Goal: Communication & Community: Share content

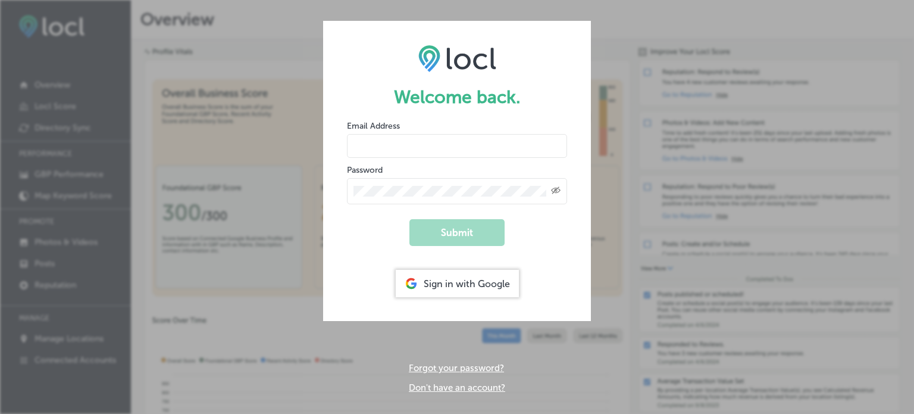
type input "dms@n-compass.biz"
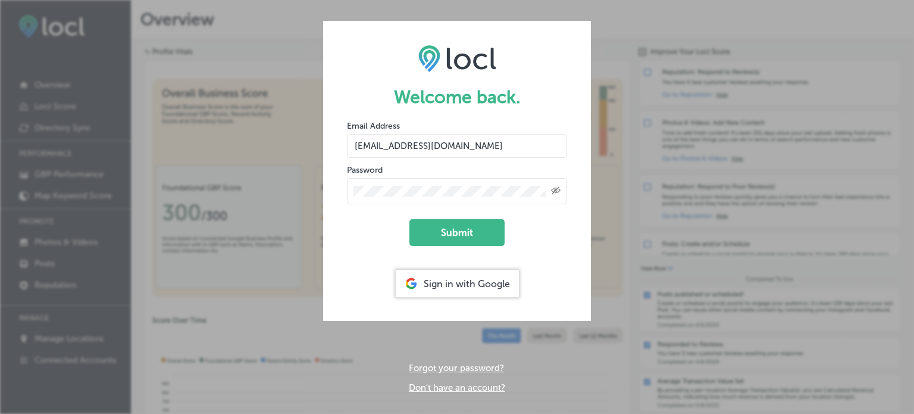
click at [418, 185] on div "Created with Sketch." at bounding box center [457, 191] width 220 height 26
click at [455, 233] on button "Submit" at bounding box center [456, 232] width 95 height 27
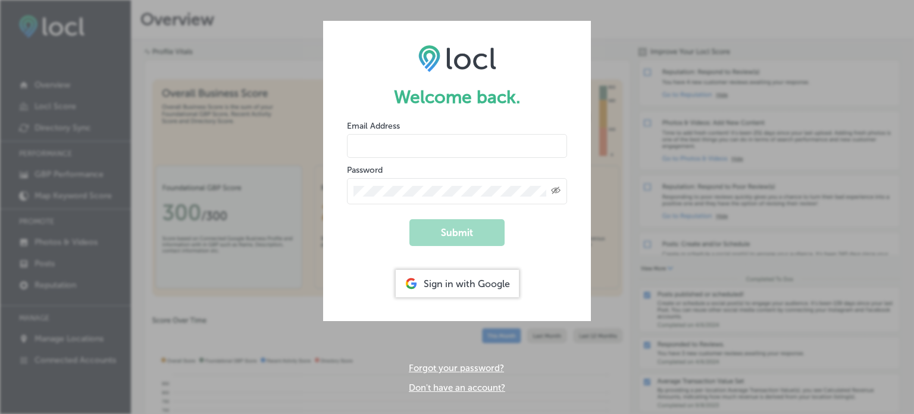
type input "[EMAIL_ADDRESS][DOMAIN_NAME]"
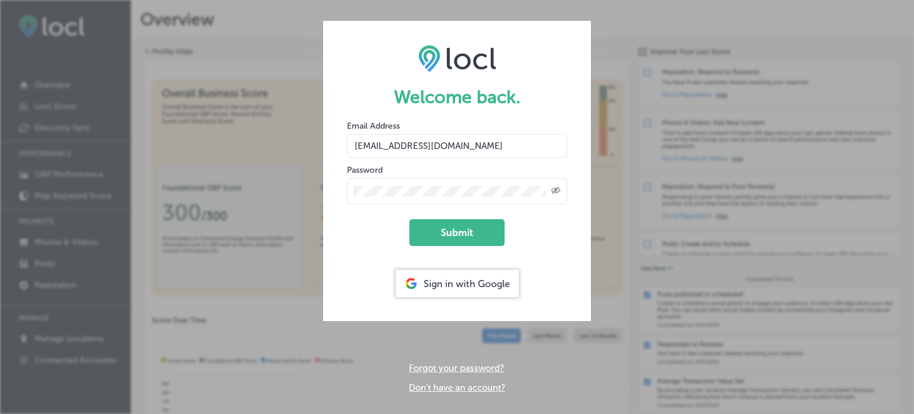
click at [439, 205] on form "Welcome back. Email Address [EMAIL_ADDRESS][DOMAIN_NAME] Password Created with …" at bounding box center [457, 171] width 268 height 300
click at [467, 223] on button "Submit" at bounding box center [456, 232] width 95 height 27
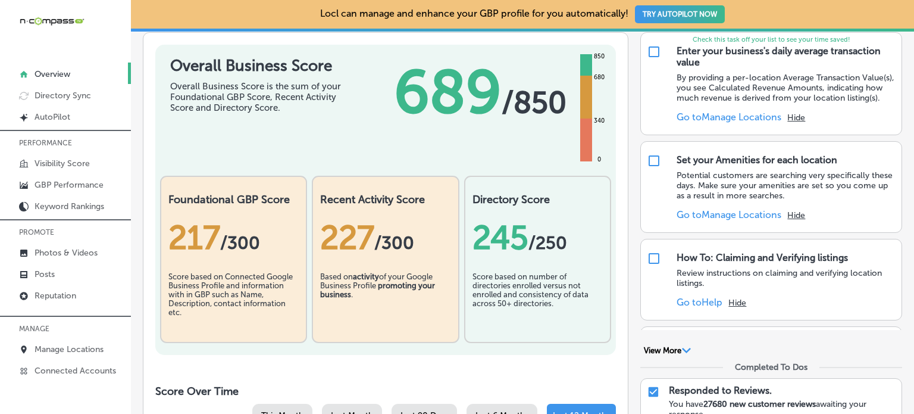
scroll to position [156, 0]
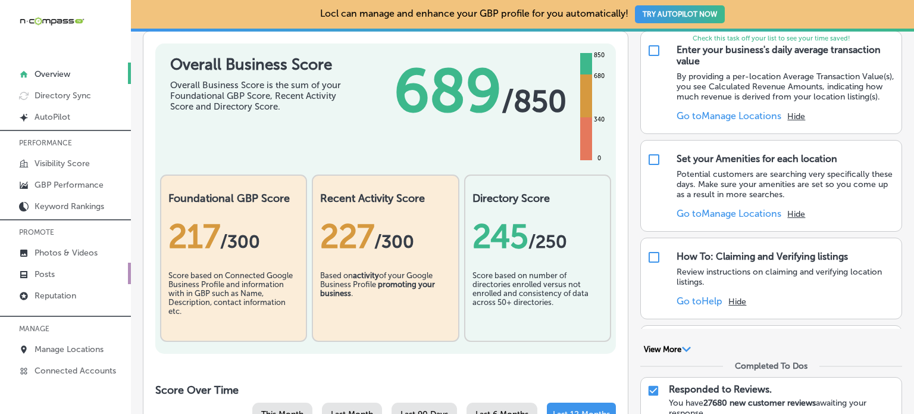
click at [62, 272] on link "Posts" at bounding box center [65, 272] width 131 height 21
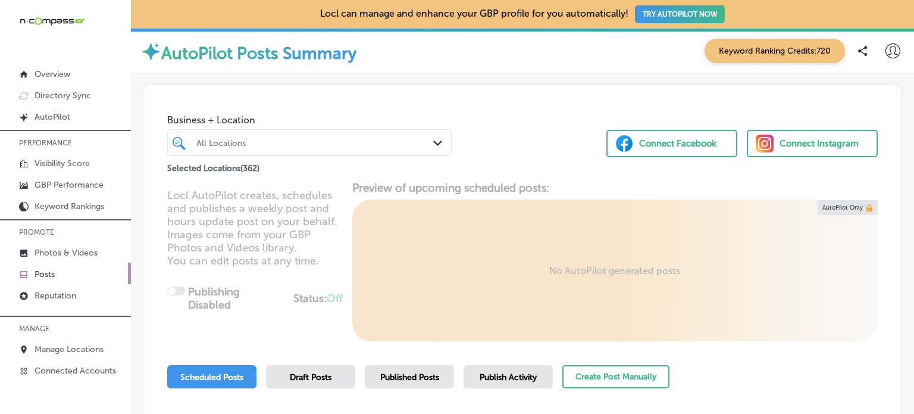
click at [389, 142] on div "All Locations" at bounding box center [315, 142] width 238 height 10
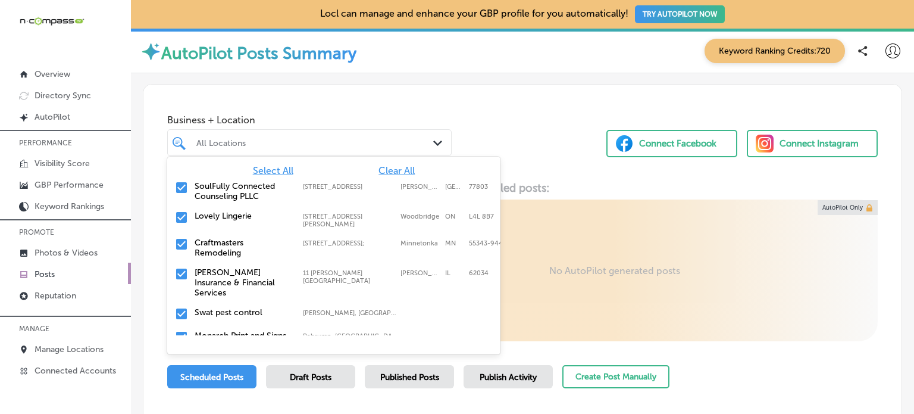
click at [387, 170] on span "Clear All" at bounding box center [397, 170] width 36 height 11
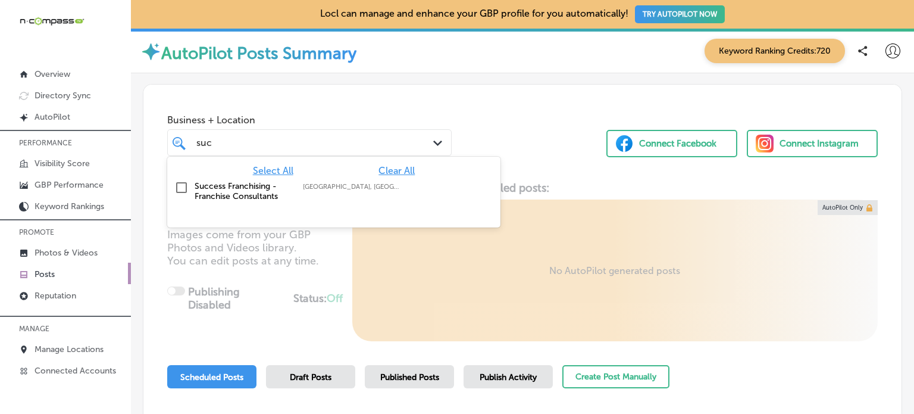
click at [256, 190] on label "Success Franchising - Franchise Consultants" at bounding box center [243, 191] width 96 height 20
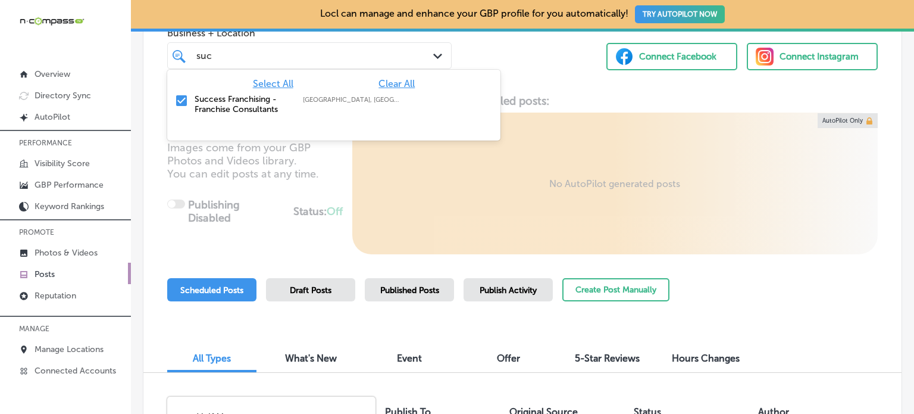
scroll to position [45, 0]
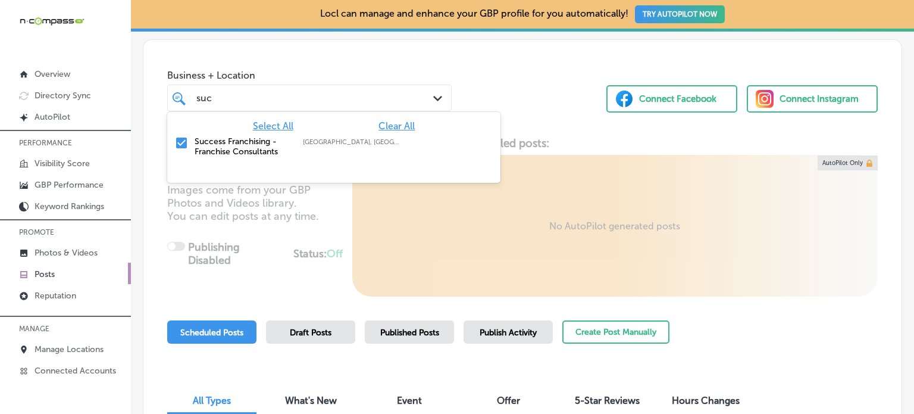
type input "suc"
click at [340, 232] on div "Locl AutoPilot creates, schedules and publishes a weekly post and hours update …" at bounding box center [522, 216] width 758 height 160
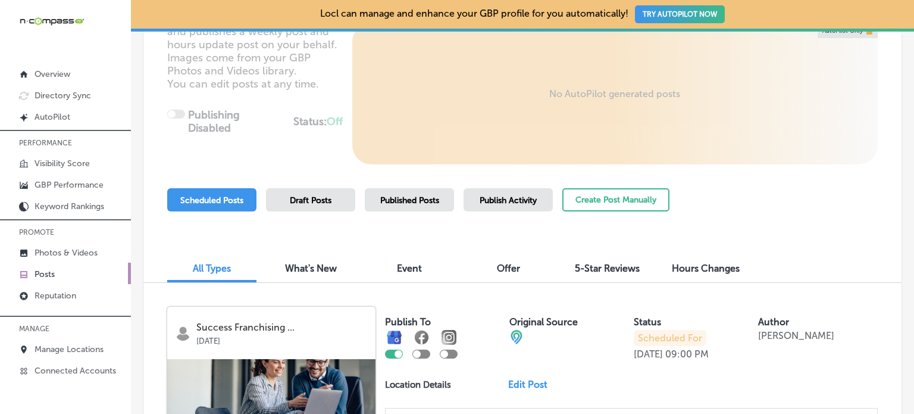
scroll to position [179, 0]
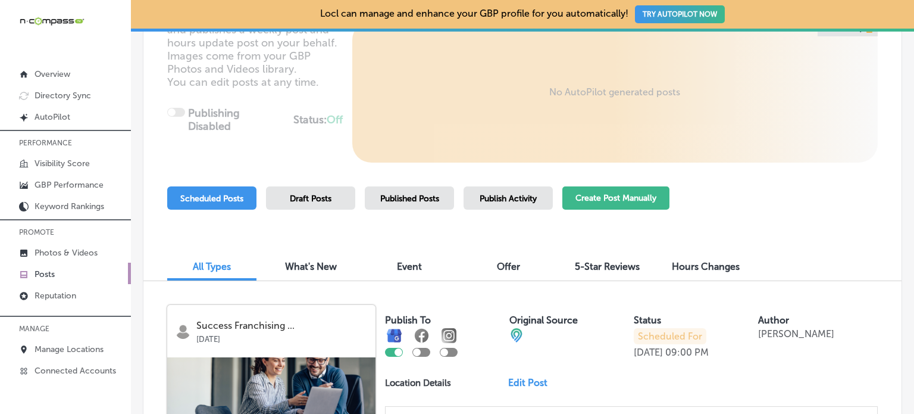
click at [640, 192] on button "Create Post Manually" at bounding box center [615, 197] width 107 height 23
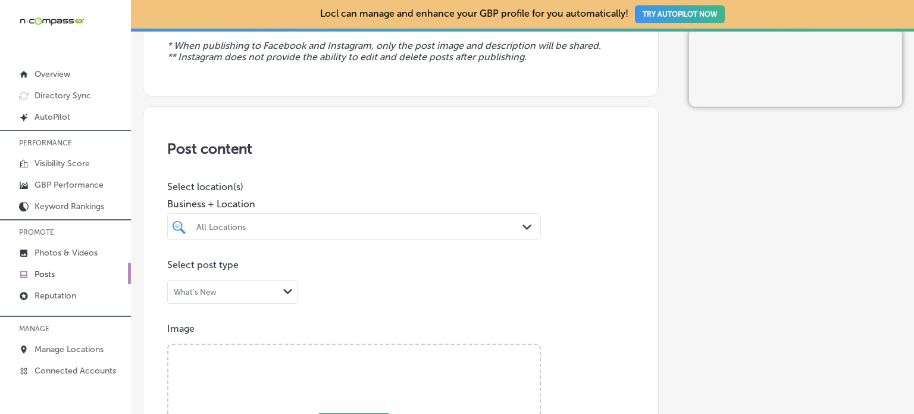
scroll to position [179, 0]
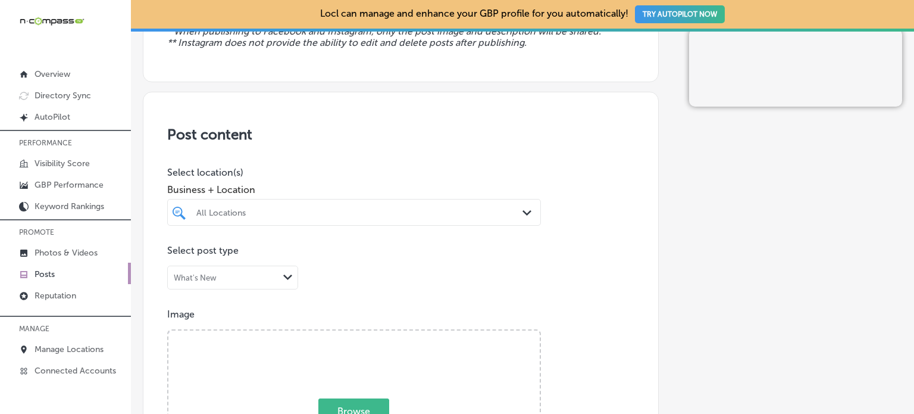
click at [338, 212] on div "All Locations Path Created with Sketch." at bounding box center [354, 212] width 374 height 27
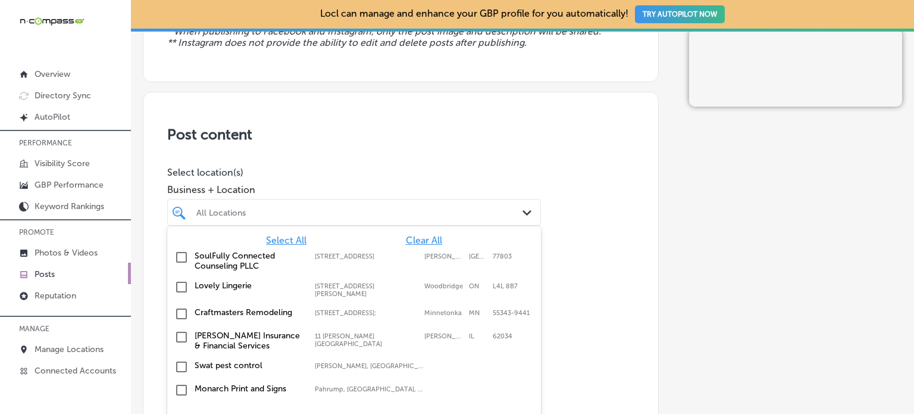
scroll to position [193, 0]
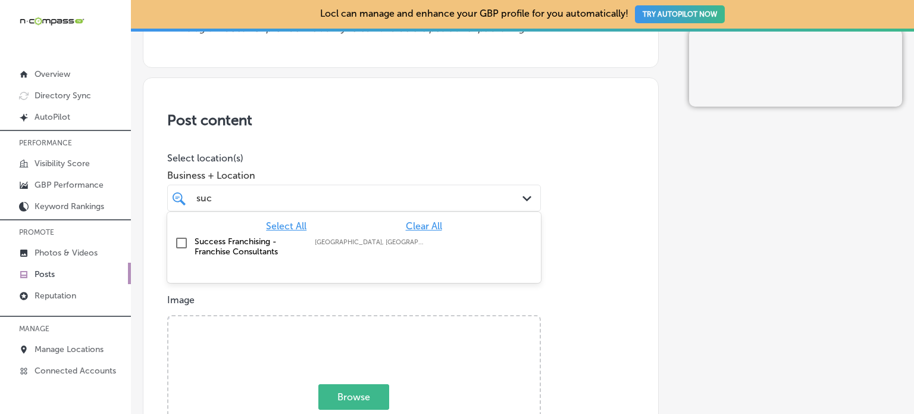
click at [242, 247] on label "Success Franchising - Franchise Consultants" at bounding box center [249, 246] width 108 height 20
type input "suc"
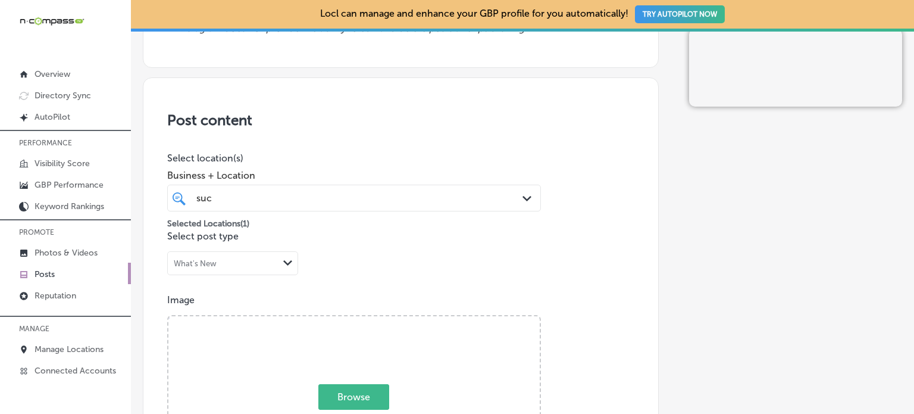
click at [337, 127] on h3 "Post content" at bounding box center [400, 119] width 467 height 17
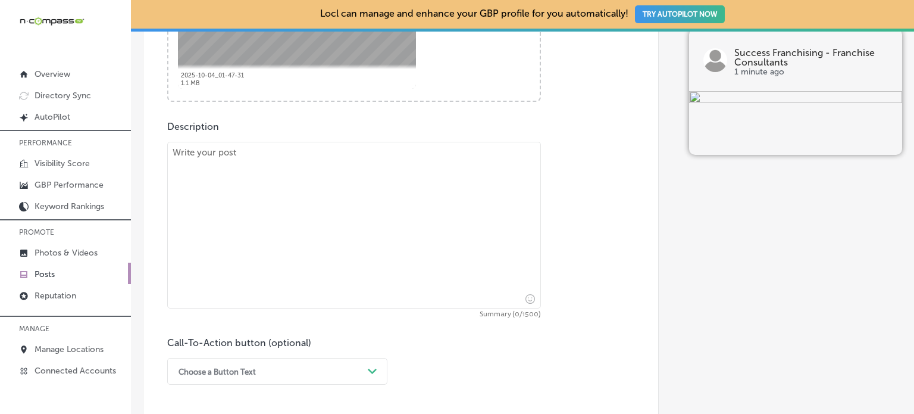
scroll to position [602, 0]
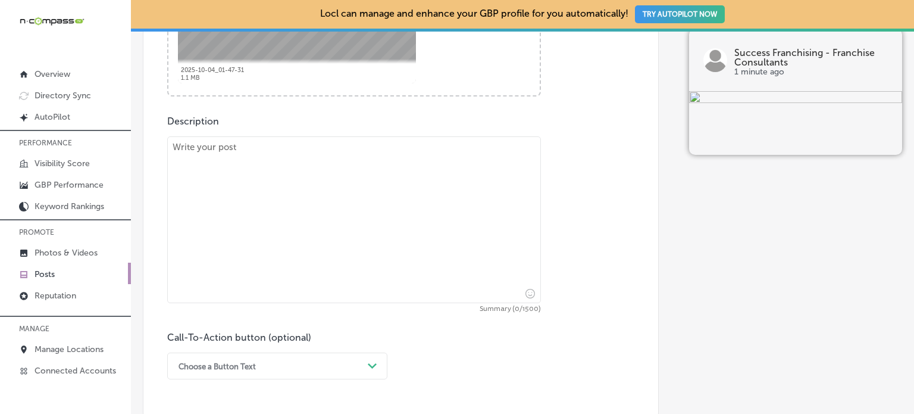
click at [366, 227] on textarea at bounding box center [354, 219] width 374 height 167
paste textarea ""Starting your own business can be exciting, but it can also feel overwhelming.…"
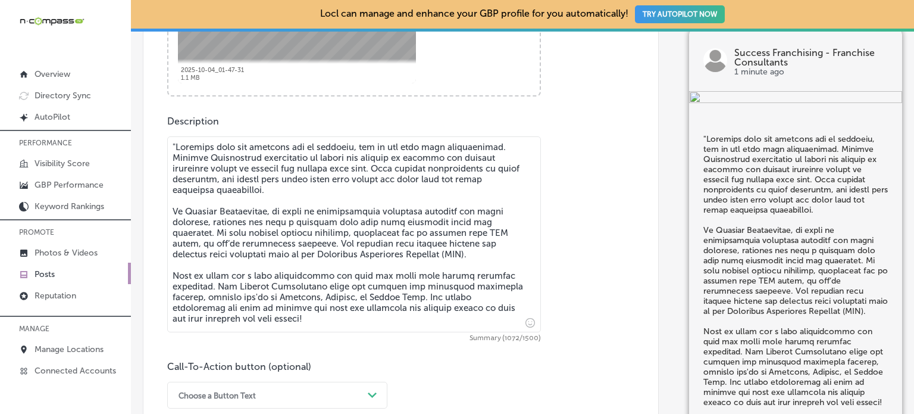
click at [177, 145] on textarea at bounding box center [354, 234] width 374 height 196
click at [228, 236] on textarea "To enrich screen reader interactions, please activate Accessibility in Grammarl…" at bounding box center [354, 234] width 374 height 196
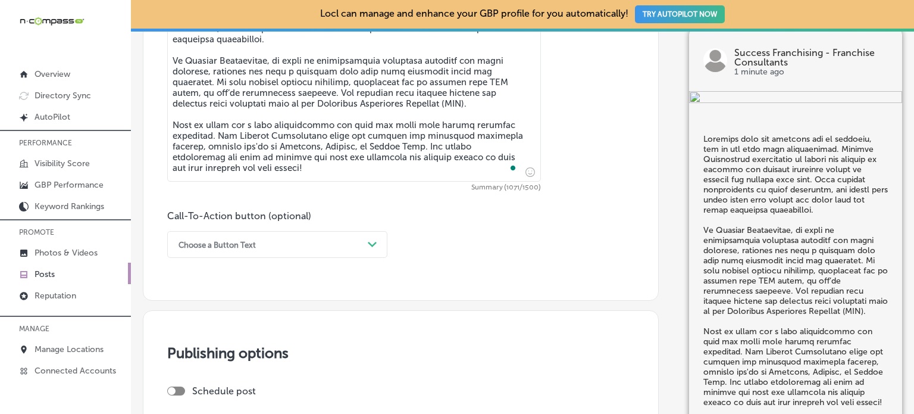
scroll to position [759, 0]
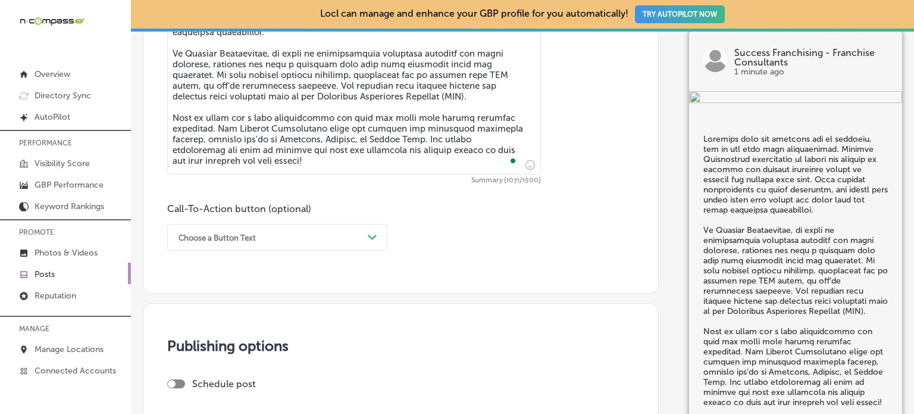
type textarea "Starting your own business can be exciting, but it can also feel overwhelming. …"
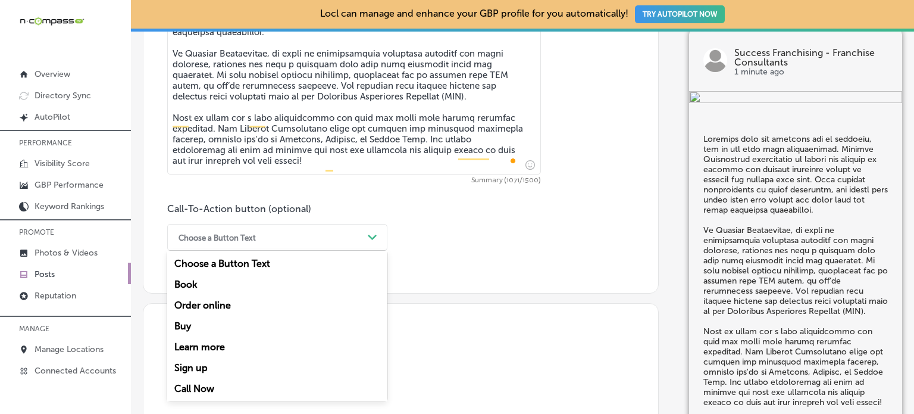
click at [320, 245] on div "Choose a Button Text" at bounding box center [268, 237] width 190 height 18
click at [200, 386] on div "Call Now" at bounding box center [277, 388] width 220 height 21
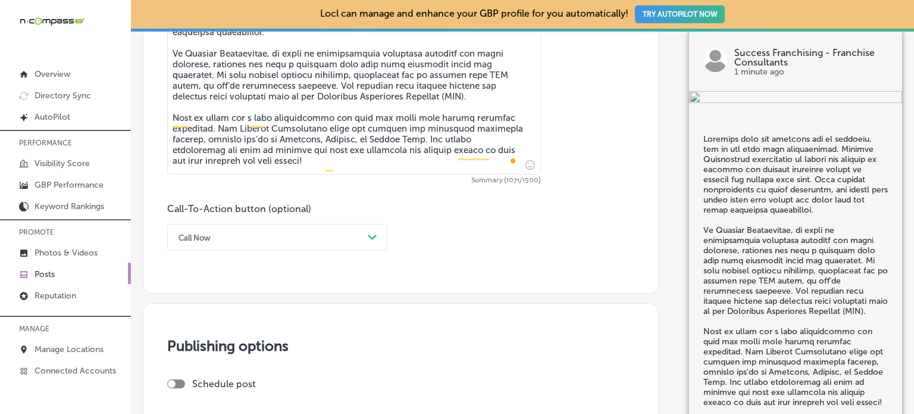
scroll to position [1017, 0]
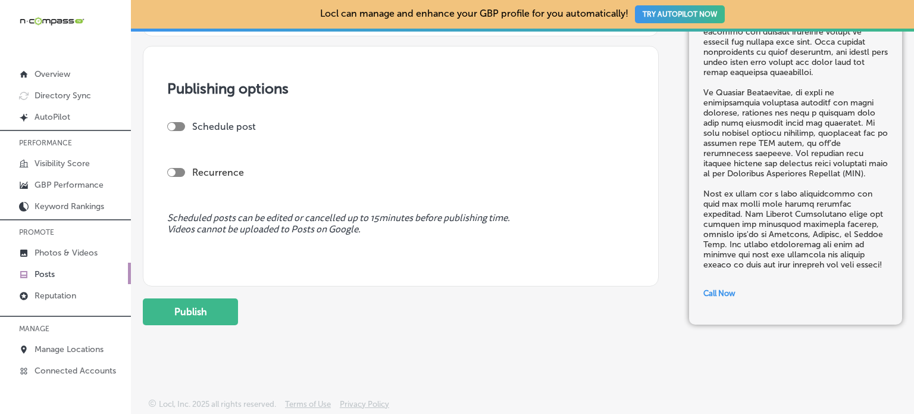
click at [178, 129] on div at bounding box center [176, 126] width 18 height 9
checkbox input "true"
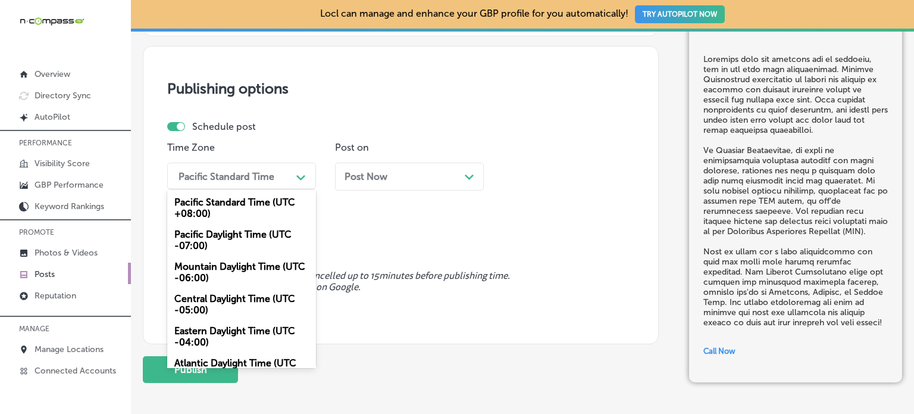
click at [249, 170] on div "Pacific Standard Time" at bounding box center [227, 175] width 96 height 11
click at [243, 262] on div "Mountain Daylight Time (UTC -06:00)" at bounding box center [241, 272] width 149 height 32
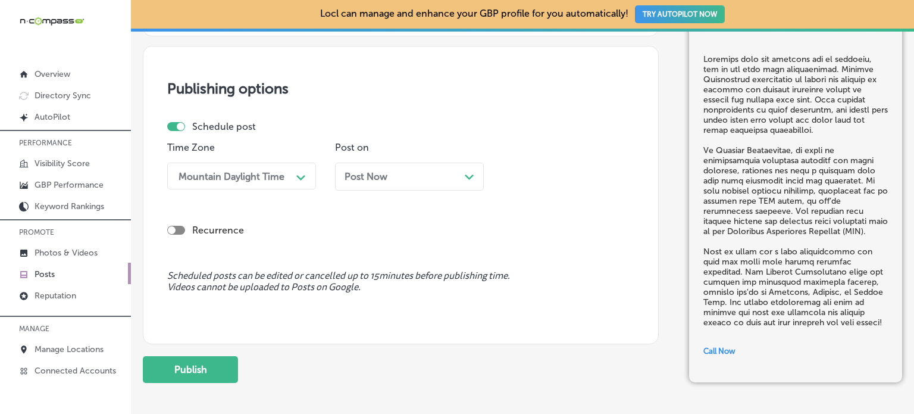
click at [395, 174] on div "Post Now Path Created with Sketch." at bounding box center [410, 176] width 130 height 11
click at [524, 138] on div "Schedule post Time Zone Mountain Daylight Time Path Created with Sketch. Post o…" at bounding box center [396, 160] width 458 height 79
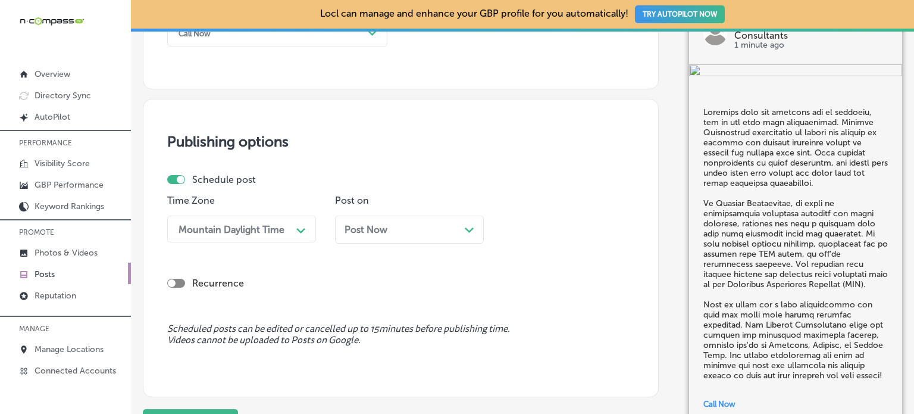
click at [461, 230] on div "Post Now Path Created with Sketch." at bounding box center [410, 229] width 130 height 11
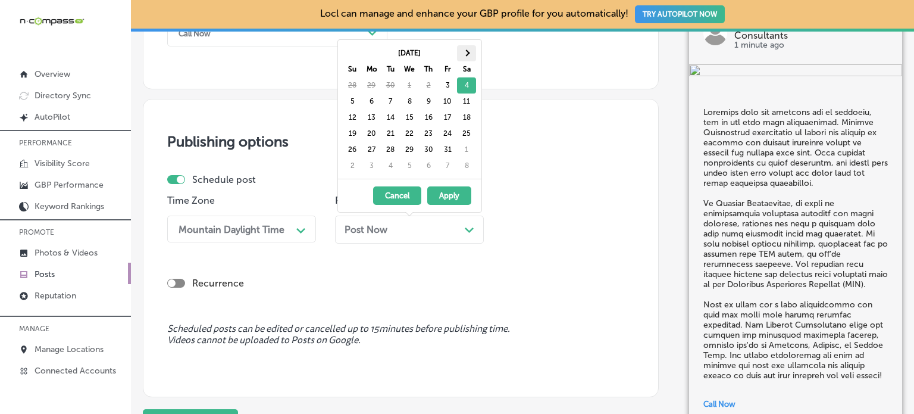
click at [467, 53] on span at bounding box center [466, 53] width 7 height 7
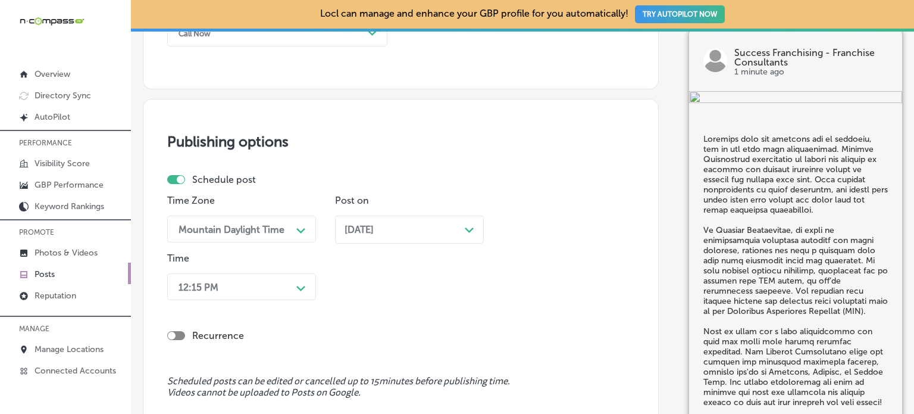
click at [405, 224] on div "Nov 04, 2025 Path Created with Sketch." at bounding box center [410, 229] width 130 height 11
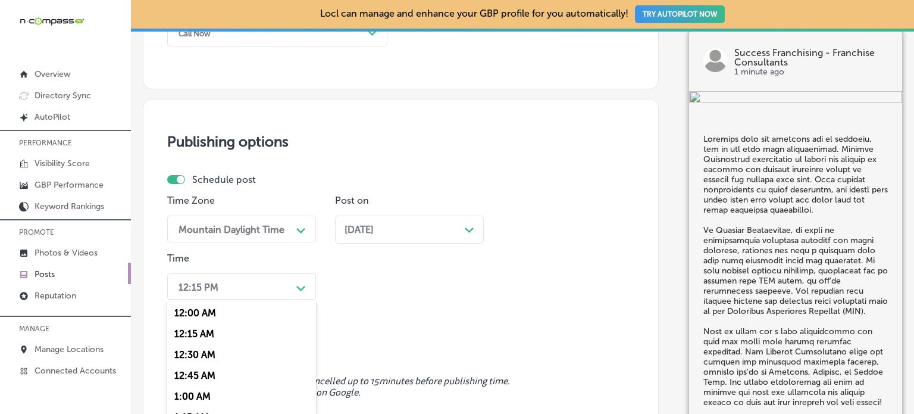
scroll to position [1033, 0]
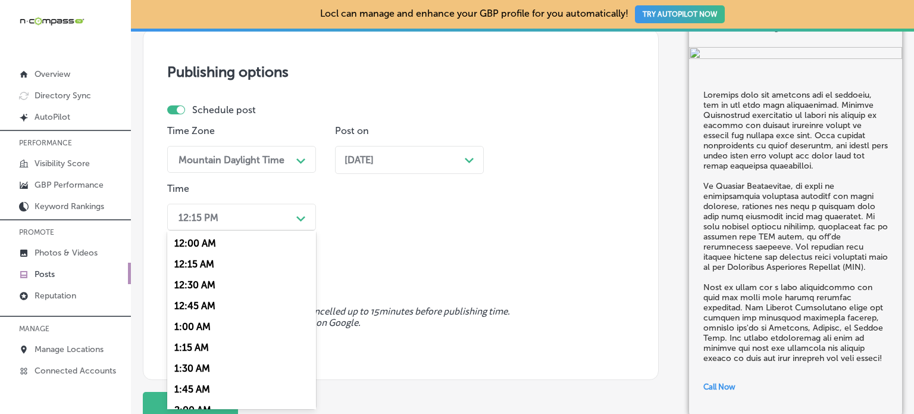
click at [242, 230] on div "option 12:45 AM focused, 4 of 96. 96 results available. Use Up and Down to choo…" at bounding box center [241, 217] width 149 height 27
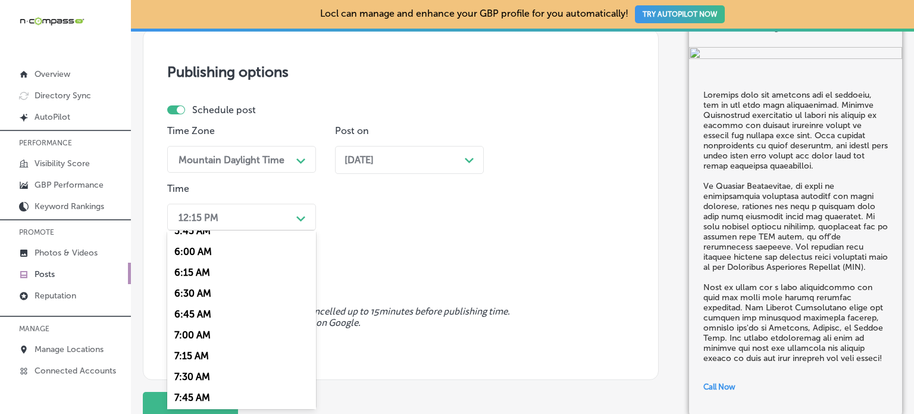
scroll to position [493, 0]
click at [196, 340] on div "7:00 AM" at bounding box center [241, 333] width 149 height 21
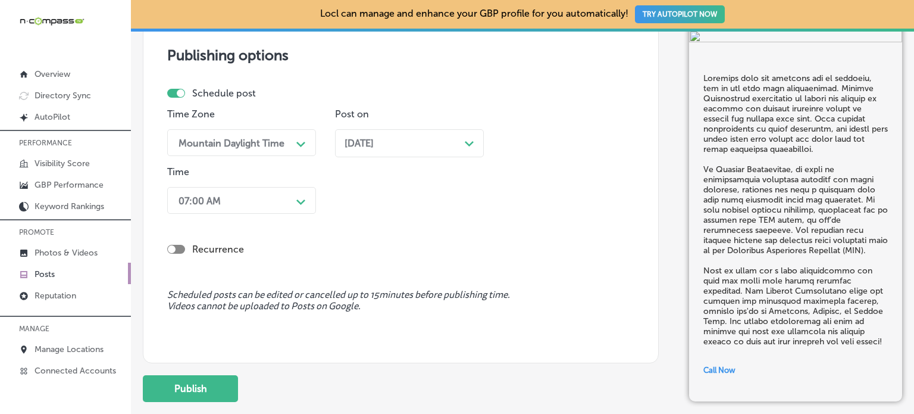
scroll to position [1127, 0]
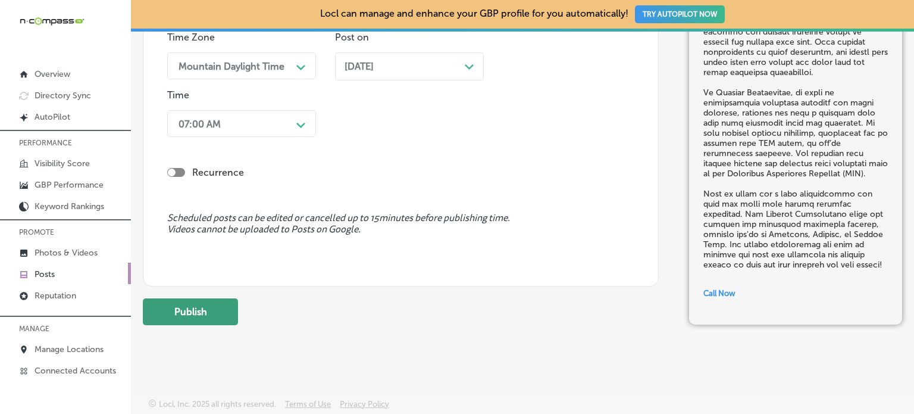
click at [211, 317] on button "Publish" at bounding box center [190, 311] width 95 height 27
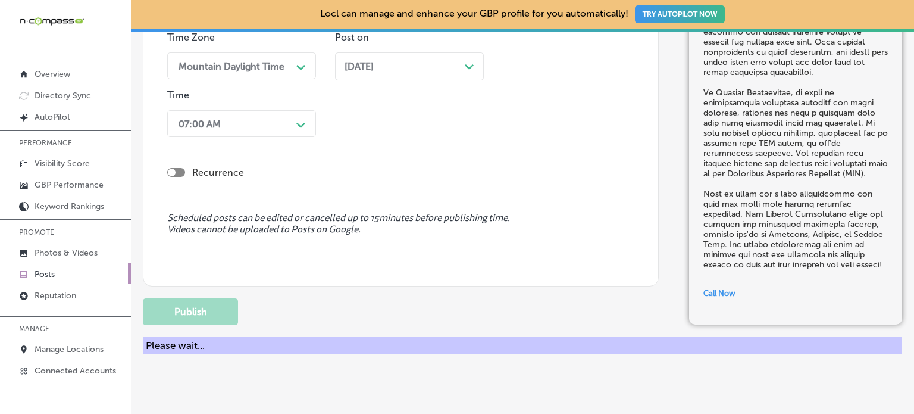
scroll to position [1074, 0]
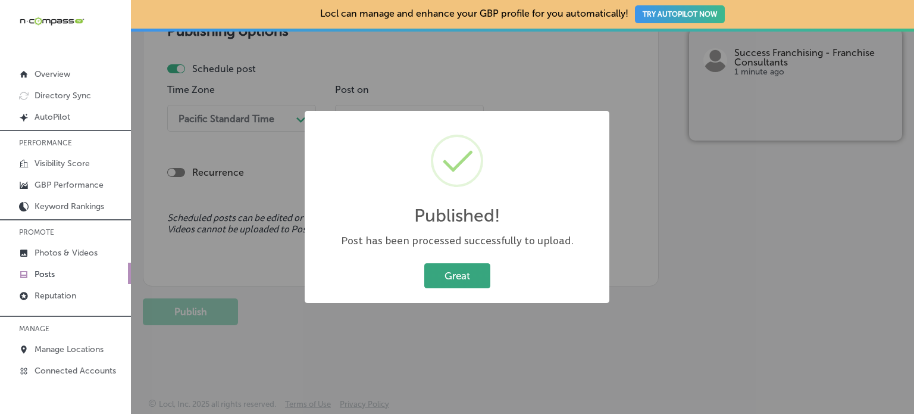
click at [449, 283] on button "Great" at bounding box center [457, 275] width 66 height 24
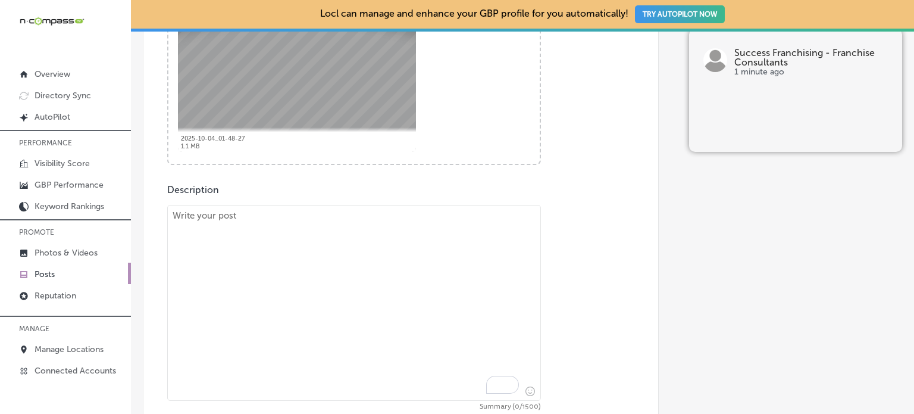
scroll to position [534, 0]
click at [349, 293] on textarea "To enrich screen reader interactions, please activate Accessibility in Grammarl…" at bounding box center [354, 302] width 374 height 196
paste textarea ""Success Franchising is here to help you navigate the world of franchising with…"
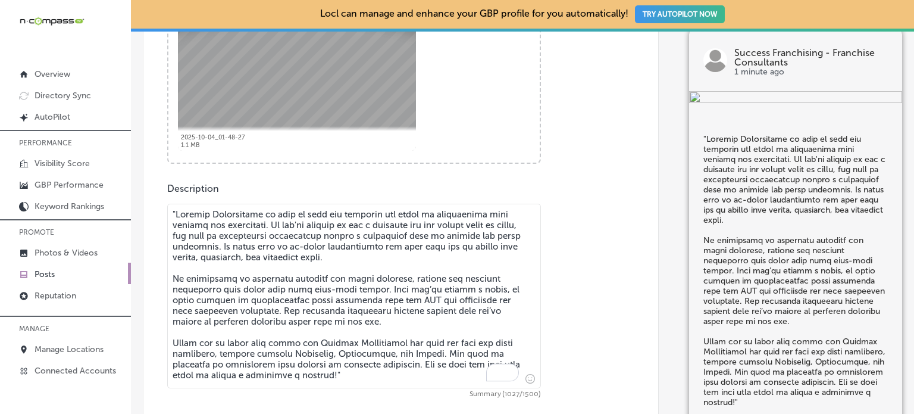
scroll to position [560, 0]
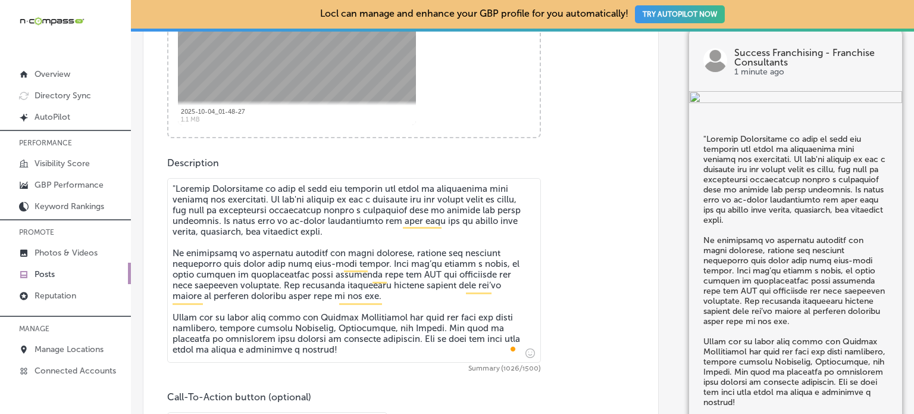
click at [177, 185] on textarea "To enrich screen reader interactions, please activate Accessibility in Grammarl…" at bounding box center [354, 270] width 374 height 185
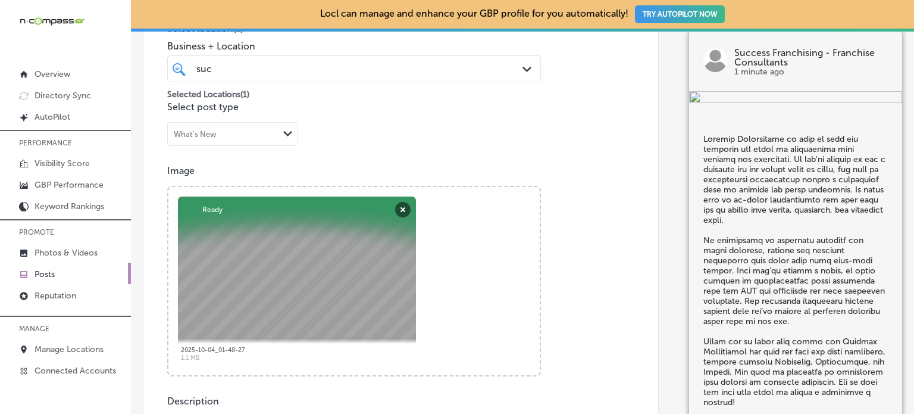
scroll to position [321, 0]
type textarea "Success Franchising is here to help you navigate the world of franchising with …"
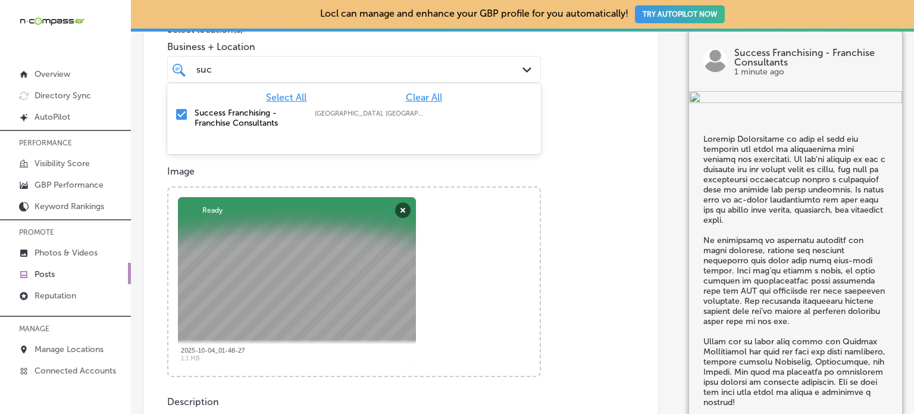
click at [287, 73] on div "suc suc" at bounding box center [338, 69] width 286 height 16
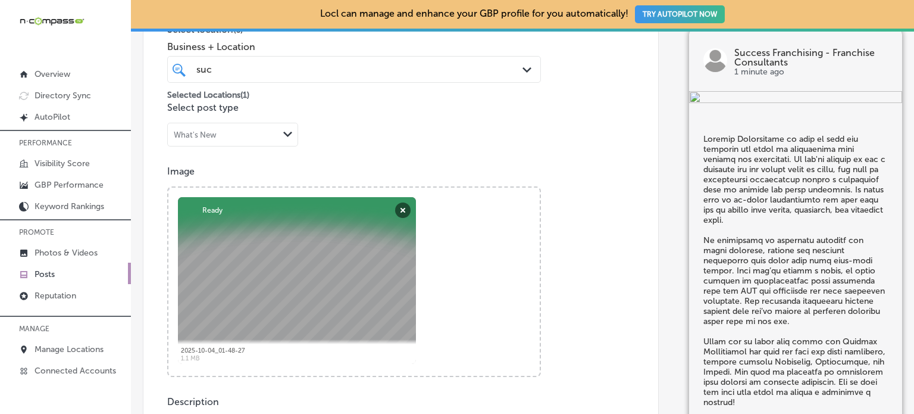
click at [343, 174] on p "Image" at bounding box center [400, 170] width 467 height 11
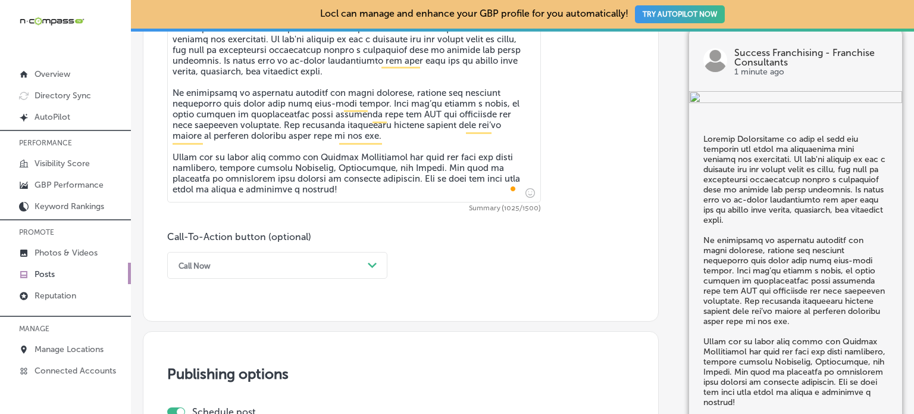
scroll to position [786, 0]
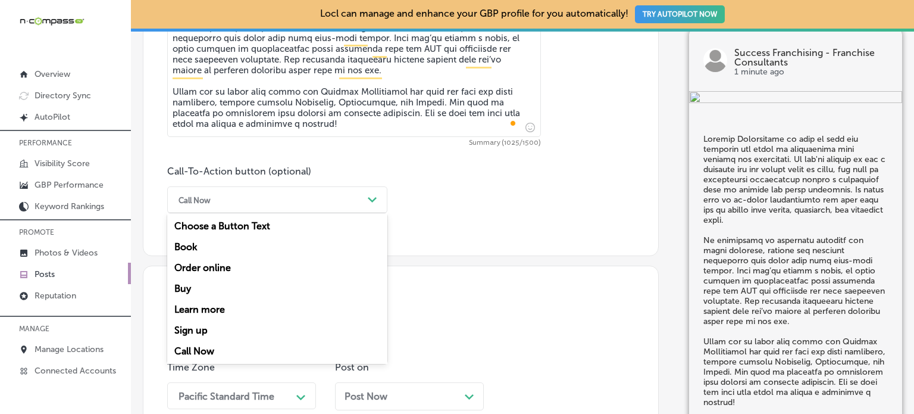
click at [334, 199] on div "Call Now" at bounding box center [268, 199] width 190 height 18
click at [212, 307] on div "Learn more" at bounding box center [277, 309] width 220 height 21
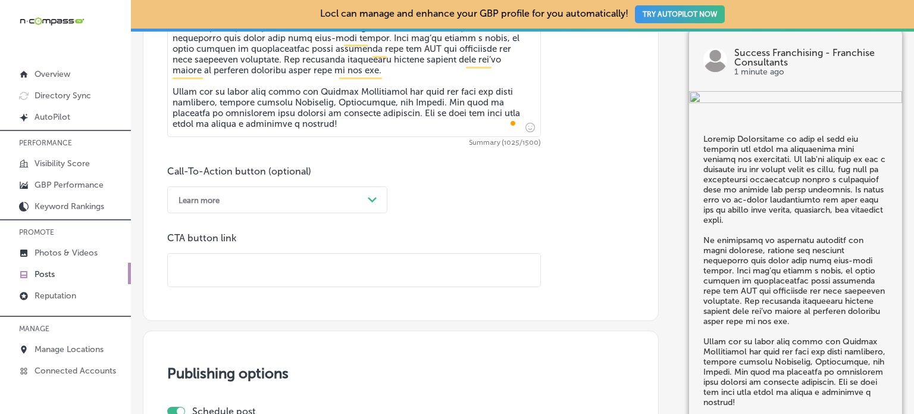
click at [343, 266] on input "text" at bounding box center [354, 270] width 373 height 33
paste input "https://www.successfranchising.com/"
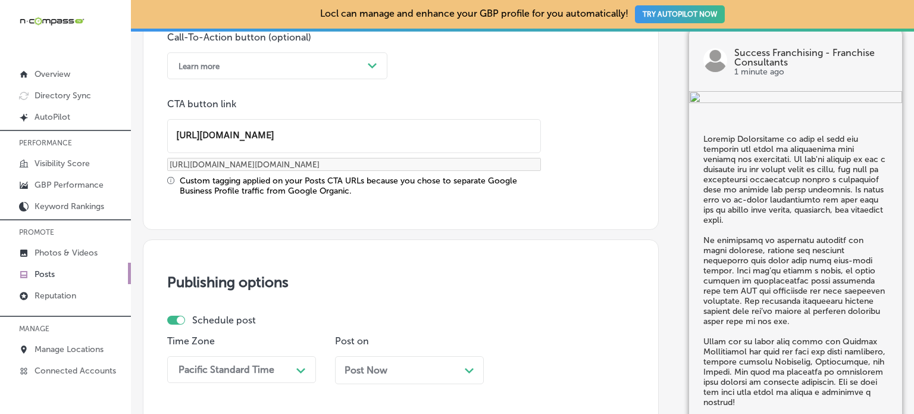
scroll to position [921, 0]
type input "https://www.successfranchising.com/"
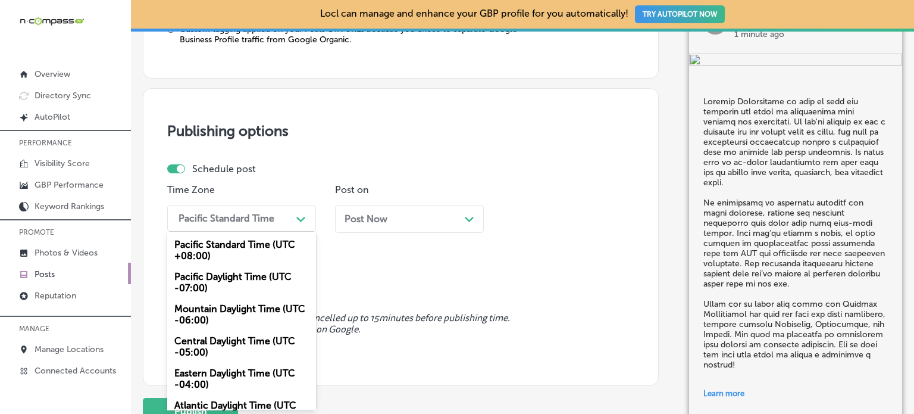
click at [286, 232] on div "option Mountain Daylight Time (UTC -06:00), selected. option Eastern Daylight T…" at bounding box center [241, 218] width 149 height 27
click at [247, 307] on div "Mountain Daylight Time (UTC -06:00)" at bounding box center [241, 314] width 149 height 32
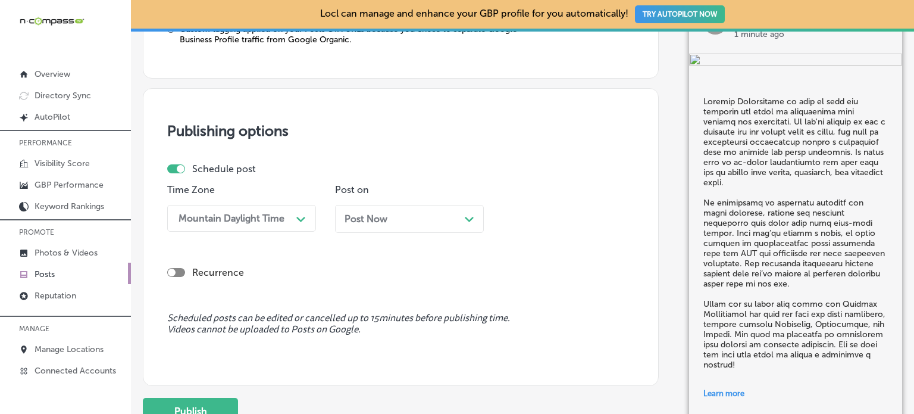
click at [393, 224] on div "Post Now Path Created with Sketch." at bounding box center [409, 219] width 149 height 28
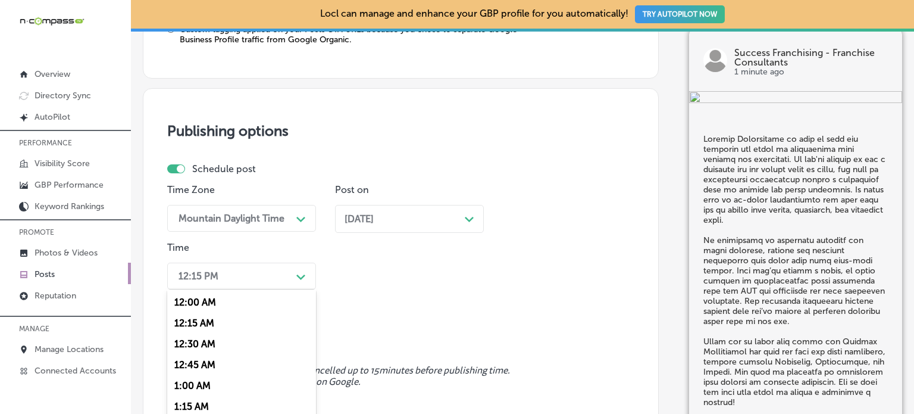
scroll to position [1128, 0]
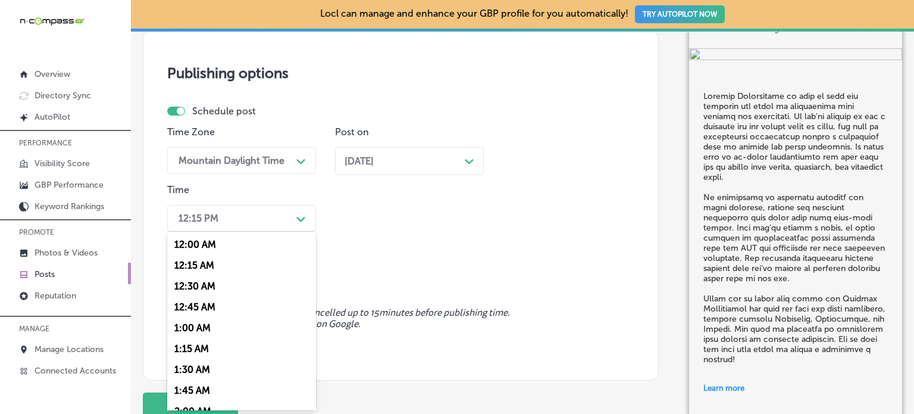
click at [302, 232] on div "option 7:00 AM, selected. option 12:30 AM focused, 3 of 96. 96 results availabl…" at bounding box center [241, 218] width 149 height 27
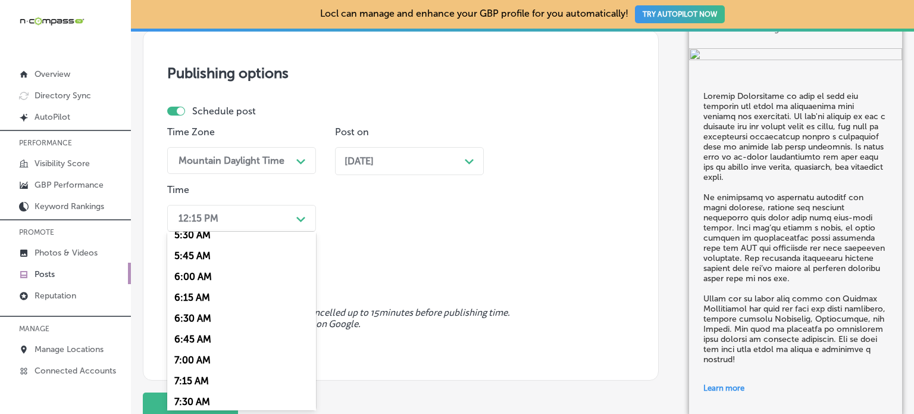
scroll to position [471, 0]
click at [200, 359] on div "7:00 AM" at bounding box center [241, 356] width 149 height 21
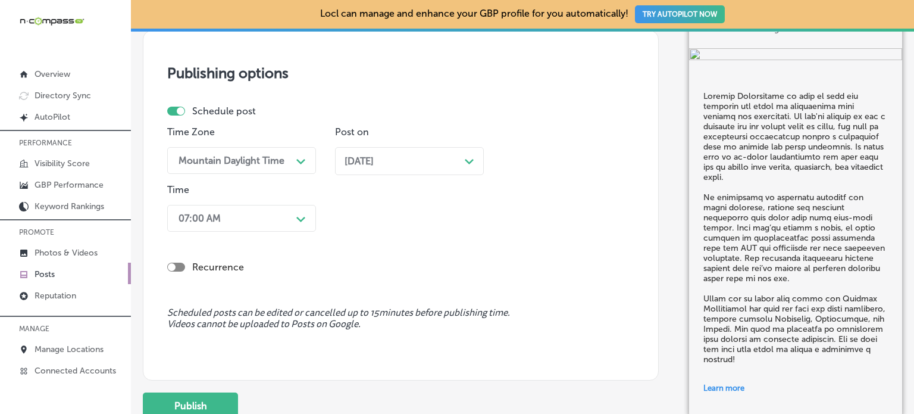
scroll to position [1170, 0]
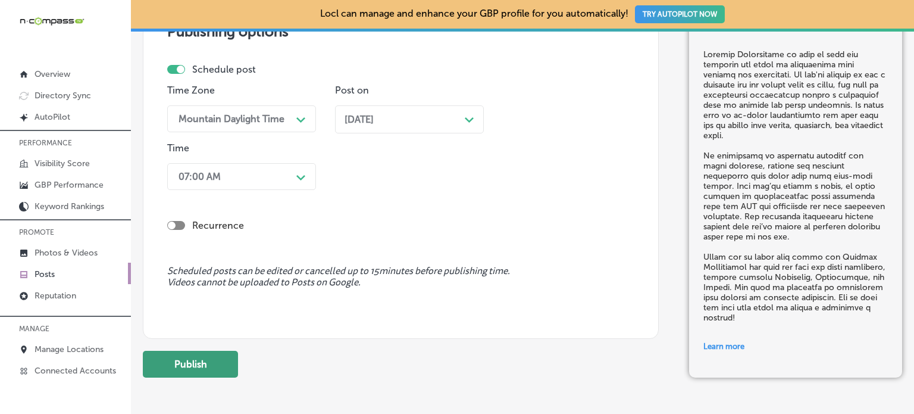
click at [212, 361] on button "Publish" at bounding box center [190, 364] width 95 height 27
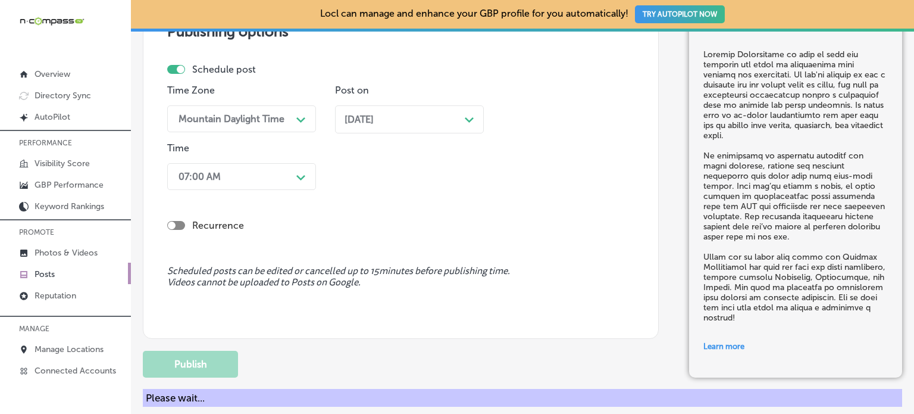
scroll to position [1063, 0]
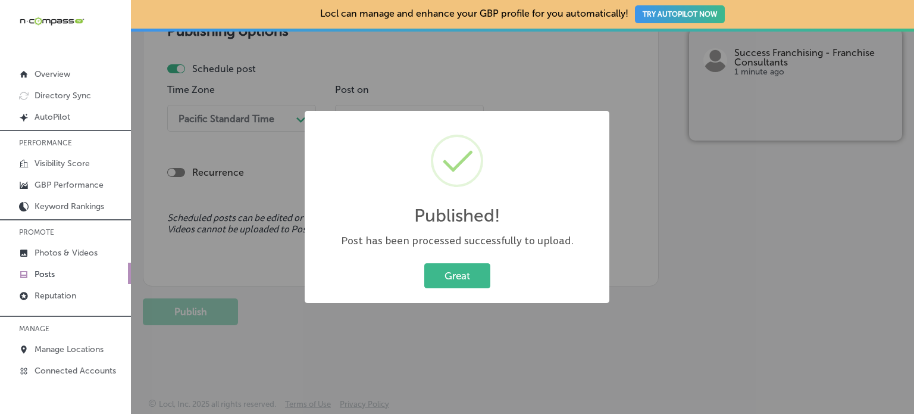
click at [500, 270] on div "Great Cancel" at bounding box center [457, 275] width 281 height 31
click at [474, 270] on button "Great" at bounding box center [457, 275] width 66 height 24
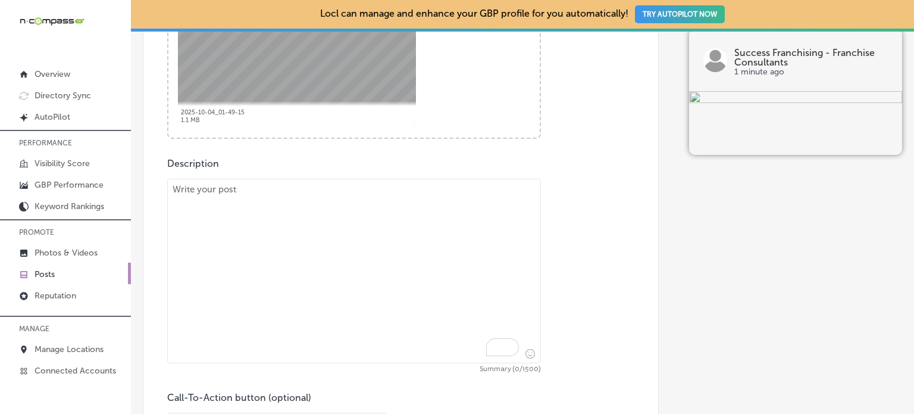
scroll to position [571, 0]
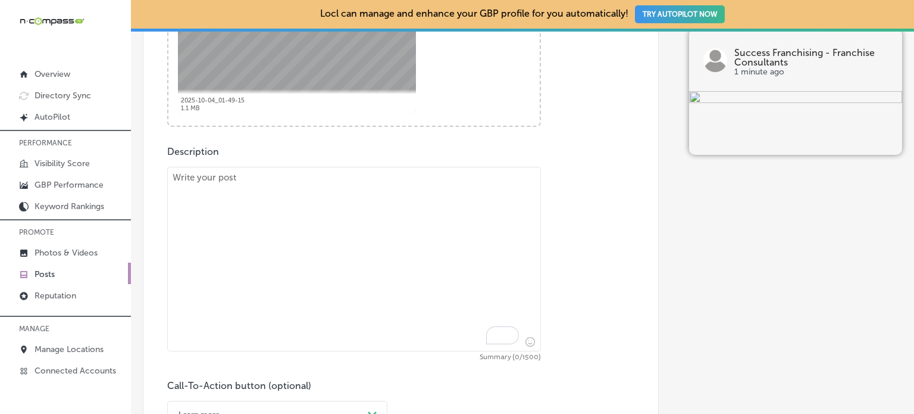
paste textarea ""Navigating the world of franchising can be complex, but Success Franchising is…"
click at [422, 225] on textarea "To enrich screen reader interactions, please activate Accessibility in Grammarl…" at bounding box center [354, 259] width 374 height 185
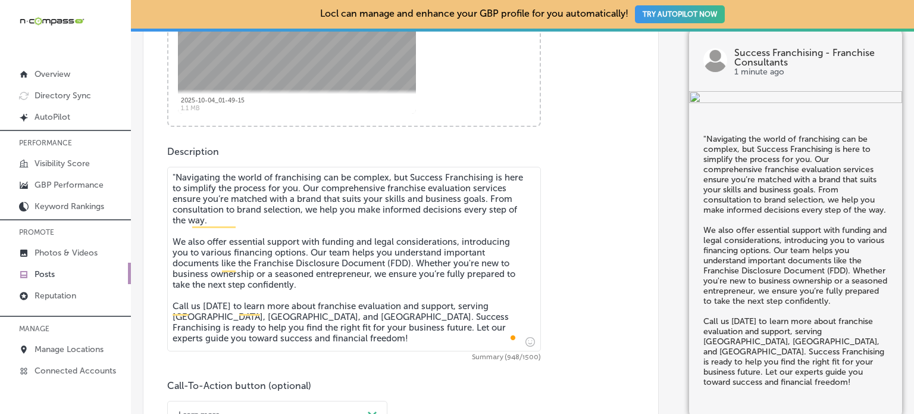
click at [174, 176] on textarea ""Navigating the world of franchising can be complex, but Success Franchising is…" at bounding box center [354, 259] width 374 height 185
click at [215, 227] on textarea "Navigating the world of franchising can be complex, but Success Franchising is …" at bounding box center [354, 259] width 374 height 185
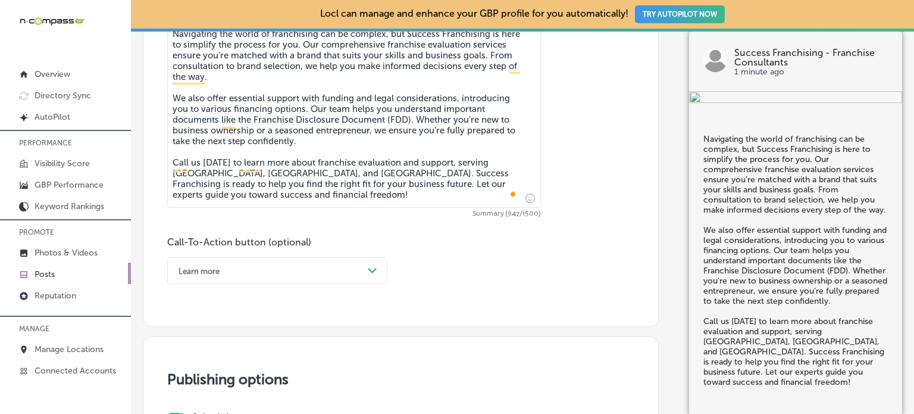
type textarea "Navigating the world of franchising can be complex, but Success Franchising is …"
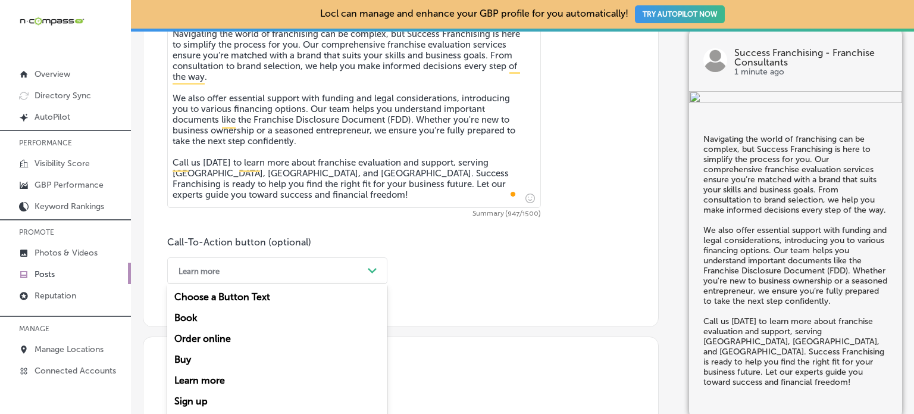
scroll to position [741, 0]
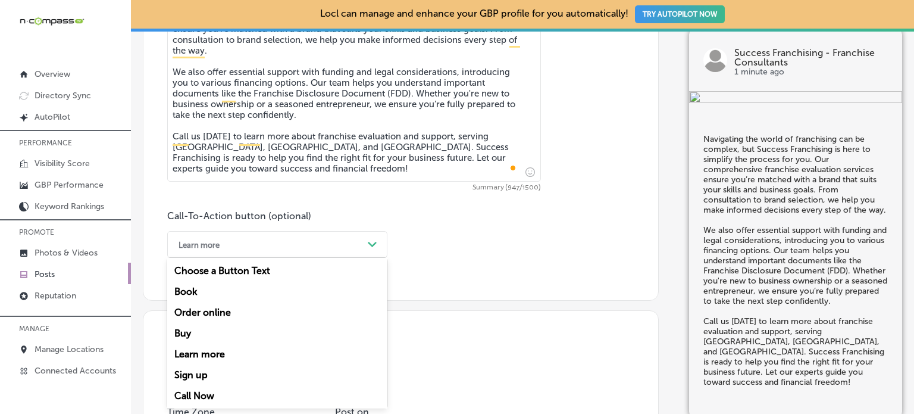
click at [273, 258] on div "option Learn more, selected. option Choose a Button Text focused, 1 of 7. 7 res…" at bounding box center [277, 244] width 220 height 27
click at [203, 390] on div "Call Now" at bounding box center [277, 395] width 220 height 21
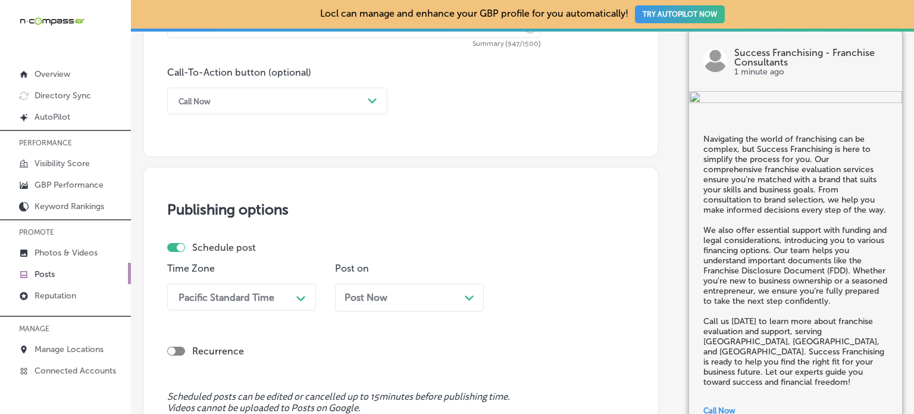
scroll to position [964, 0]
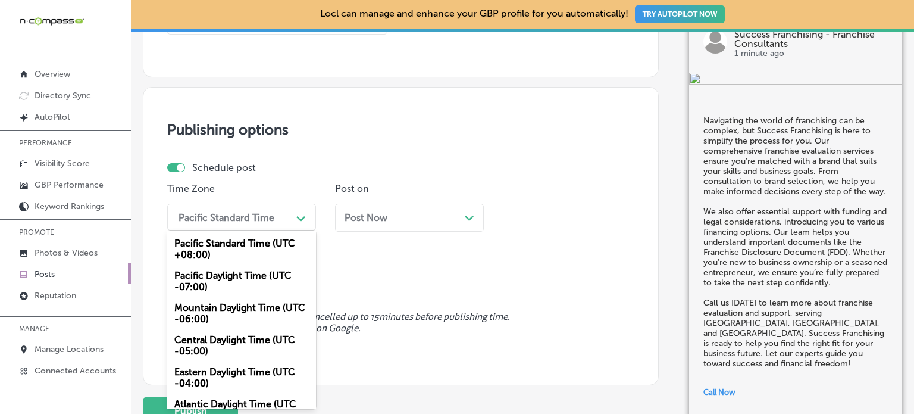
click at [259, 230] on div "option Mountain Daylight Time (UTC -06:00), selected. option Mountain Daylight …" at bounding box center [241, 217] width 149 height 27
click at [243, 318] on div "Mountain Daylight Time (UTC -06:00)" at bounding box center [241, 313] width 149 height 32
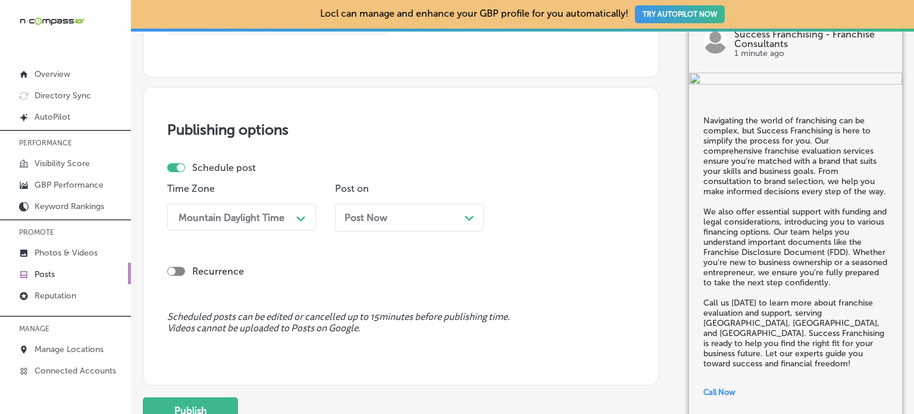
click at [394, 216] on div "Post Now Path Created with Sketch." at bounding box center [410, 217] width 130 height 11
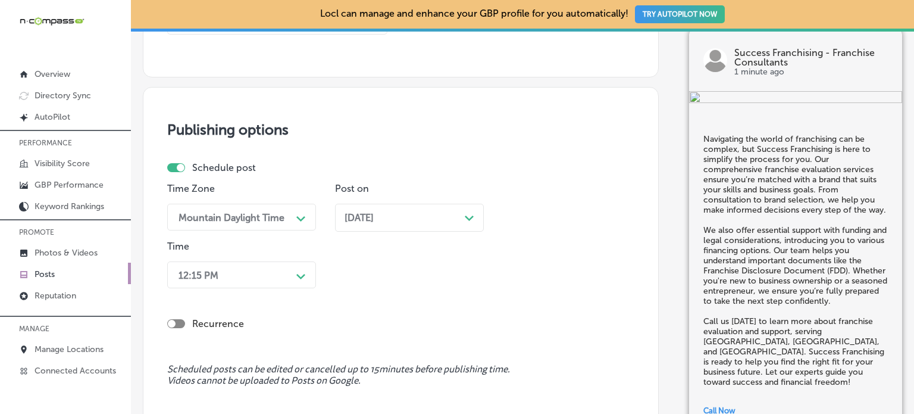
scroll to position [1021, 0]
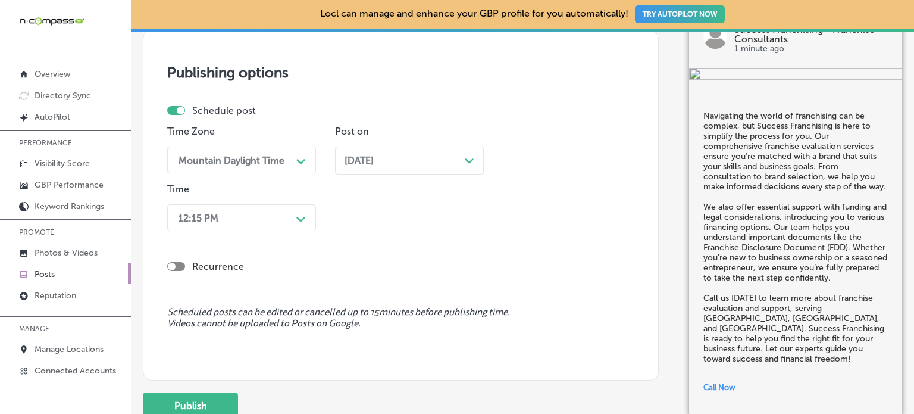
click at [293, 231] on div "12:15 PM Path Created with Sketch." at bounding box center [241, 217] width 149 height 27
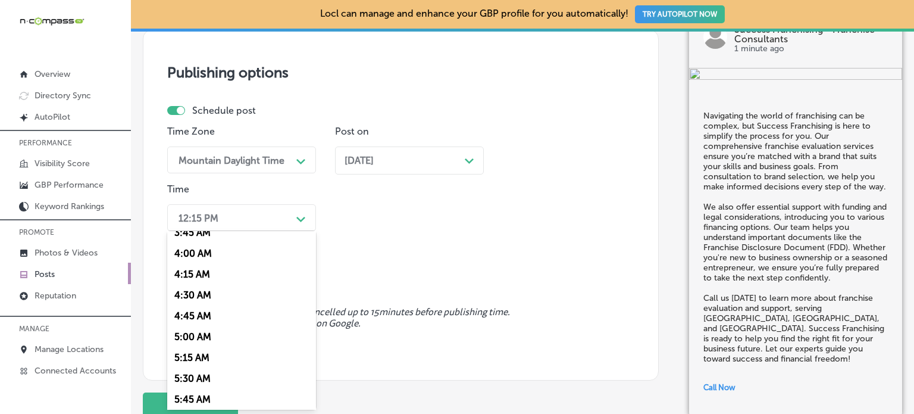
scroll to position [424, 0]
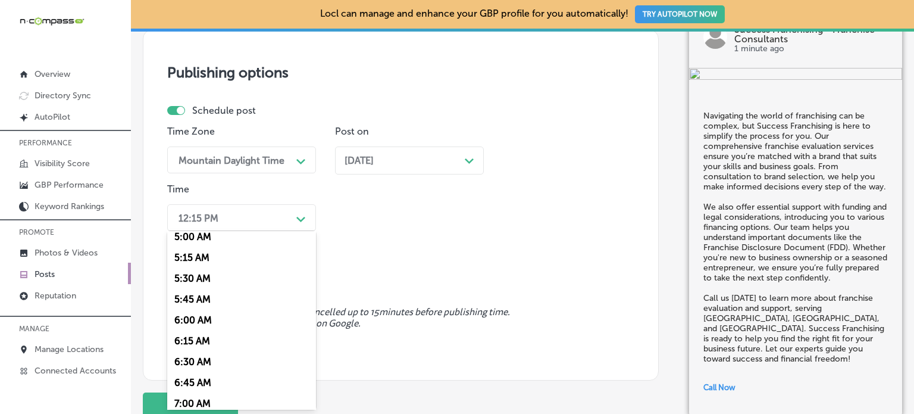
click at [201, 401] on div "7:00 AM" at bounding box center [241, 403] width 149 height 21
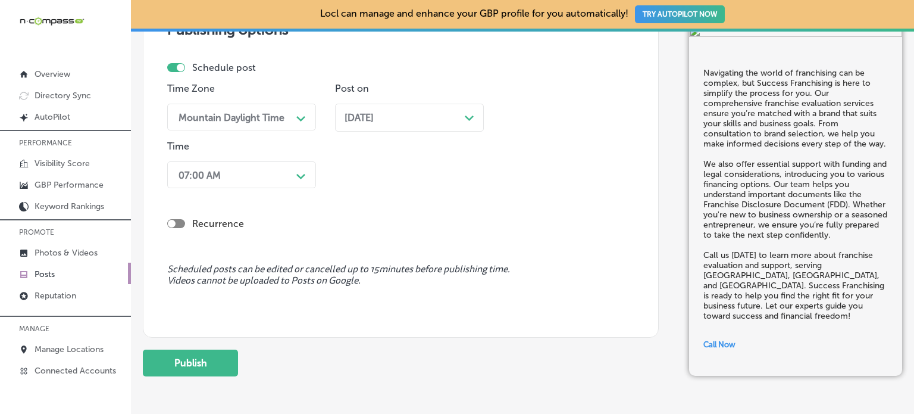
scroll to position [1065, 0]
click at [207, 358] on button "Publish" at bounding box center [190, 361] width 95 height 27
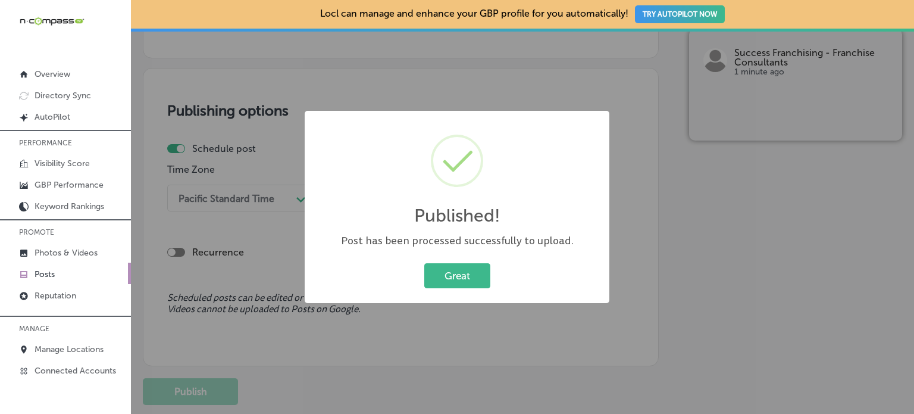
scroll to position [984, 0]
click at [447, 278] on button "Great" at bounding box center [457, 275] width 66 height 24
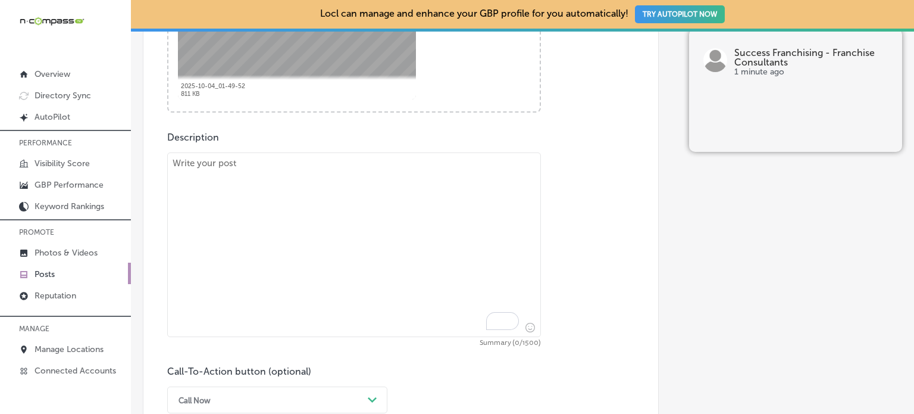
scroll to position [595, 0]
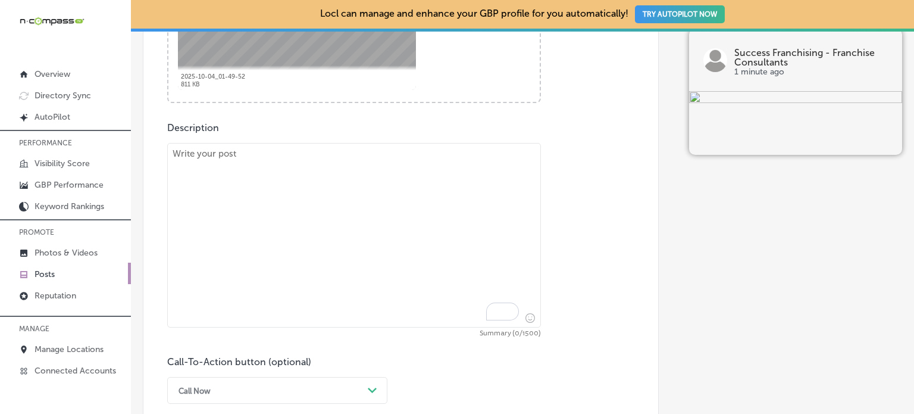
paste textarea ""At Success Franchising, we guide aspiring entrepreneurs through every stage of…"
click at [405, 194] on textarea "To enrich screen reader interactions, please activate Accessibility in Grammarl…" at bounding box center [354, 235] width 374 height 185
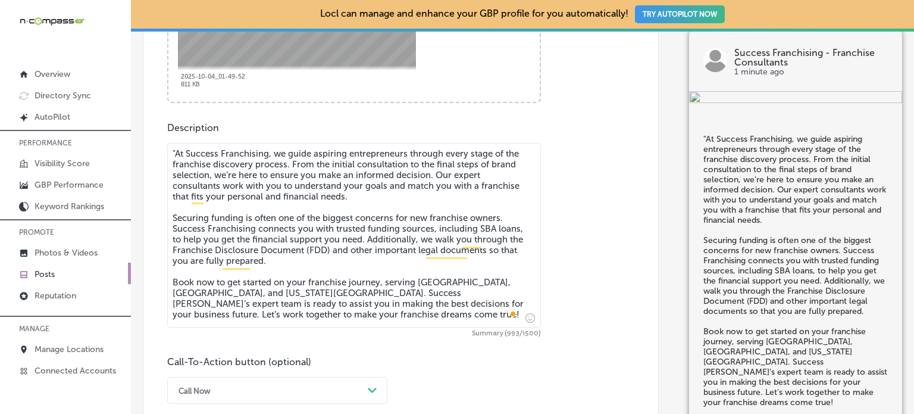
click at [177, 153] on textarea ""At Success Franchising, we guide aspiring entrepreneurs through every stage of…" at bounding box center [354, 235] width 374 height 185
click at [255, 236] on textarea "At Success Franchising, we guide aspiring entrepreneurs through every stage of …" at bounding box center [354, 235] width 374 height 185
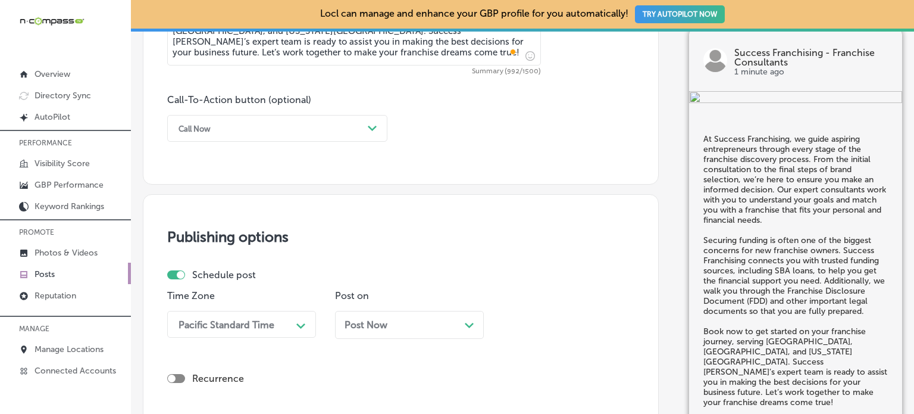
scroll to position [864, 0]
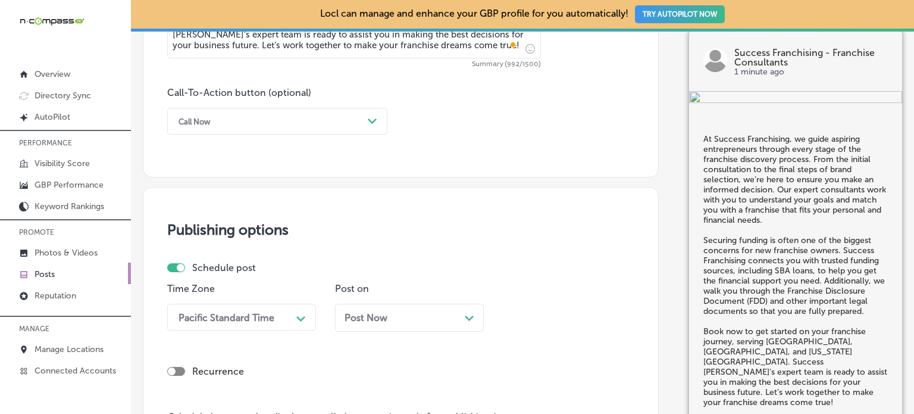
type textarea "At Success Franchising, we guide aspiring entrepreneurs through every stage of …"
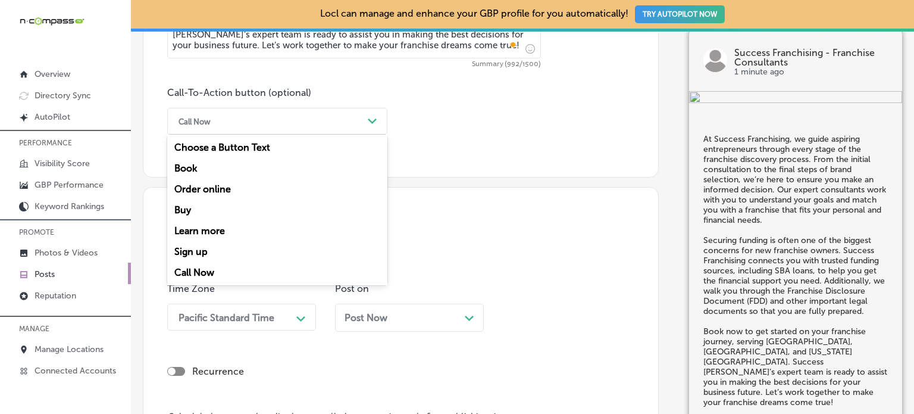
click at [321, 124] on div "Call Now" at bounding box center [268, 121] width 190 height 18
click at [208, 229] on div "Learn more" at bounding box center [277, 230] width 220 height 21
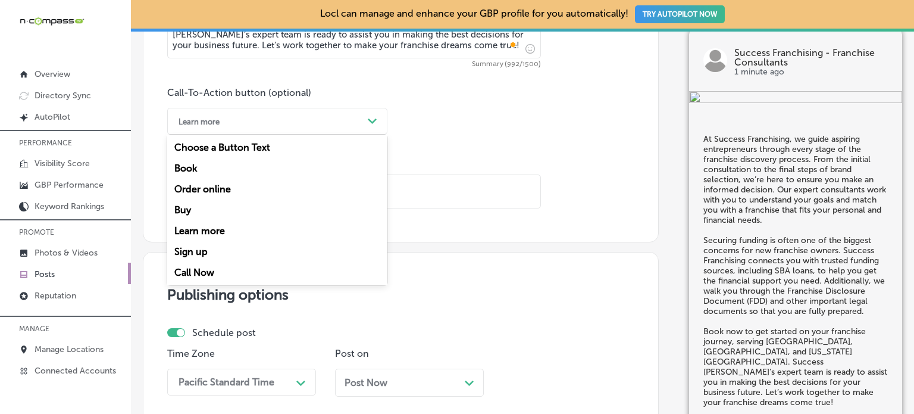
click at [309, 126] on div "Learn more" at bounding box center [268, 121] width 190 height 18
click at [190, 167] on div "Book" at bounding box center [277, 168] width 220 height 21
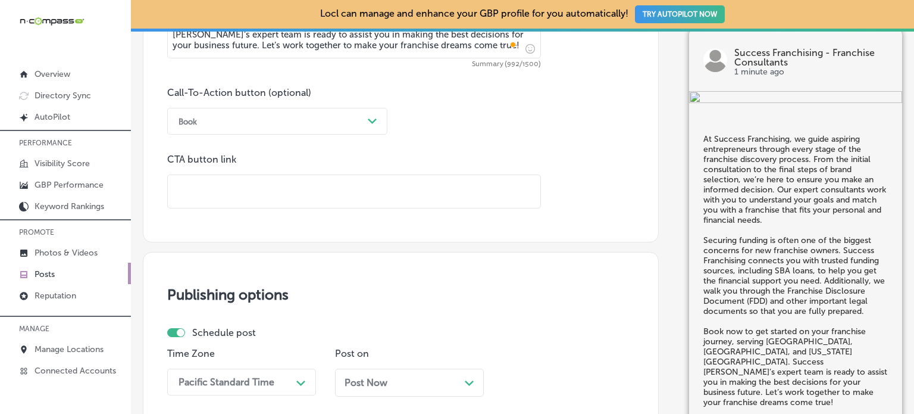
click at [234, 190] on input "text" at bounding box center [354, 191] width 373 height 33
paste input "https://meetings.hubspot.com/aleigh"
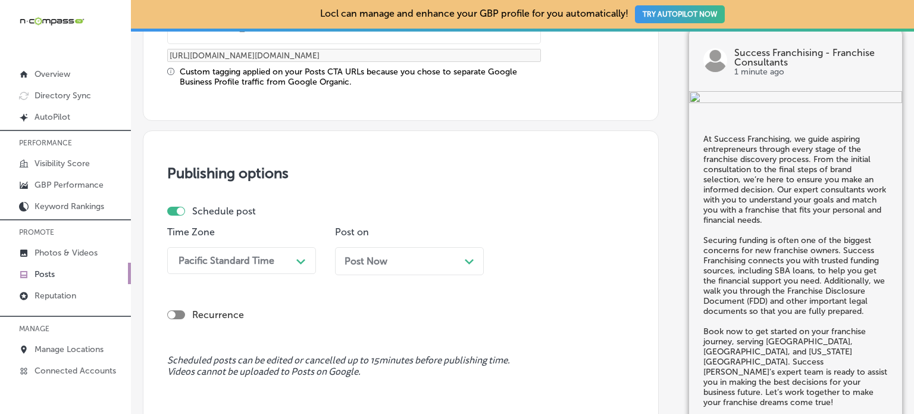
scroll to position [1028, 0]
type input "https://meetings.hubspot.com/aleigh"
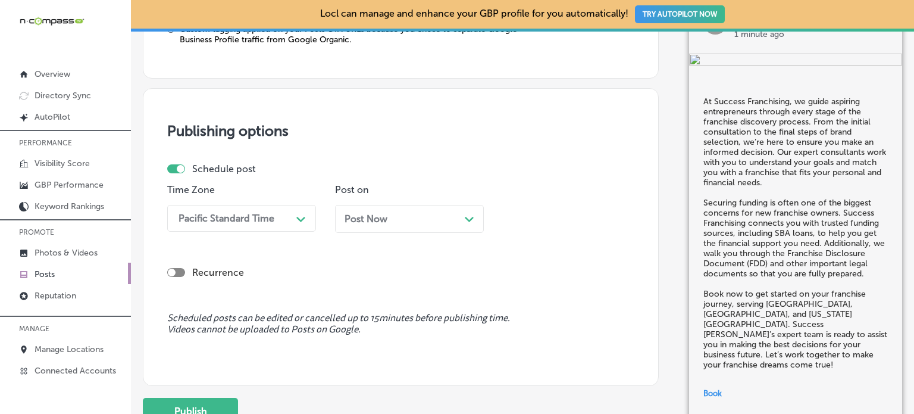
click at [282, 232] on div "Pacific Standard Time Path Created with Sketch." at bounding box center [241, 218] width 149 height 27
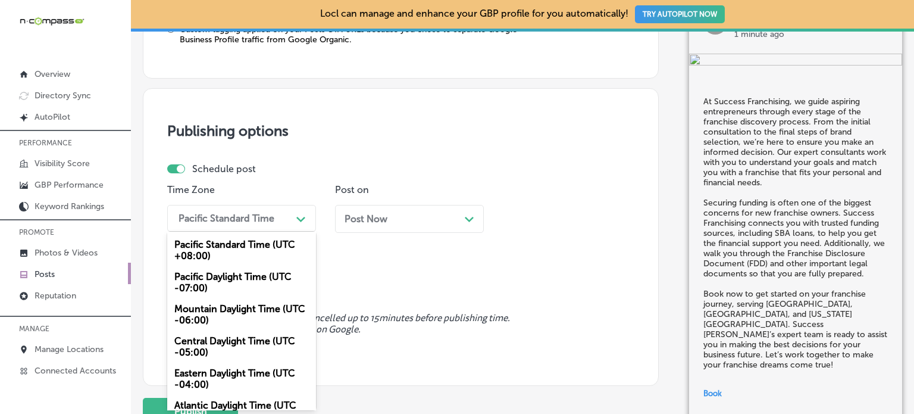
click at [222, 327] on div "Mountain Daylight Time (UTC -06:00)" at bounding box center [241, 314] width 149 height 32
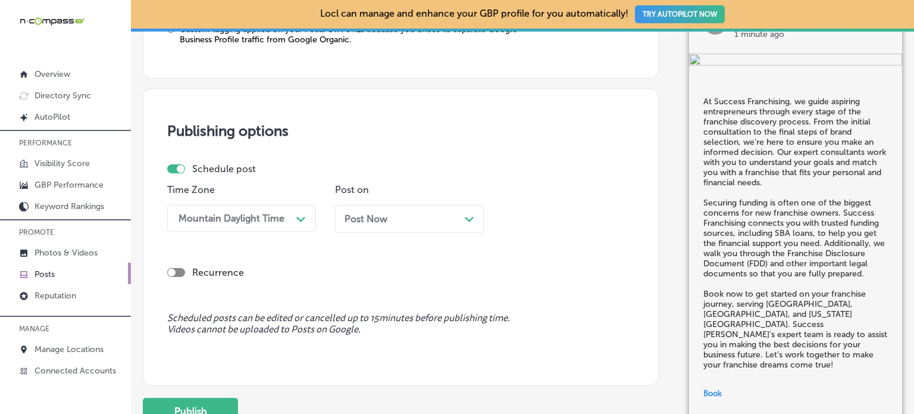
click at [388, 223] on div "Post Now Path Created with Sketch." at bounding box center [410, 218] width 130 height 11
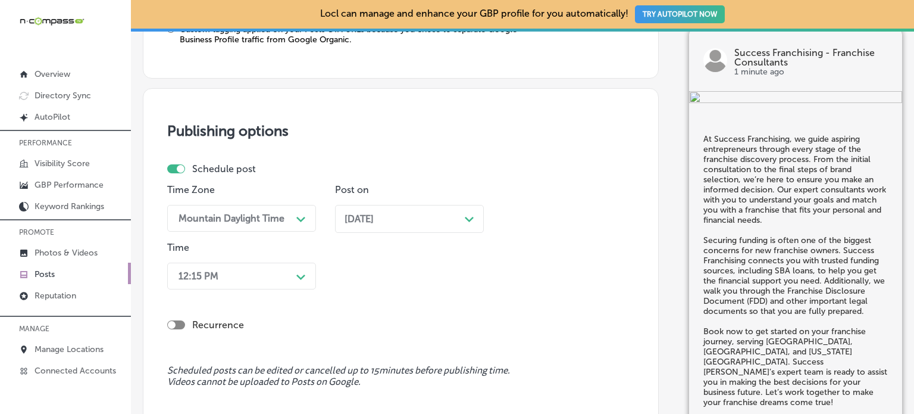
scroll to position [1128, 0]
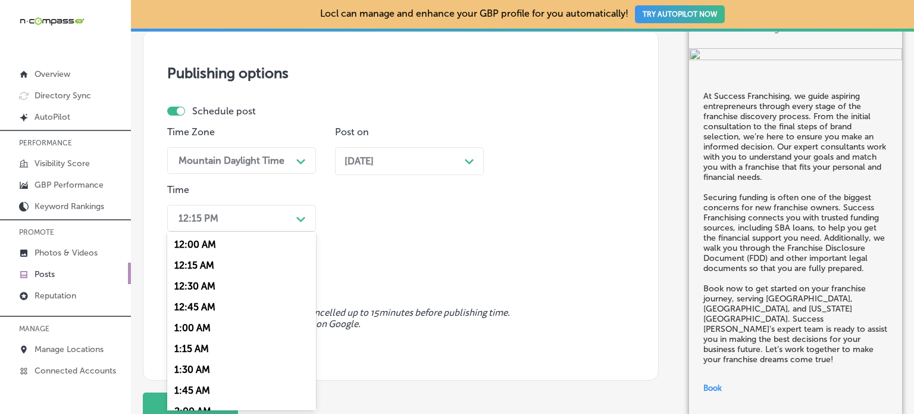
click at [296, 232] on div "option 7:00 AM, selected. option 12:15 AM focused, 2 of 96. 96 results availabl…" at bounding box center [241, 218] width 149 height 27
click at [199, 387] on div "7:00 AM" at bounding box center [241, 392] width 149 height 21
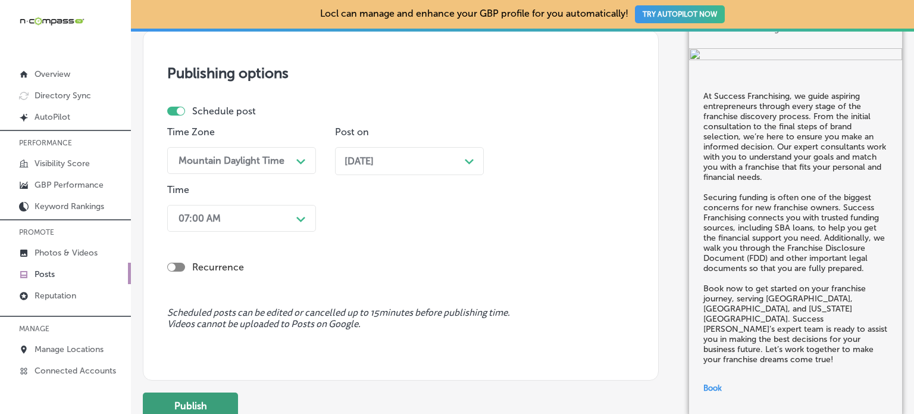
click at [204, 398] on button "Publish" at bounding box center [190, 405] width 95 height 27
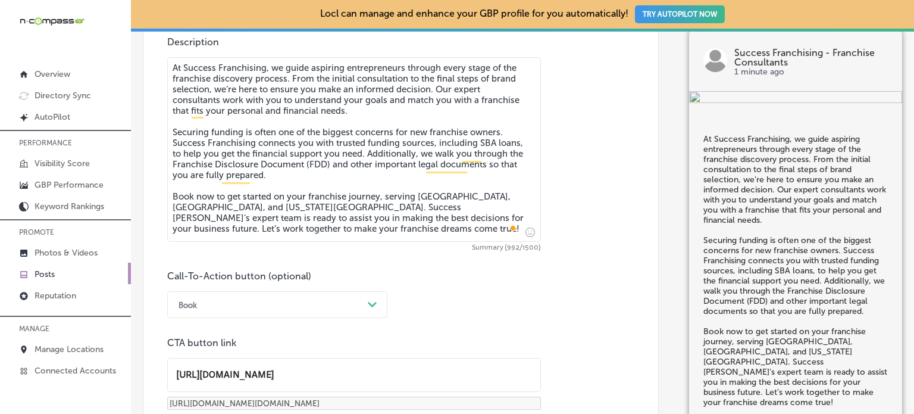
scroll to position [677, 0]
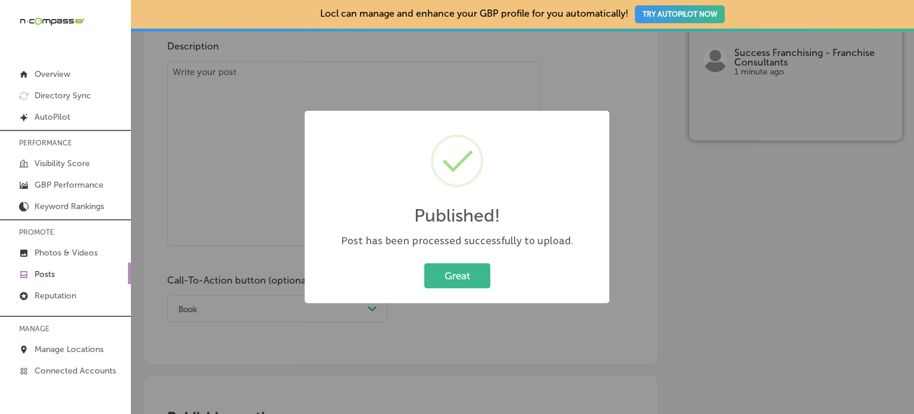
click at [467, 261] on div "Great Cancel" at bounding box center [457, 275] width 281 height 31
click at [473, 273] on button "Great" at bounding box center [457, 275] width 66 height 24
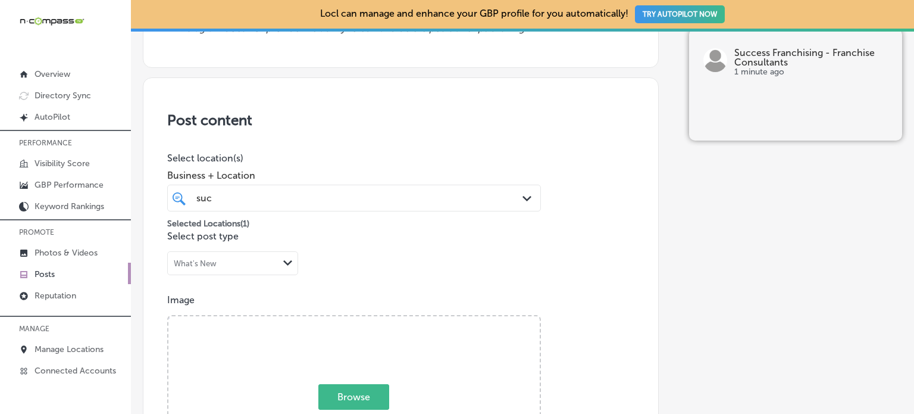
scroll to position [0, 0]
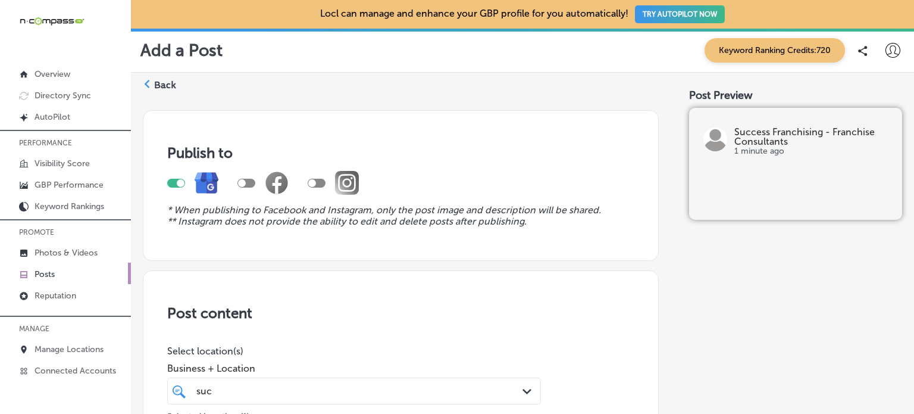
click at [171, 83] on label "Back" at bounding box center [165, 85] width 22 height 13
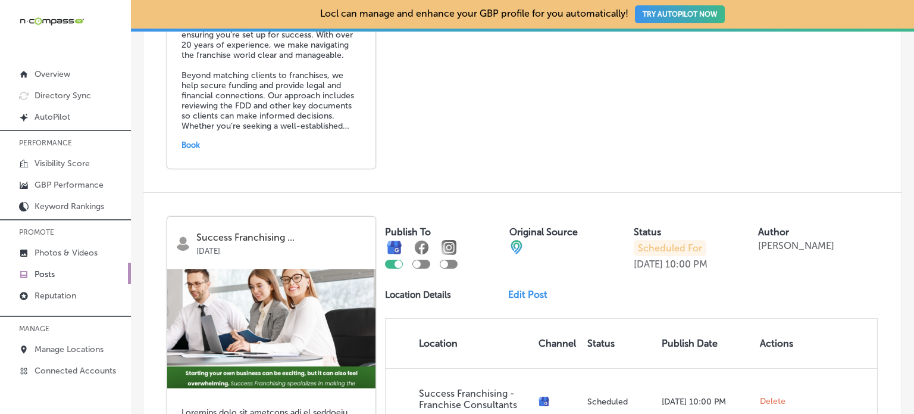
scroll to position [2723, 0]
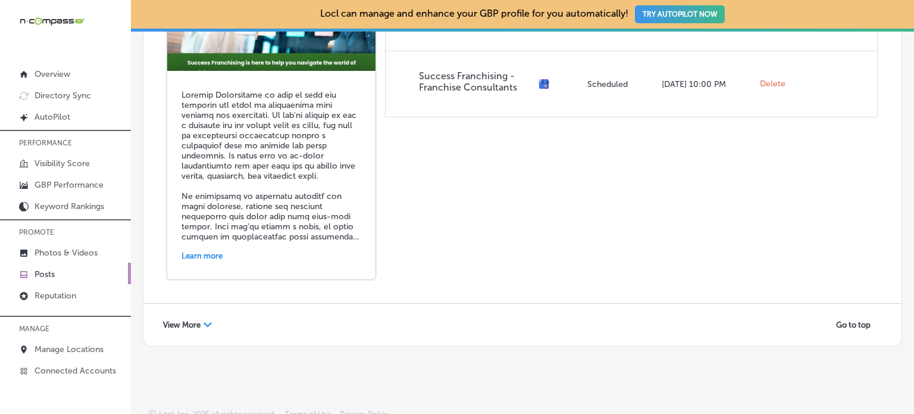
click at [197, 320] on span "View More" at bounding box center [181, 324] width 37 height 9
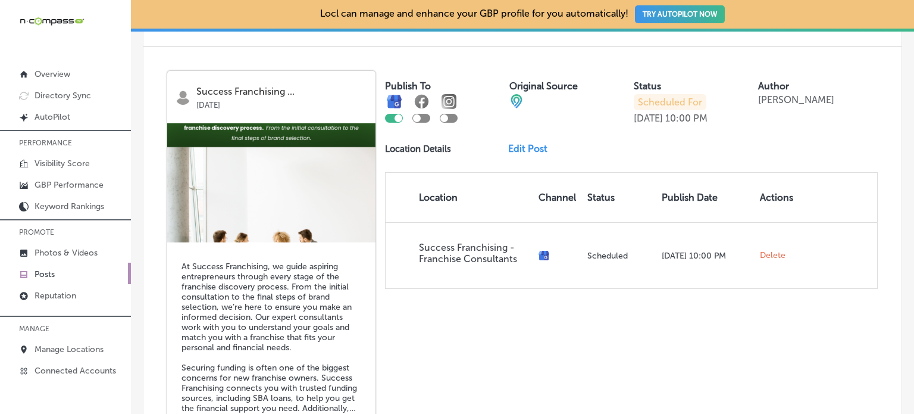
scroll to position [3395, 0]
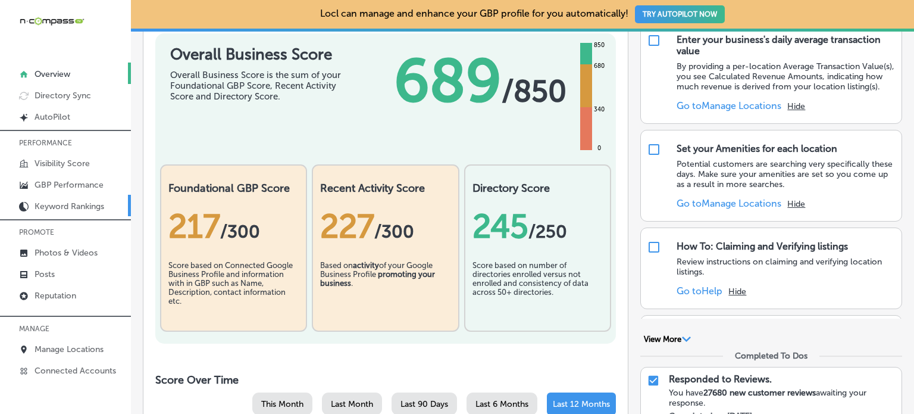
scroll to position [168, 0]
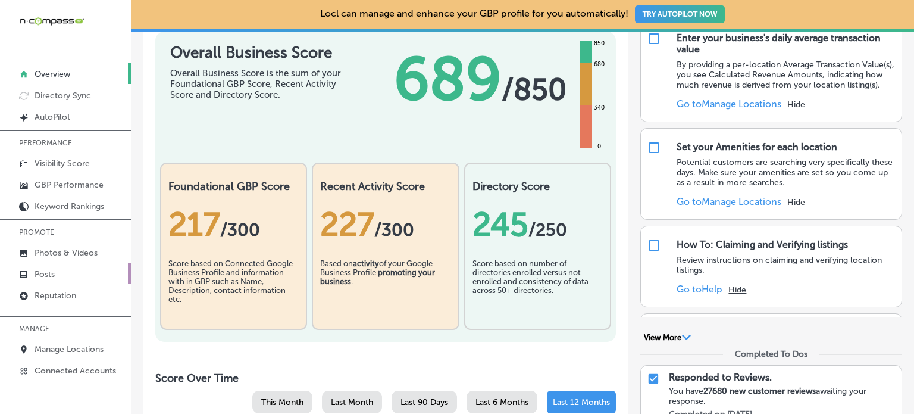
click at [59, 270] on link "Posts" at bounding box center [65, 272] width 131 height 21
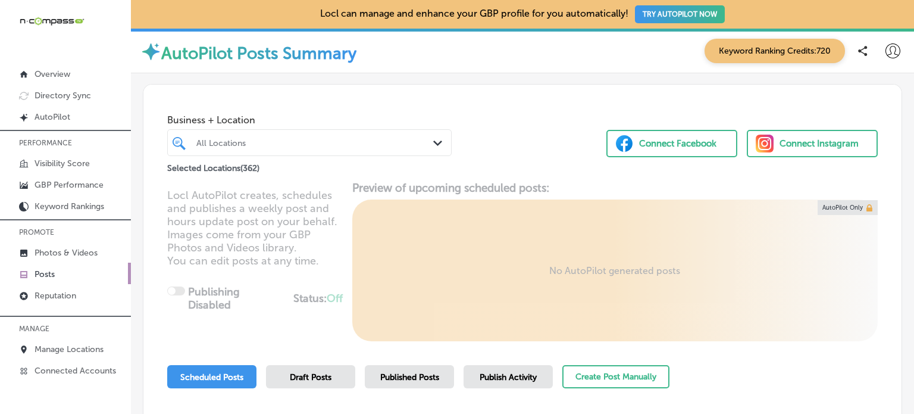
drag, startPoint x: 413, startPoint y: 144, endPoint x: 430, endPoint y: 146, distance: 17.4
click at [413, 144] on div "All Locations" at bounding box center [315, 142] width 238 height 10
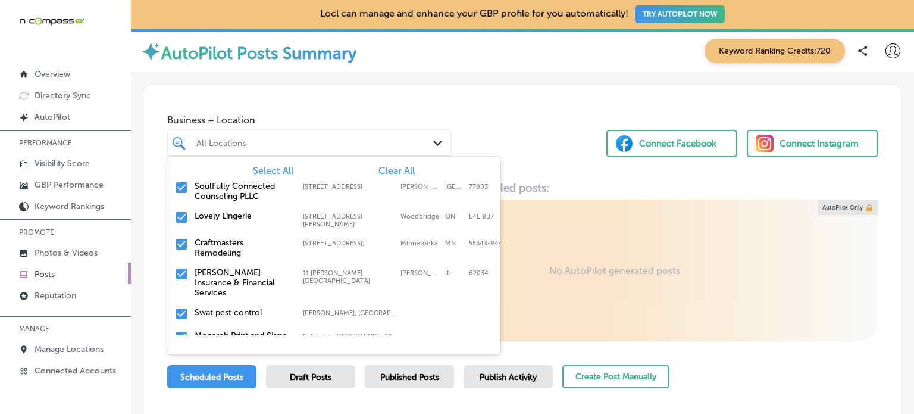
click at [398, 168] on span "Clear All" at bounding box center [397, 170] width 36 height 11
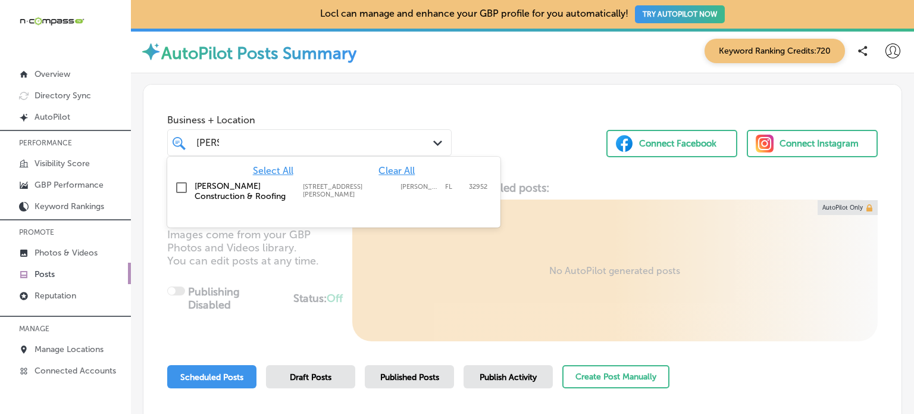
click at [333, 186] on label "777 E Merritt Island Cswy, Ste 314" at bounding box center [349, 190] width 92 height 15
type input "wied"
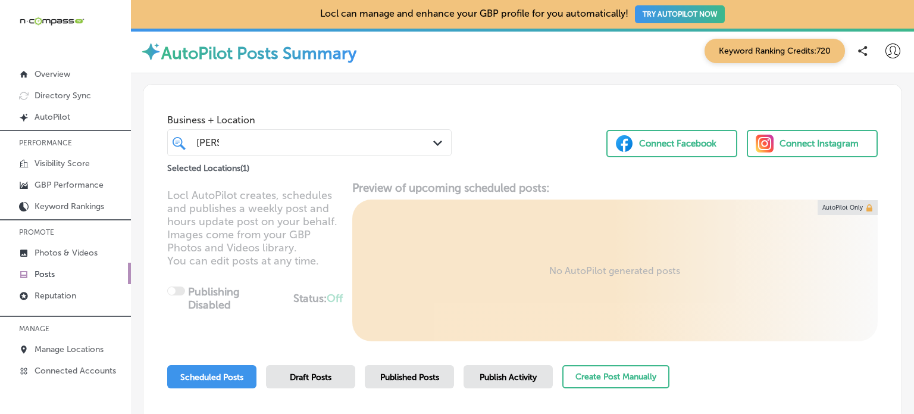
click at [484, 145] on div "Business + Location wied wied Path Created with Sketch. Selected Locations ( 1 …" at bounding box center [522, 130] width 758 height 90
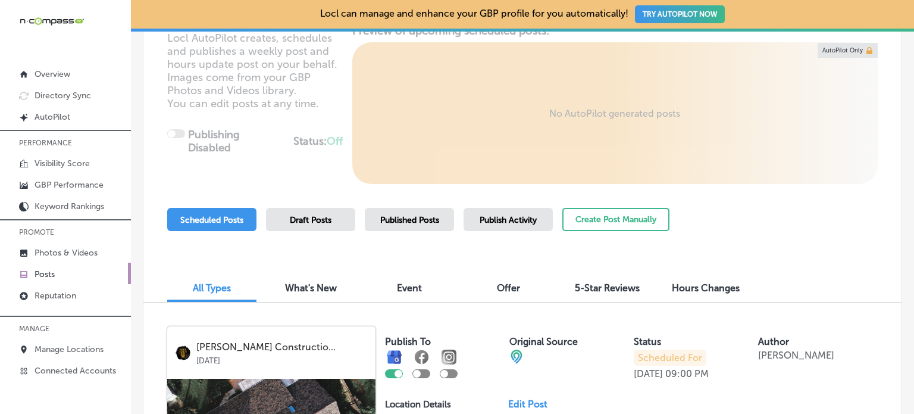
scroll to position [157, 0]
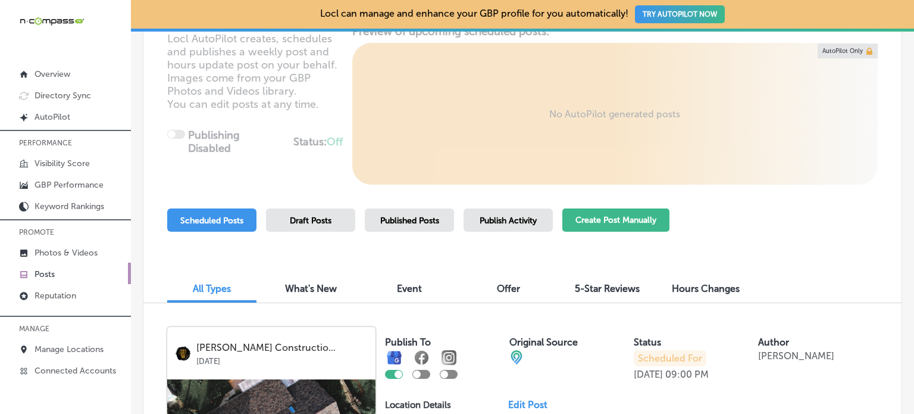
click at [598, 216] on button "Create Post Manually" at bounding box center [615, 219] width 107 height 23
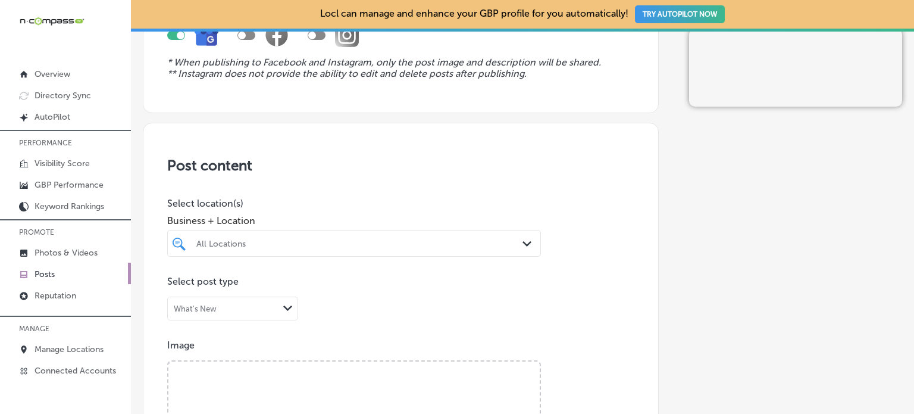
scroll to position [169, 0]
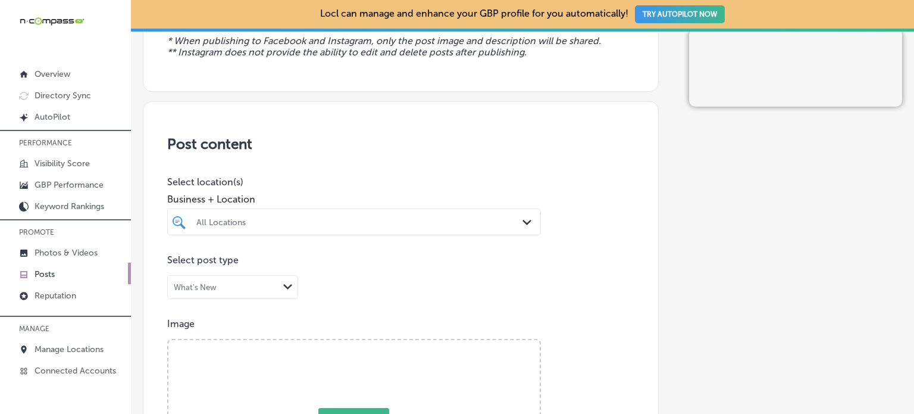
click at [412, 212] on div "All Locations Path Created with Sketch." at bounding box center [354, 221] width 374 height 27
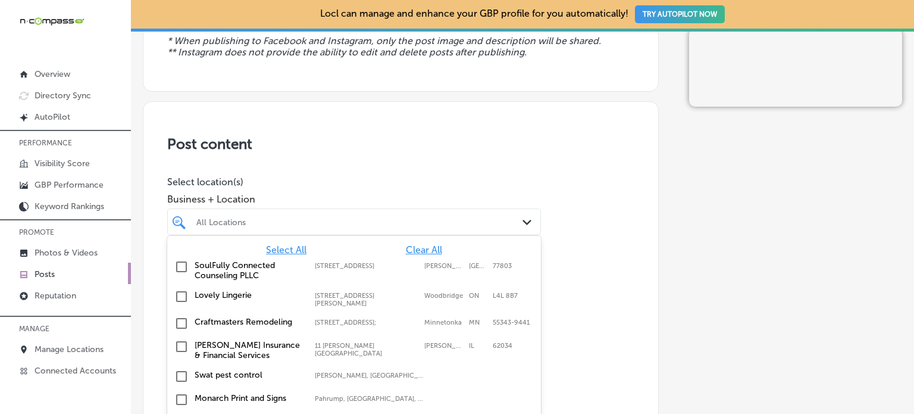
scroll to position [193, 0]
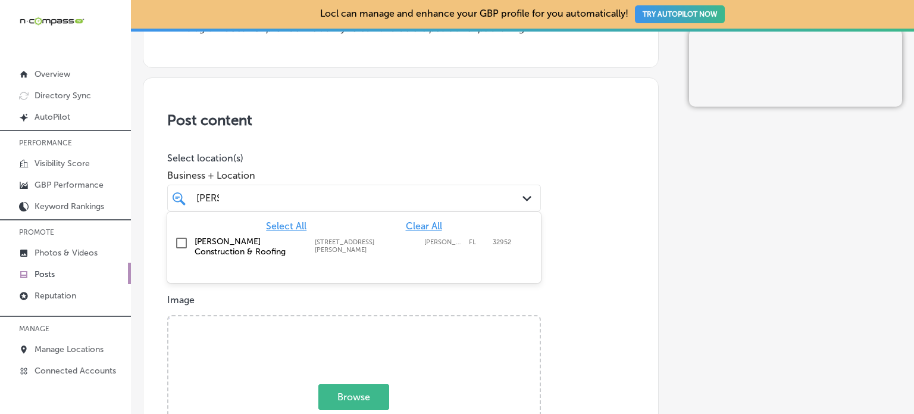
click at [349, 238] on label "777 E Merritt Island Cswy, Ste 314" at bounding box center [366, 245] width 103 height 15
type input "wied"
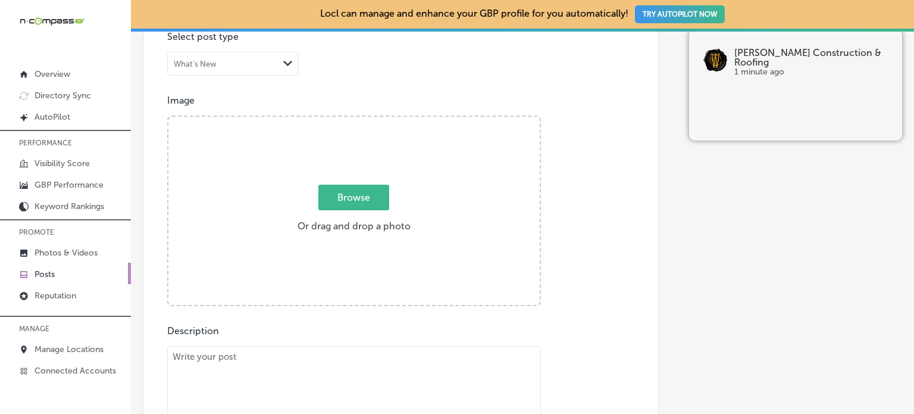
scroll to position [404, 0]
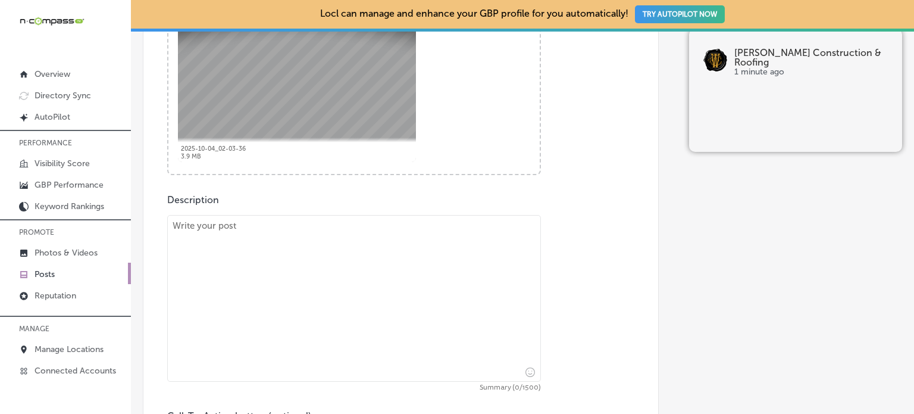
paste textarea ""At Wiedmann Construction & Roofing, we specialize in asphalt shingle roofing i…"
click at [411, 257] on textarea at bounding box center [354, 298] width 374 height 167
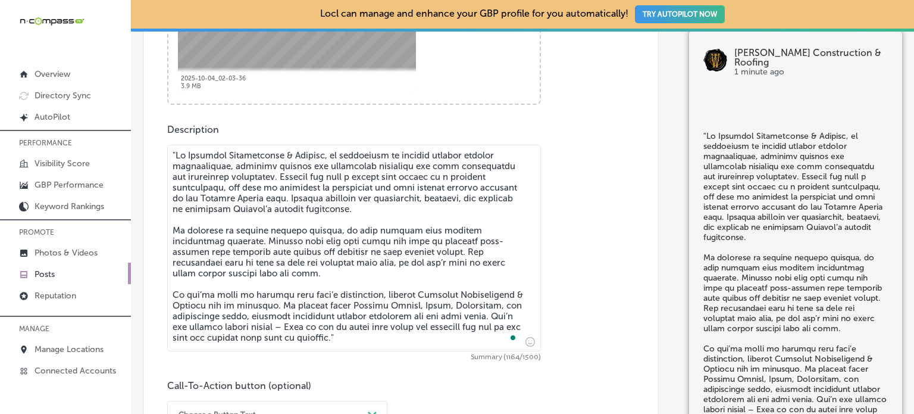
scroll to position [588, 0]
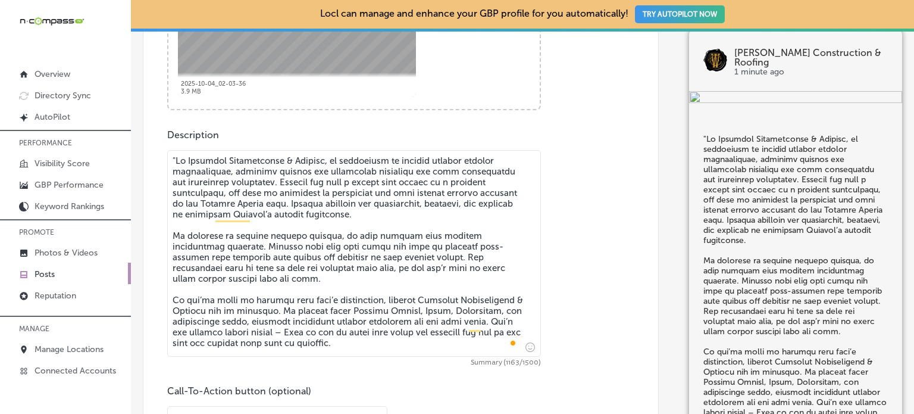
click at [177, 156] on textarea "To enrich screen reader interactions, please activate Accessibility in Grammarl…" at bounding box center [354, 253] width 374 height 207
click at [227, 234] on textarea "To enrich screen reader interactions, please activate Accessibility in Grammarl…" at bounding box center [354, 253] width 374 height 207
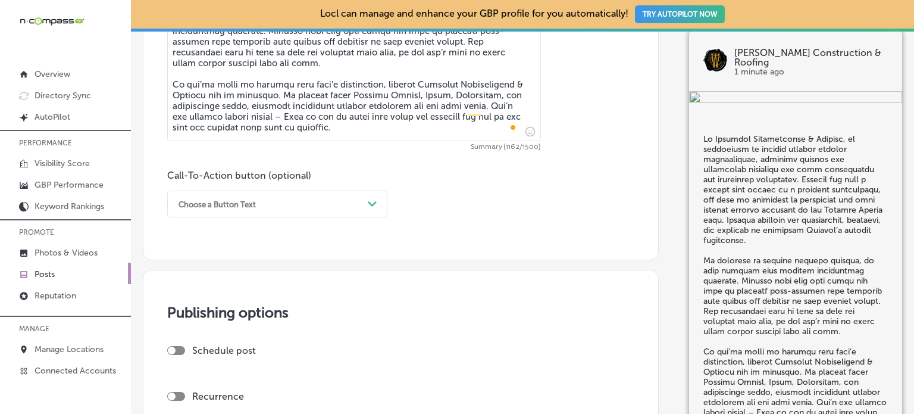
scroll to position [812, 0]
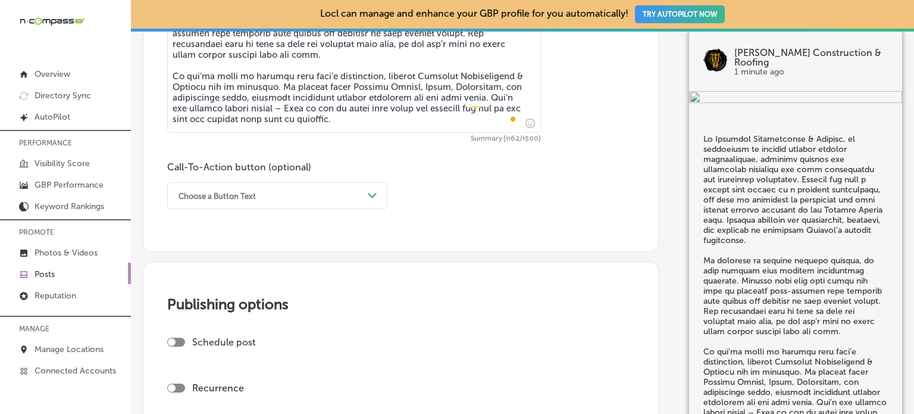
type textarea "At Wiedmann Construction & Roofing, we specialize in asphalt shingle roofing in…"
click at [262, 199] on div "Choose a Button Text" at bounding box center [268, 195] width 190 height 18
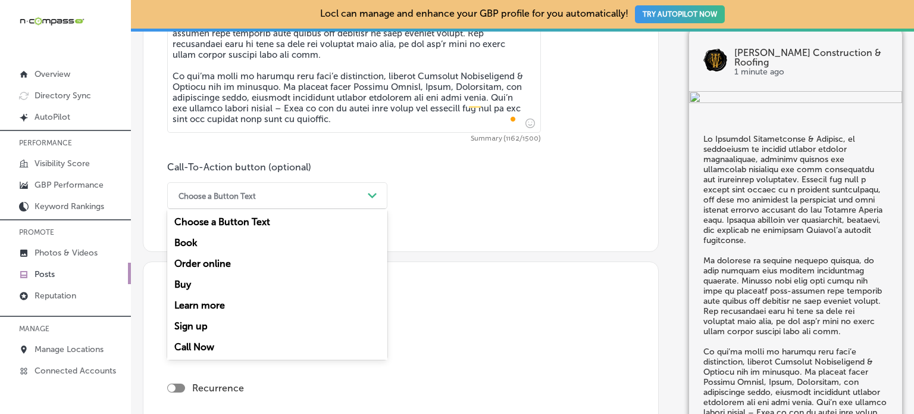
click at [207, 343] on div "Call Now" at bounding box center [277, 346] width 220 height 21
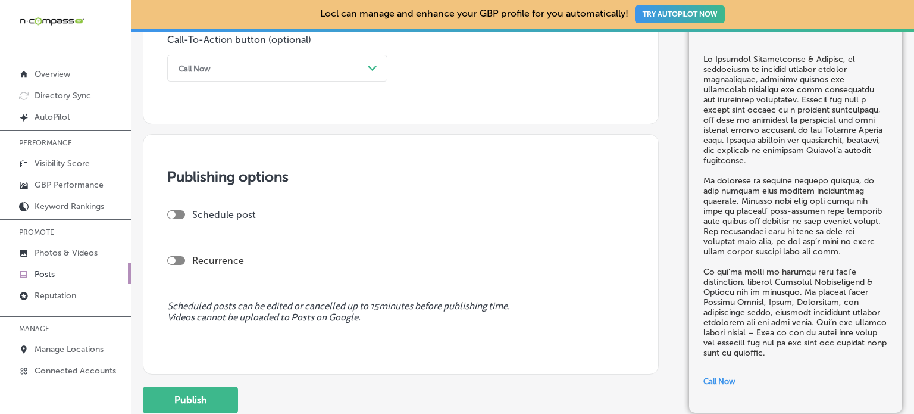
scroll to position [950, 0]
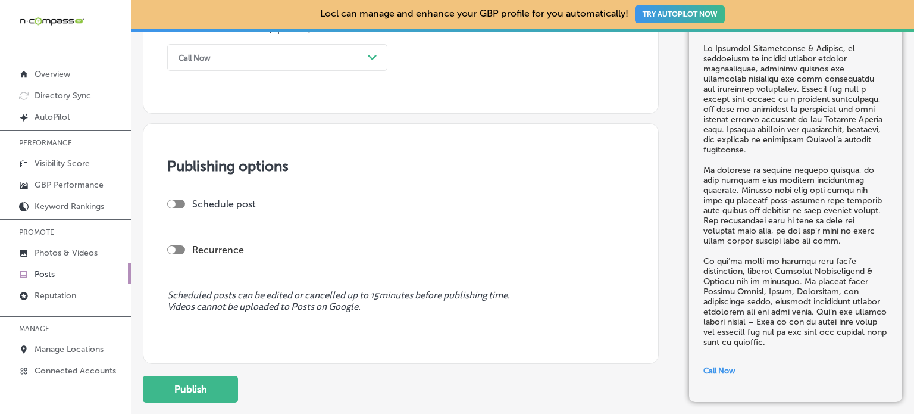
click at [181, 212] on div "Schedule post" at bounding box center [396, 208] width 458 height 21
click at [179, 204] on div at bounding box center [176, 203] width 18 height 9
checkbox input "true"
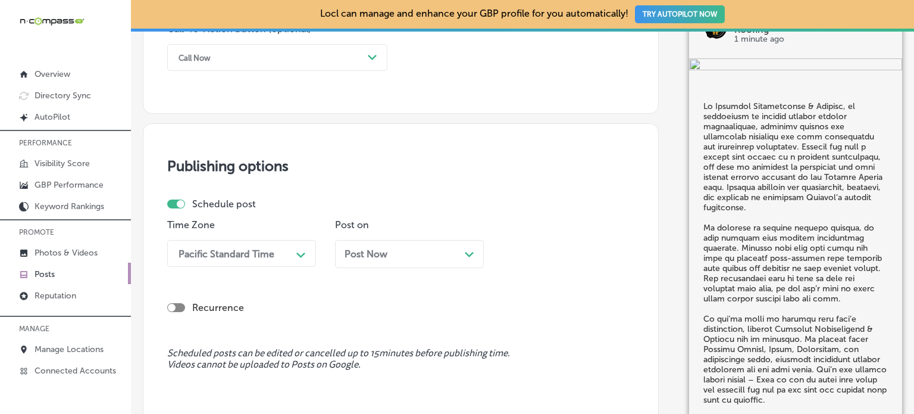
scroll to position [986, 0]
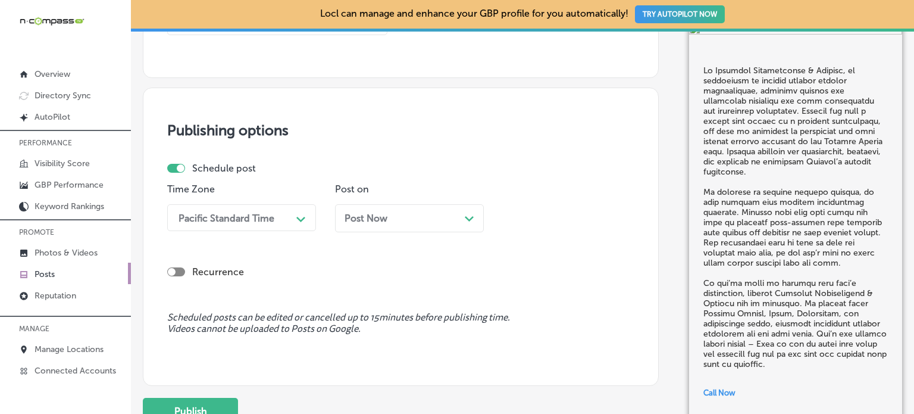
click at [238, 231] on div "Pacific Standard Time Path Created with Sketch." at bounding box center [241, 217] width 149 height 27
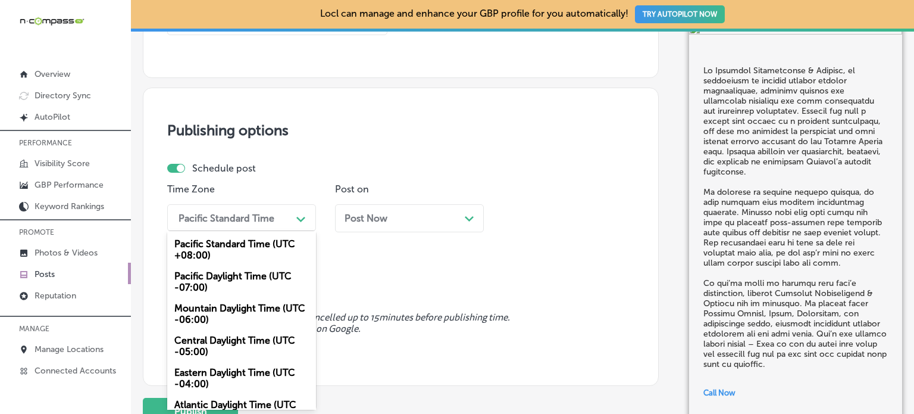
click at [240, 312] on div "Mountain Daylight Time (UTC -06:00)" at bounding box center [241, 314] width 149 height 32
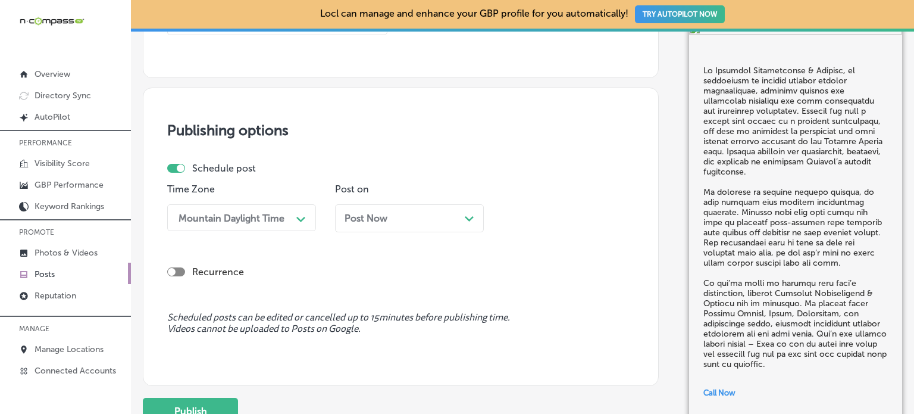
click at [376, 217] on span "Post Now" at bounding box center [366, 217] width 43 height 11
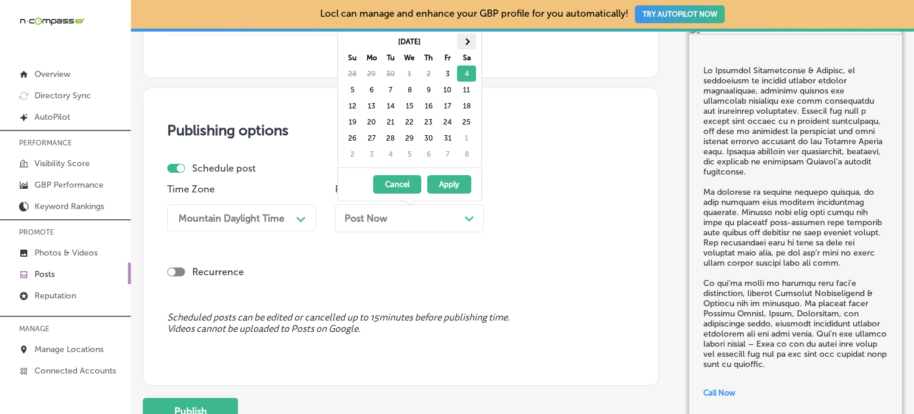
click at [462, 46] on th at bounding box center [466, 41] width 19 height 16
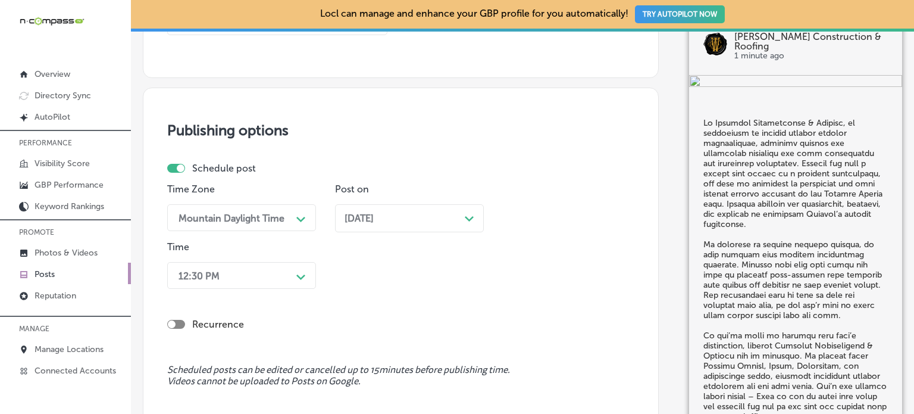
scroll to position [1044, 0]
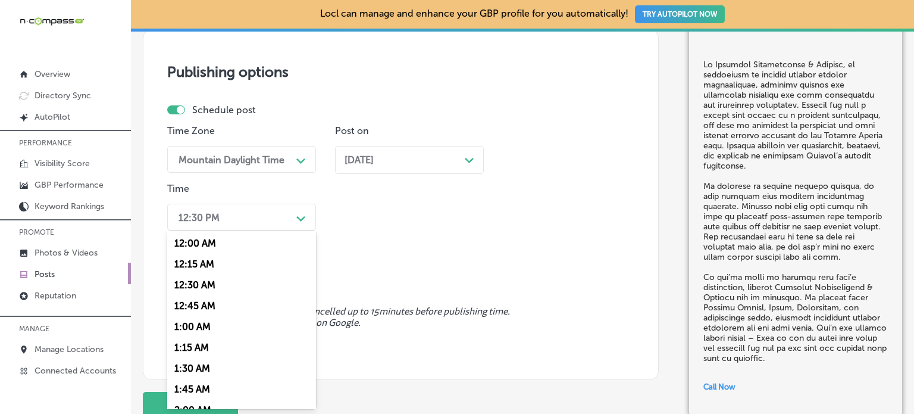
click at [295, 230] on div "option 12:30 AM focused, 3 of 96. 96 results available. Use Up and Down to choo…" at bounding box center [241, 217] width 149 height 27
click at [201, 342] on div "7:00 AM" at bounding box center [241, 345] width 149 height 21
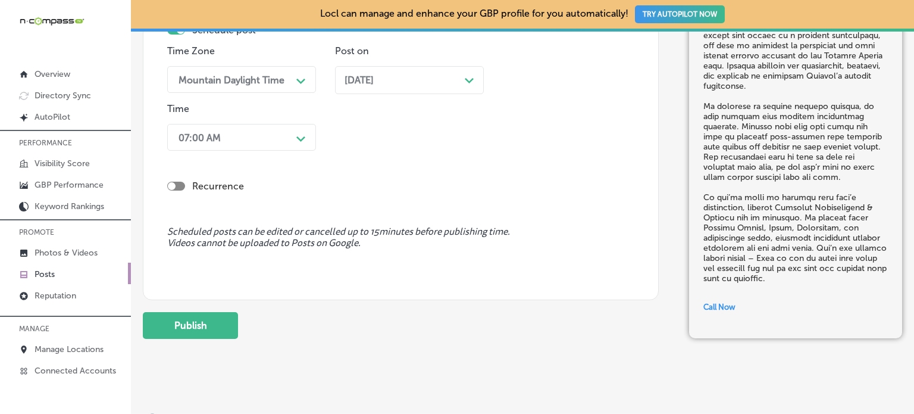
scroll to position [1127, 0]
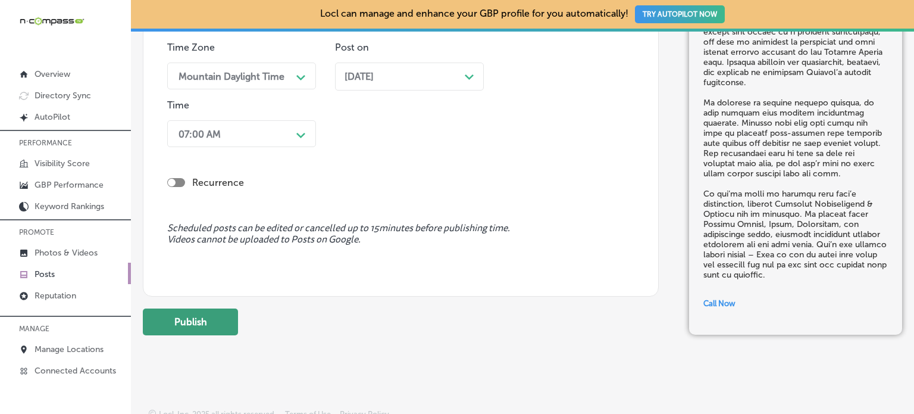
click at [224, 326] on button "Publish" at bounding box center [190, 321] width 95 height 27
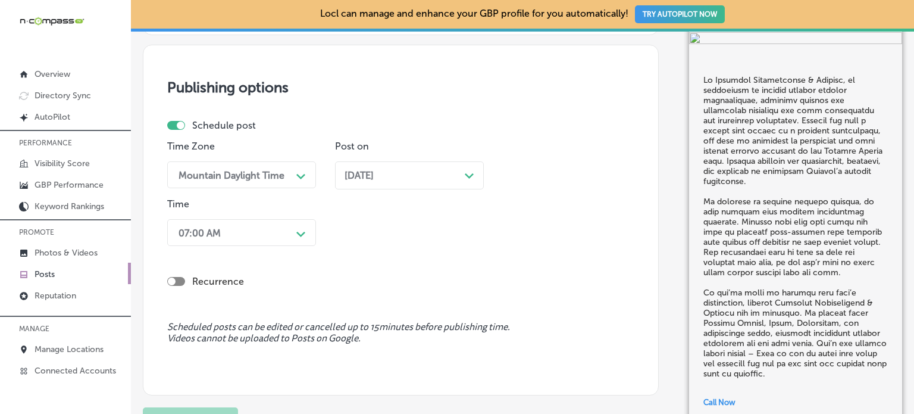
scroll to position [1028, 0]
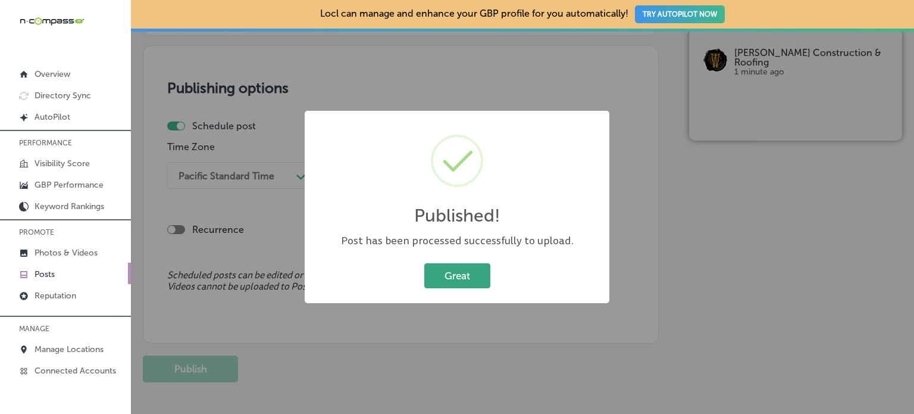
click at [452, 269] on button "Great" at bounding box center [457, 275] width 66 height 24
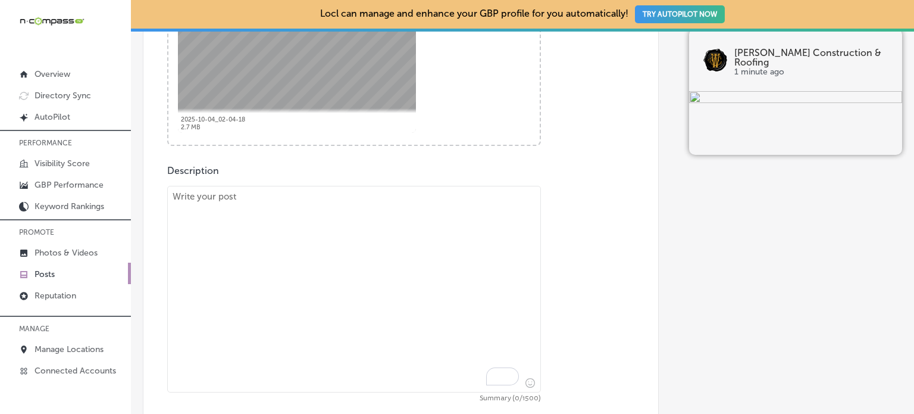
scroll to position [556, 0]
paste textarea ""At Wiedmann Construction & Roofing, we specialize in wood shake roofing instal…"
click at [398, 255] on textarea "To enrich screen reader interactions, please activate Accessibility in Grammarl…" at bounding box center [354, 285] width 374 height 207
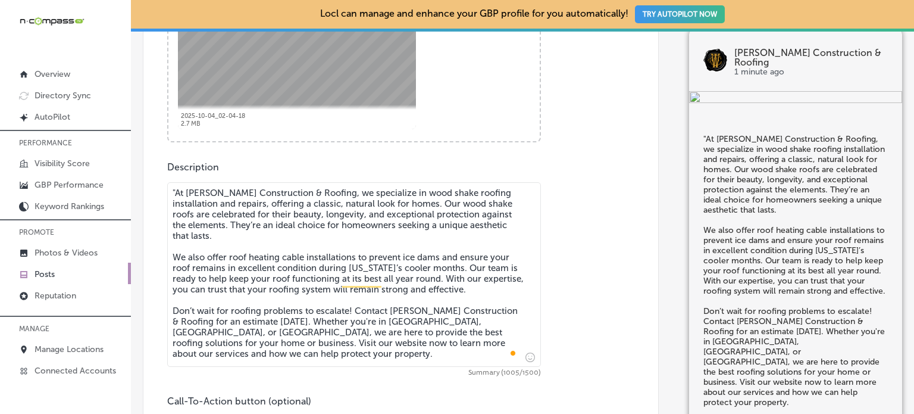
click at [177, 192] on textarea ""At Wiedmann Construction & Roofing, we specialize in wood shake roofing instal…" at bounding box center [354, 274] width 374 height 185
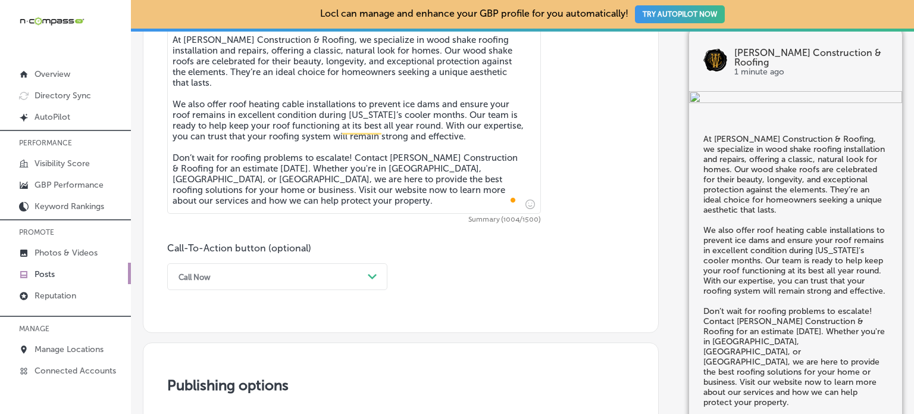
scroll to position [715, 0]
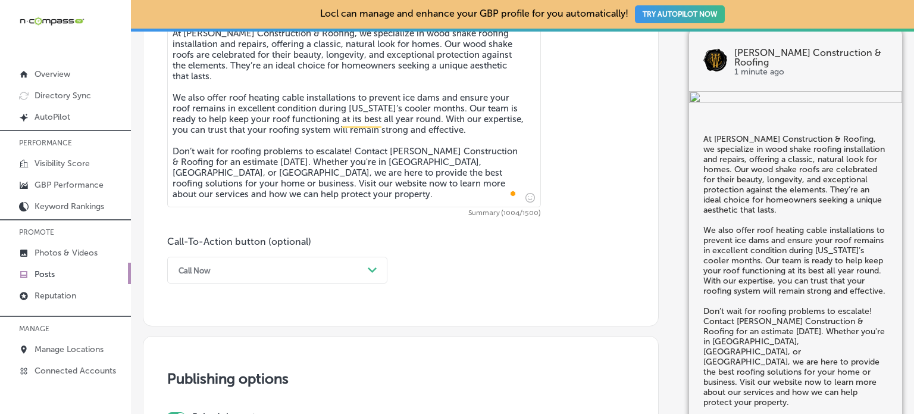
type textarea "At Wiedmann Construction & Roofing, we specialize in wood shake roofing install…"
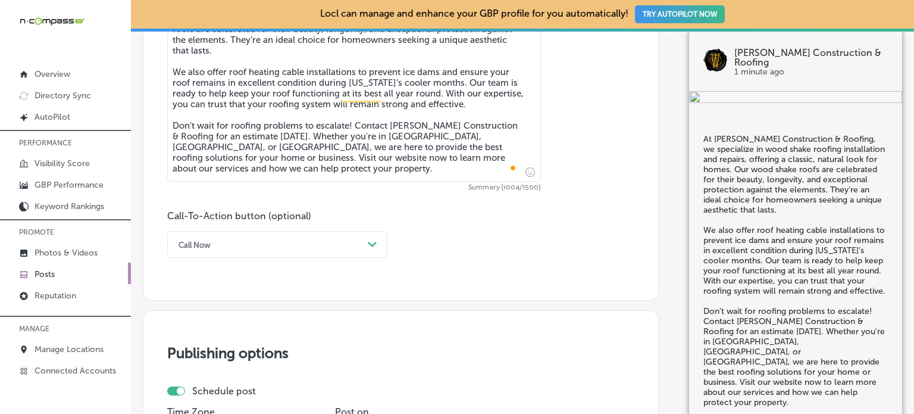
click at [297, 258] on div "Call Now Path Created with Sketch." at bounding box center [277, 244] width 220 height 27
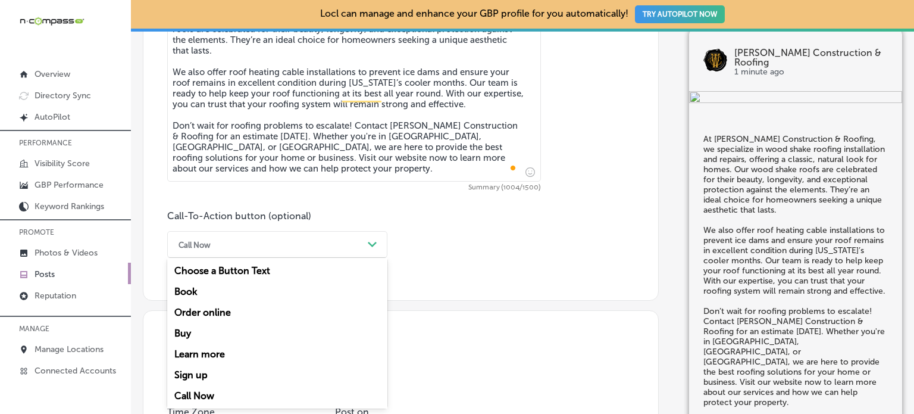
click at [212, 354] on div "Learn more" at bounding box center [277, 353] width 220 height 21
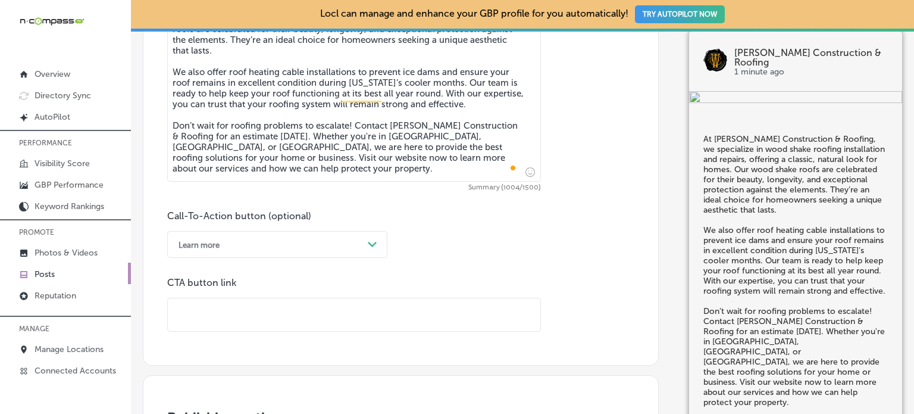
click at [347, 307] on input "text" at bounding box center [354, 314] width 373 height 33
paste input "https://wiedmannroofing.com/"
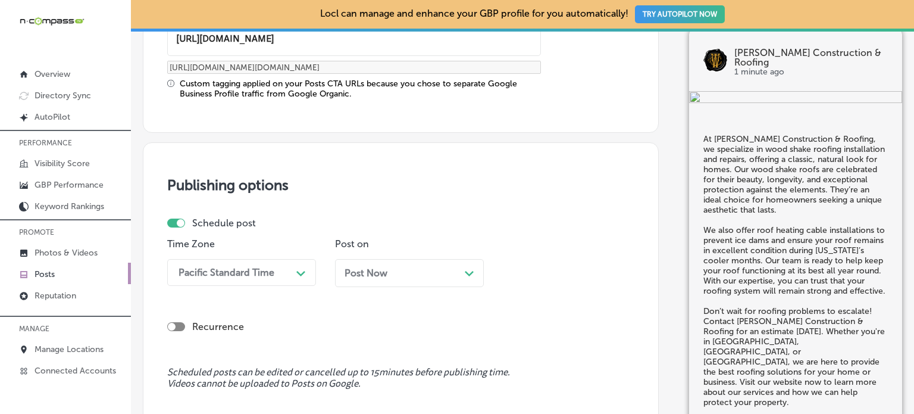
type input "https://wiedmannroofing.com/"
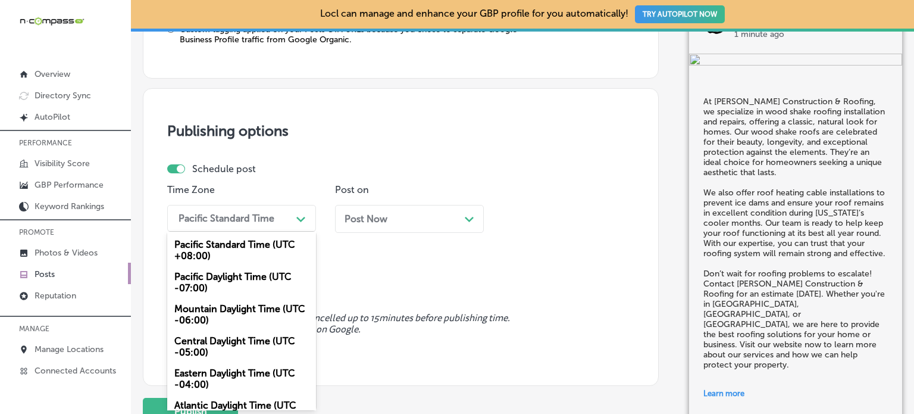
click at [282, 232] on div "option Mountain Daylight Time (UTC -06:00), selected. option Pacific Daylight T…" at bounding box center [241, 218] width 149 height 27
click at [238, 320] on div "Mountain Daylight Time (UTC -06:00)" at bounding box center [241, 314] width 149 height 32
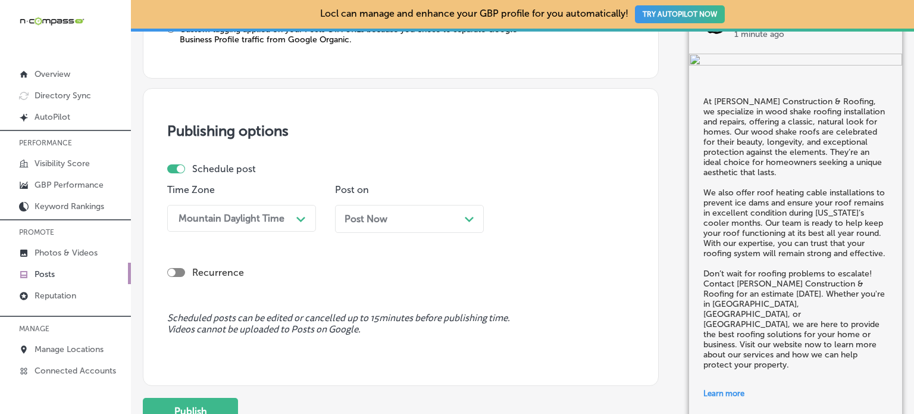
click at [387, 223] on div "Post Now Path Created with Sketch." at bounding box center [409, 219] width 149 height 28
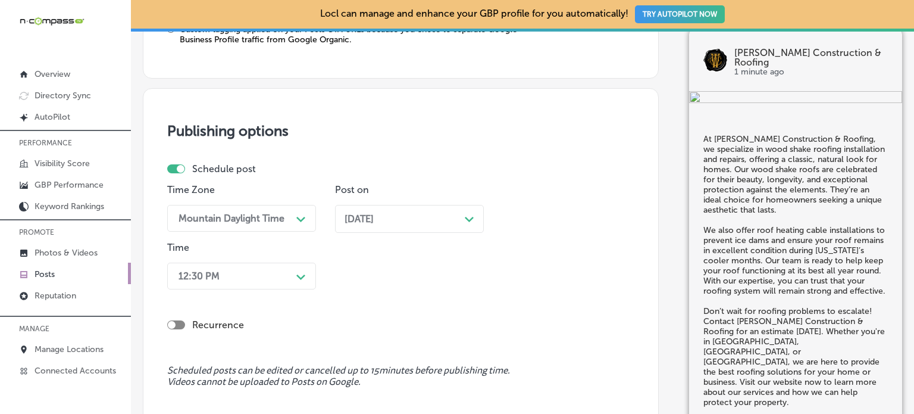
scroll to position [1128, 0]
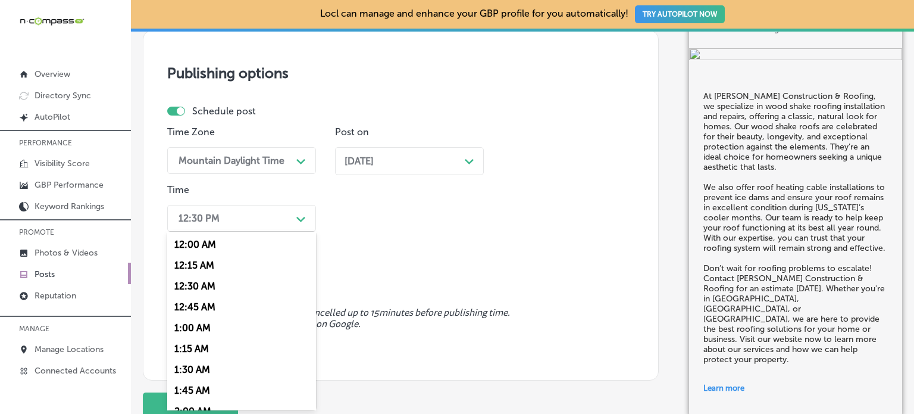
click at [292, 232] on div "option 7:00 AM, selected. option 12:15 AM focused, 2 of 96. 96 results availabl…" at bounding box center [241, 218] width 149 height 27
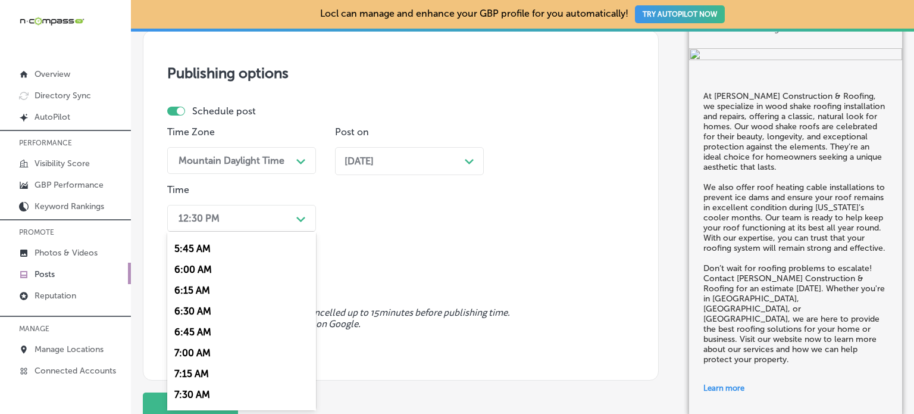
scroll to position [476, 0]
click at [198, 357] on div "7:00 AM" at bounding box center [241, 352] width 149 height 21
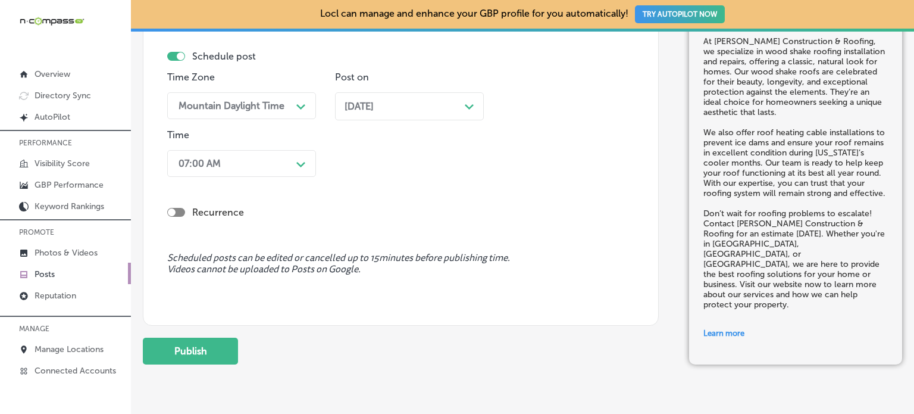
scroll to position [1194, 0]
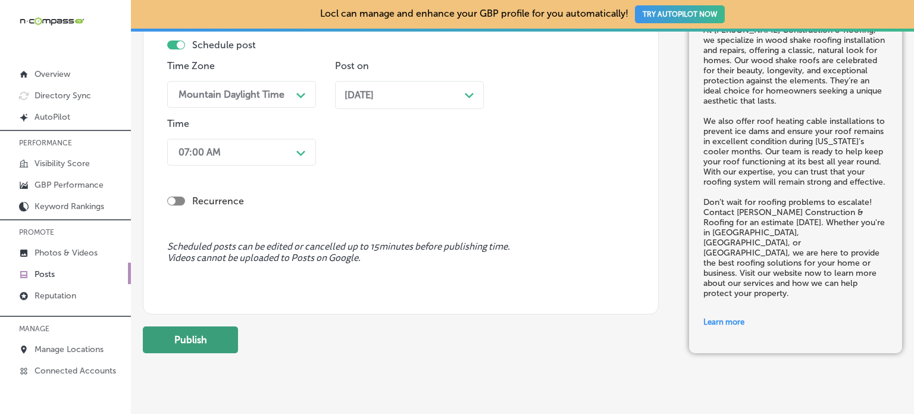
click at [207, 332] on button "Publish" at bounding box center [190, 339] width 95 height 27
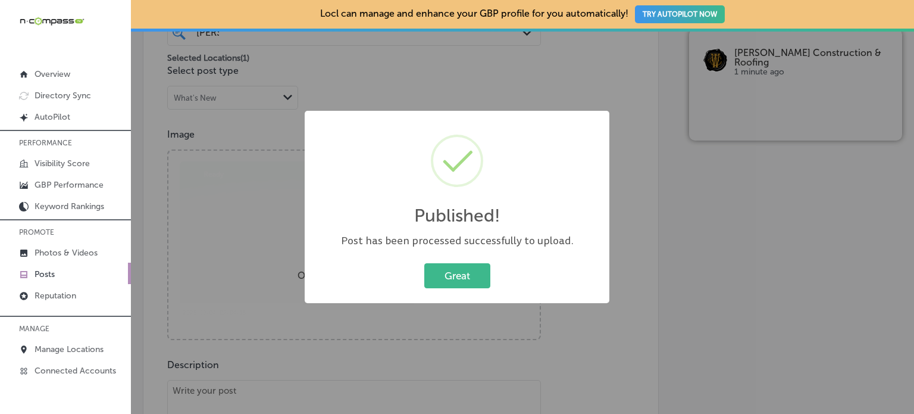
scroll to position [309, 0]
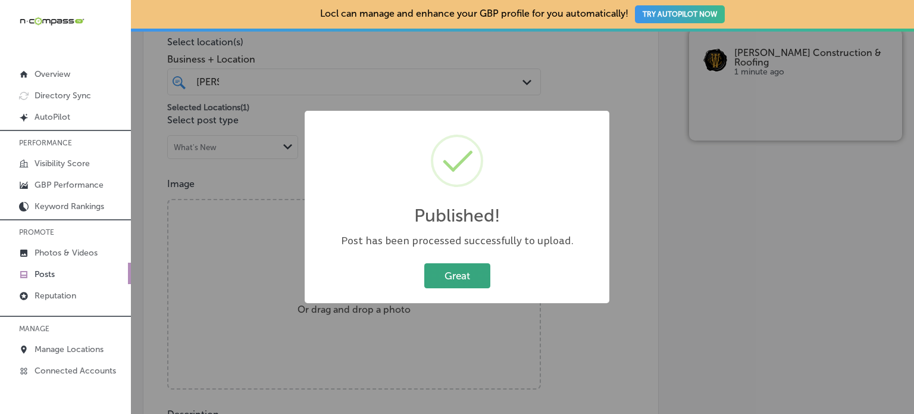
click at [479, 279] on button "Great" at bounding box center [457, 275] width 66 height 24
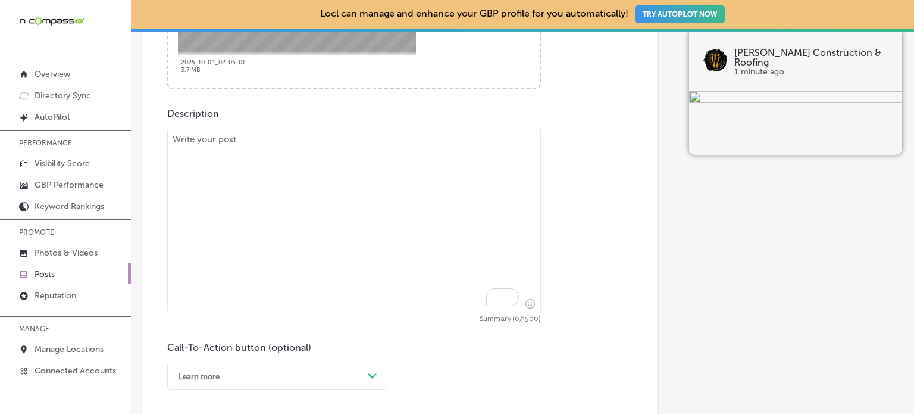
scroll to position [614, 0]
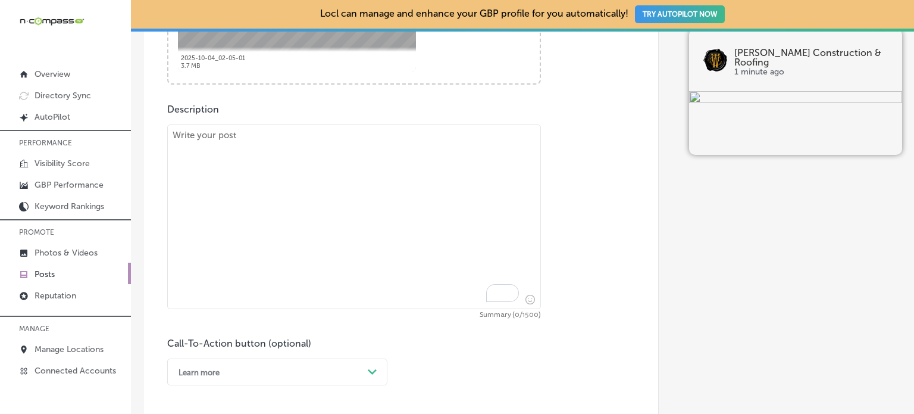
paste textarea ""Looking for expert roofing services in? At Wiedmann Construction & Roofing, we…"
click at [345, 182] on textarea "To enrich screen reader interactions, please activate Accessibility in Grammarl…" at bounding box center [354, 216] width 374 height 185
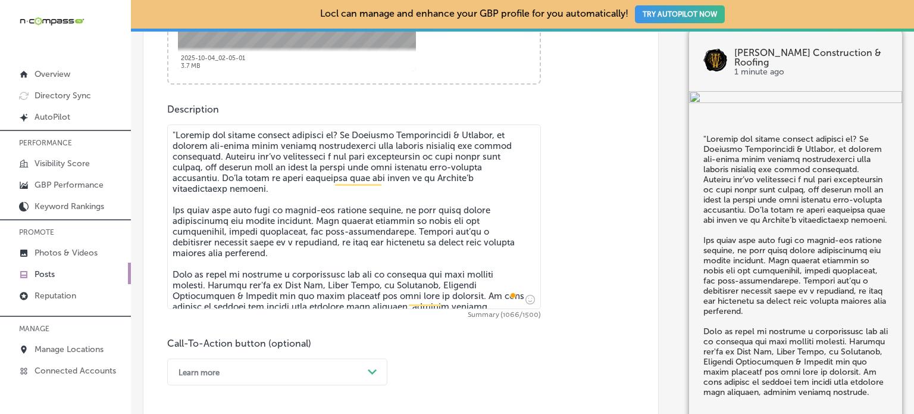
click at [174, 132] on textarea "To enrich screen reader interactions, please activate Accessibility in Grammarl…" at bounding box center [354, 216] width 374 height 185
click at [240, 228] on textarea "To enrich screen reader interactions, please activate Accessibility in Grammarl…" at bounding box center [354, 216] width 374 height 185
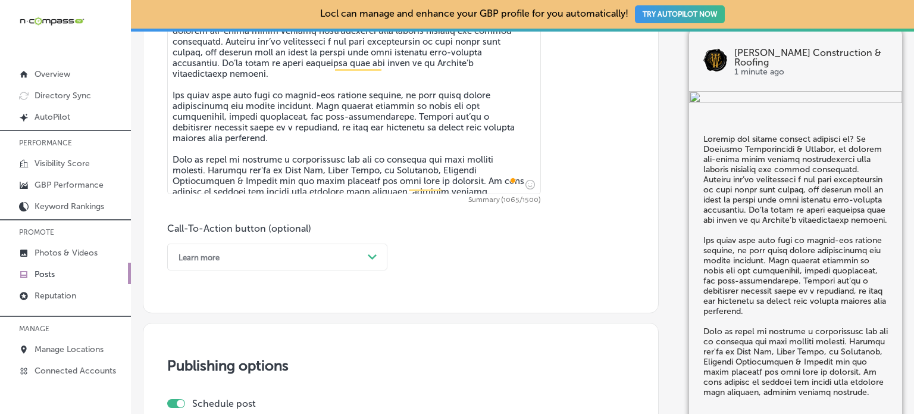
scroll to position [733, 0]
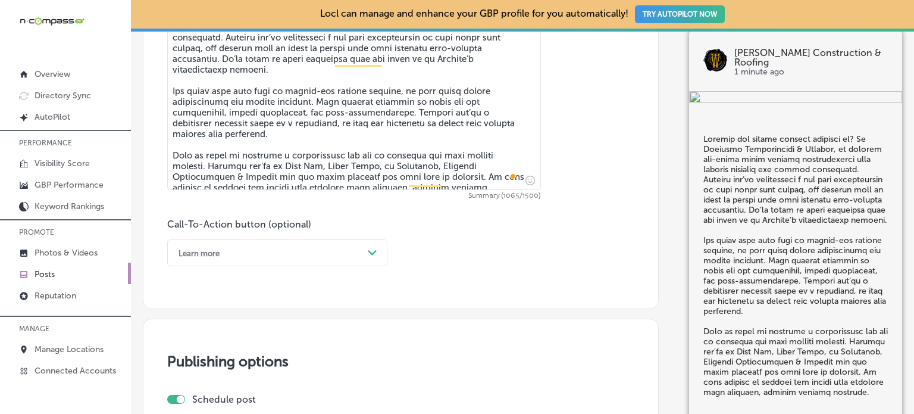
type textarea "Looking for expert roofing services in? At Wiedmann Construction & Roofing, we …"
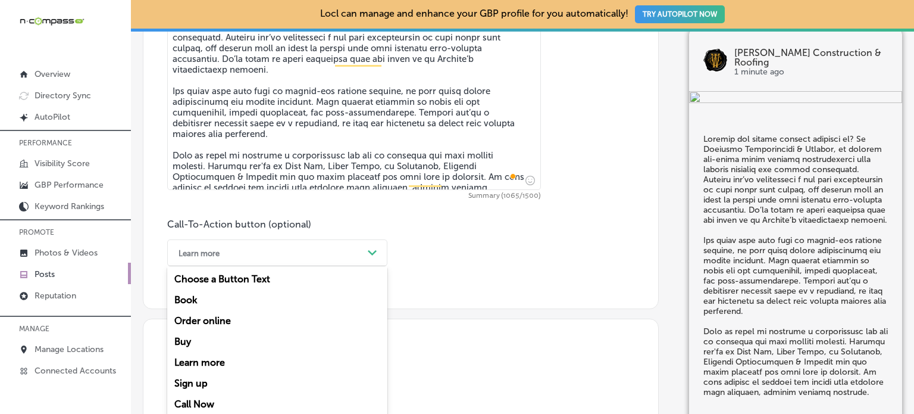
scroll to position [741, 0]
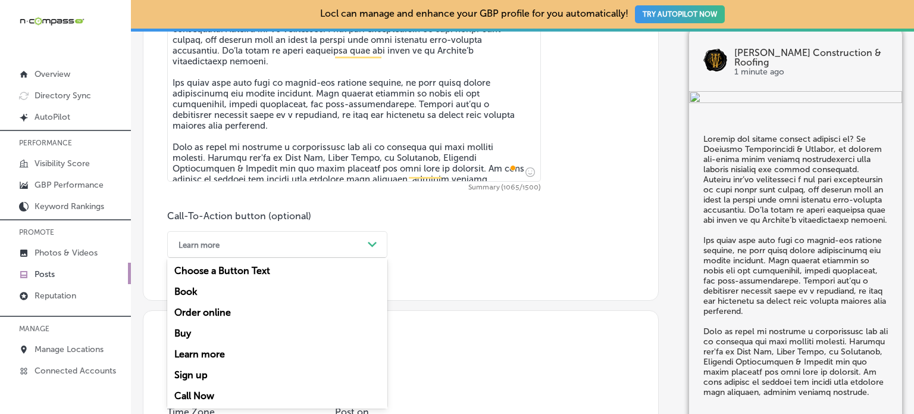
click at [294, 254] on div "Learn more Path Created with Sketch." at bounding box center [277, 244] width 220 height 27
click at [202, 398] on div "Call Now" at bounding box center [277, 395] width 220 height 21
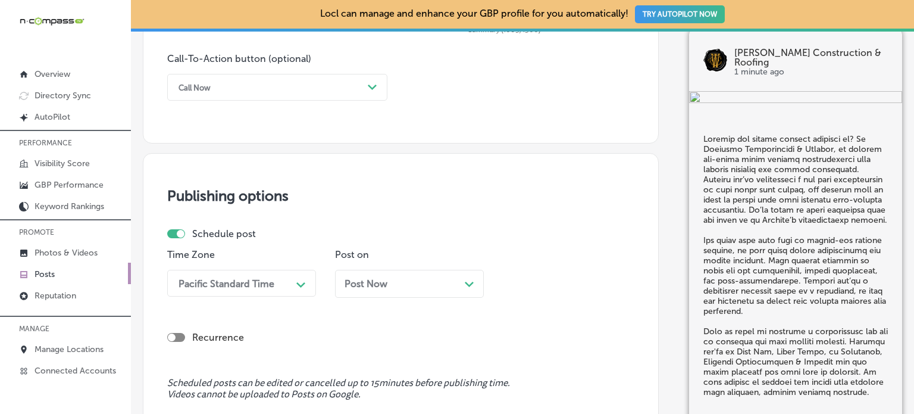
scroll to position [964, 0]
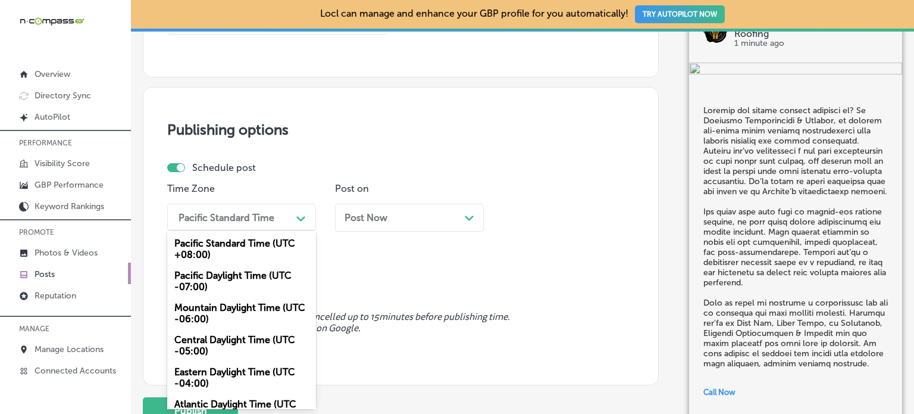
click at [249, 230] on div "option Mountain Daylight Time (UTC -06:00), selected. option Pacific Daylight T…" at bounding box center [241, 217] width 149 height 27
click at [234, 317] on div "Mountain Daylight Time (UTC -06:00)" at bounding box center [241, 313] width 149 height 32
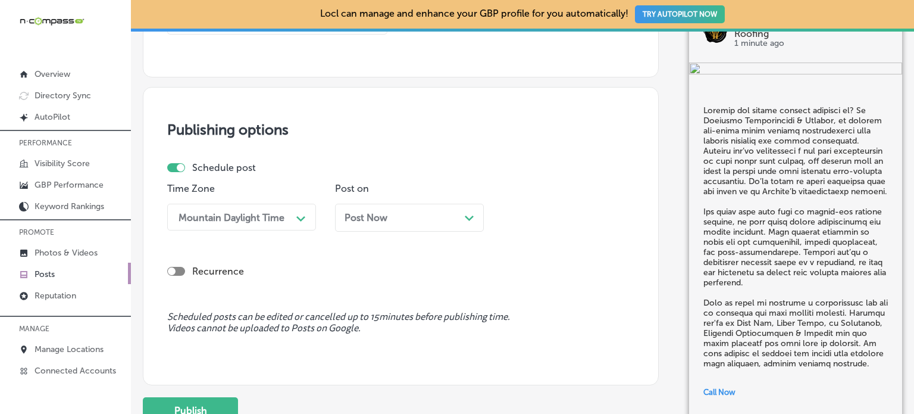
click at [383, 216] on span "Post Now" at bounding box center [366, 217] width 43 height 11
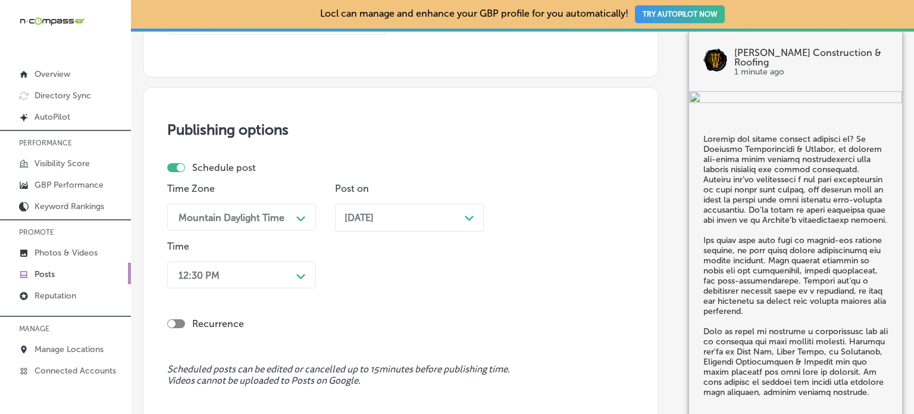
scroll to position [1021, 0]
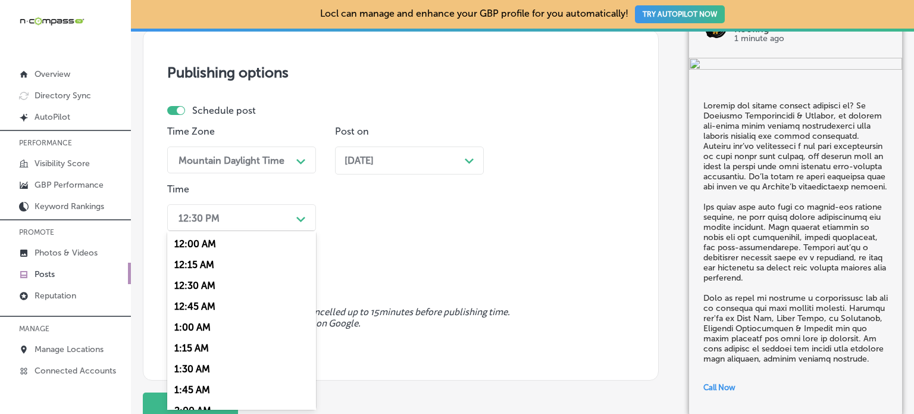
click at [279, 231] on div "option 7:00 AM, selected. option 12:30 AM focused, 3 of 96. 96 results availabl…" at bounding box center [241, 217] width 149 height 27
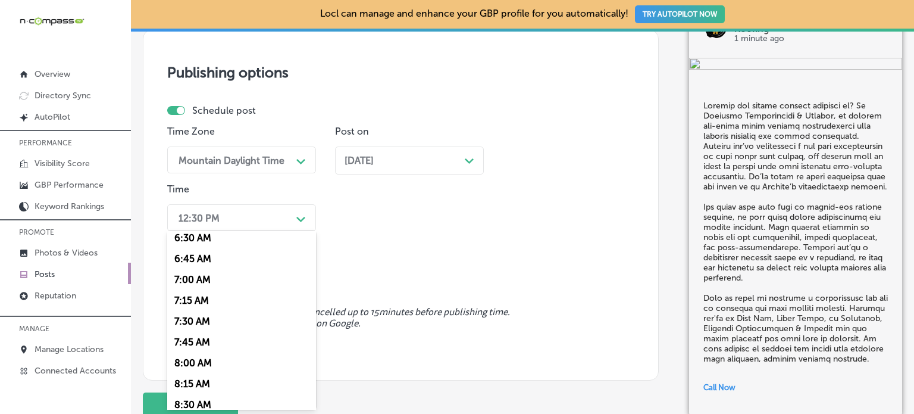
scroll to position [552, 0]
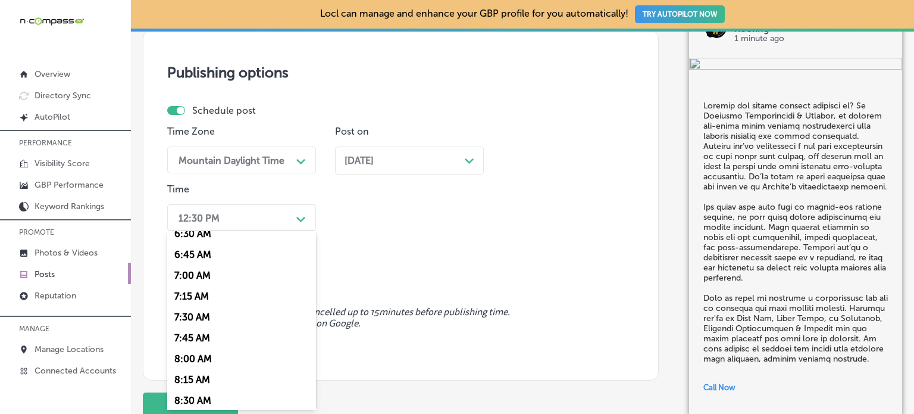
click at [200, 277] on div "7:00 AM" at bounding box center [241, 275] width 149 height 21
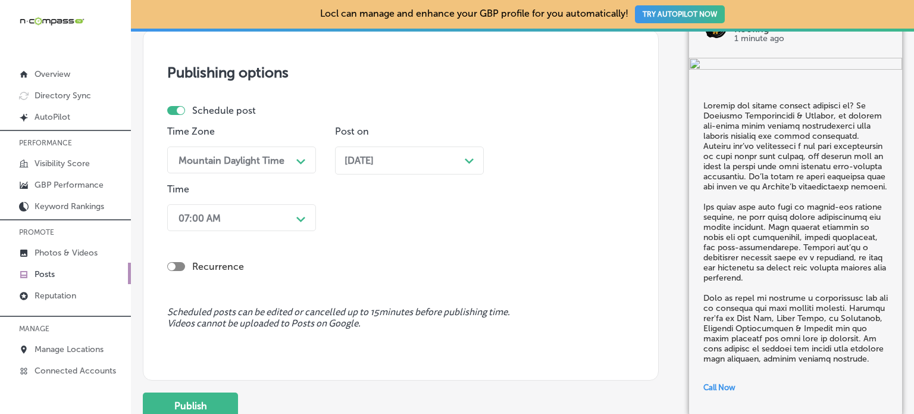
scroll to position [1115, 0]
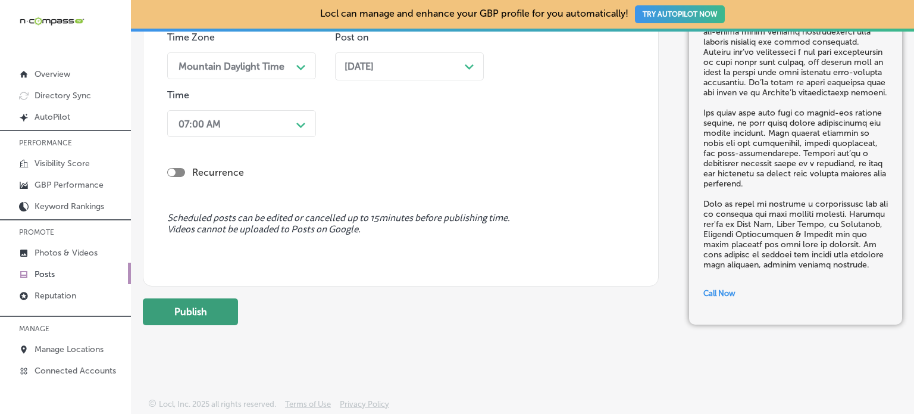
click at [200, 302] on button "Publish" at bounding box center [190, 311] width 95 height 27
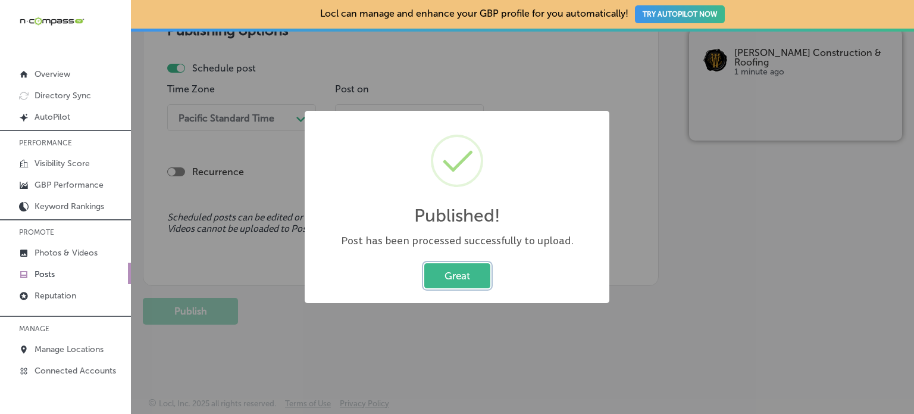
scroll to position [1063, 0]
click at [448, 270] on button "Great" at bounding box center [457, 275] width 66 height 24
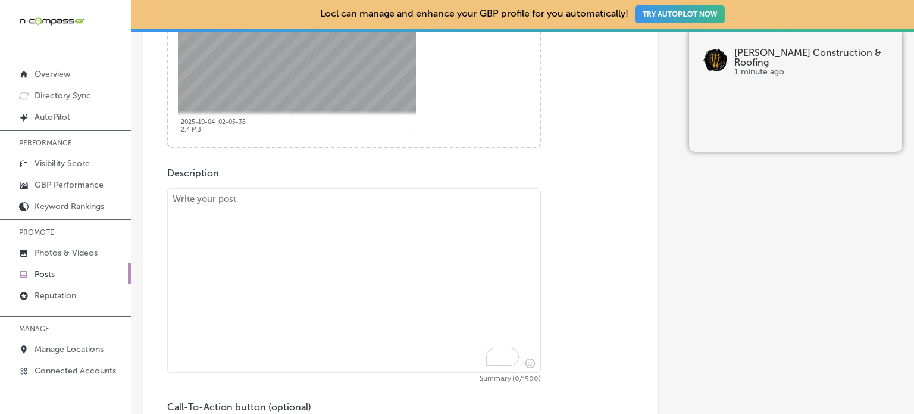
scroll to position [565, 0]
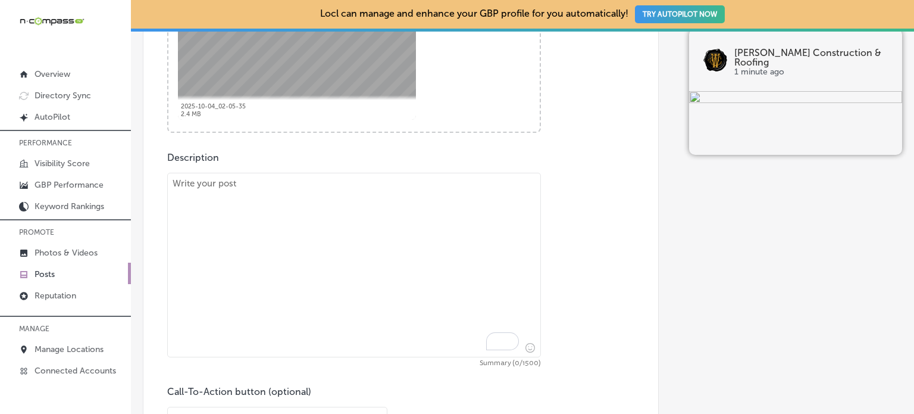
paste textarea ""If you’re considering a roof replacement, Wiedmann Construction & Roofing is y…"
click at [376, 261] on textarea "To enrich screen reader interactions, please activate Accessibility in Grammarl…" at bounding box center [354, 265] width 374 height 185
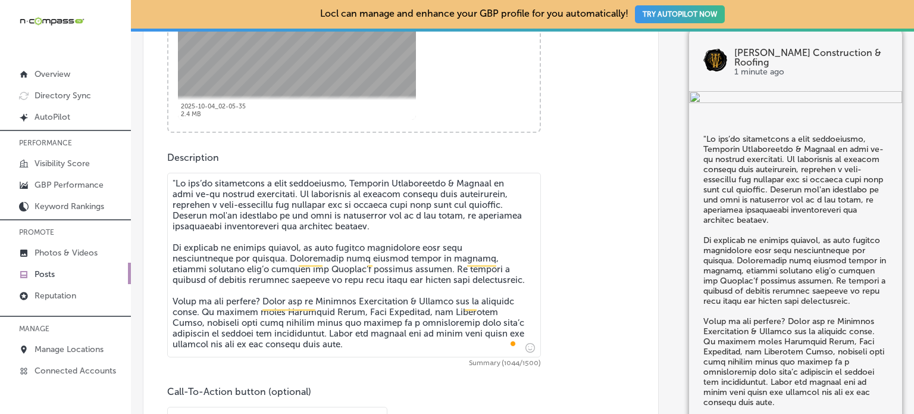
click at [174, 186] on textarea "To enrich screen reader interactions, please activate Accessibility in Grammarl…" at bounding box center [354, 265] width 374 height 185
click at [204, 211] on textarea "To enrich screen reader interactions, please activate Accessibility in Grammarl…" at bounding box center [354, 265] width 374 height 185
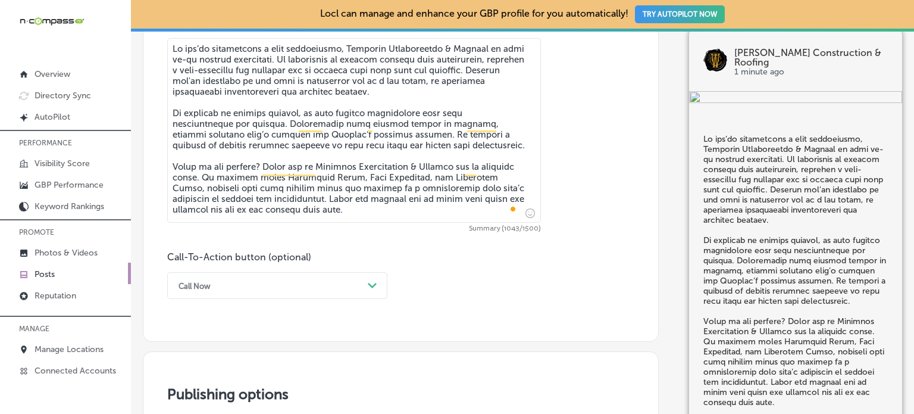
type textarea "If you’re considering a roof replacement, Wiedmann Construction & Roofing is yo…"
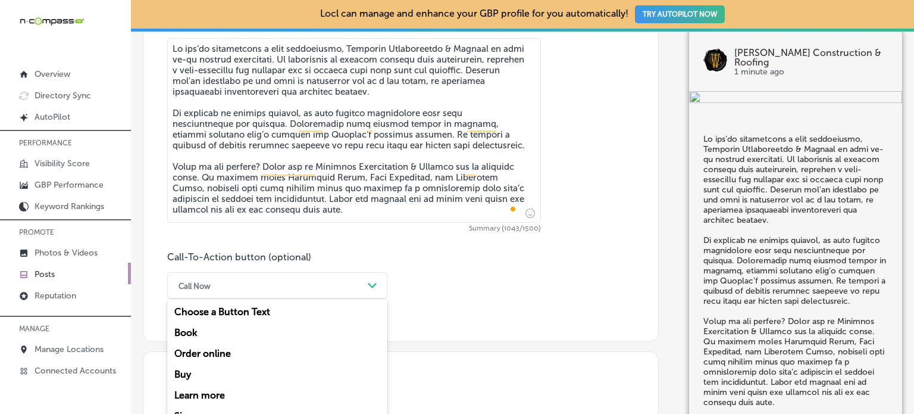
scroll to position [741, 0]
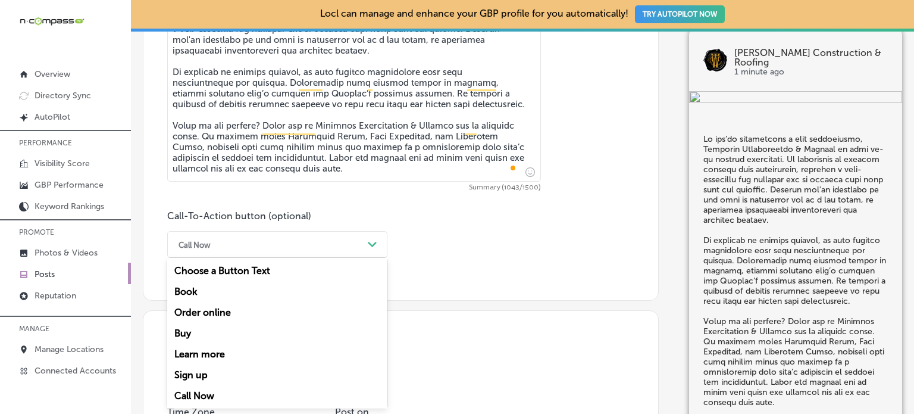
click at [308, 258] on div "option Call Now, selected. option Book focused, 2 of 7. 7 results available. Us…" at bounding box center [277, 244] width 220 height 27
click at [231, 357] on div "Learn more" at bounding box center [277, 353] width 220 height 21
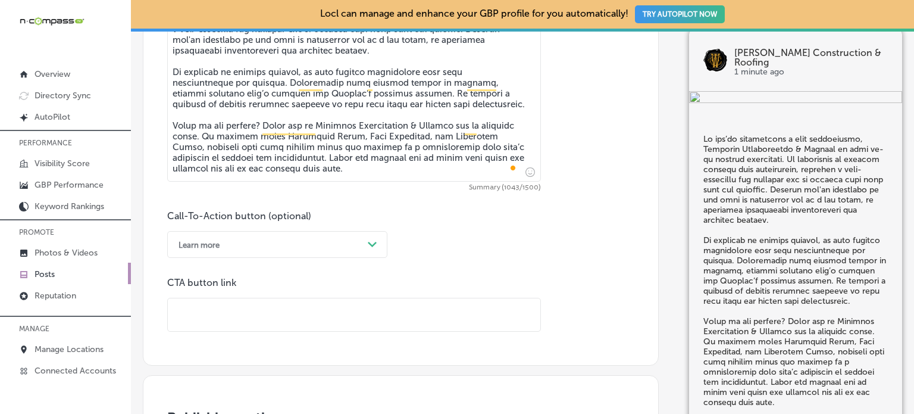
click at [395, 321] on input "text" at bounding box center [354, 314] width 373 height 33
paste input "https://wiedmannroofing.com/"
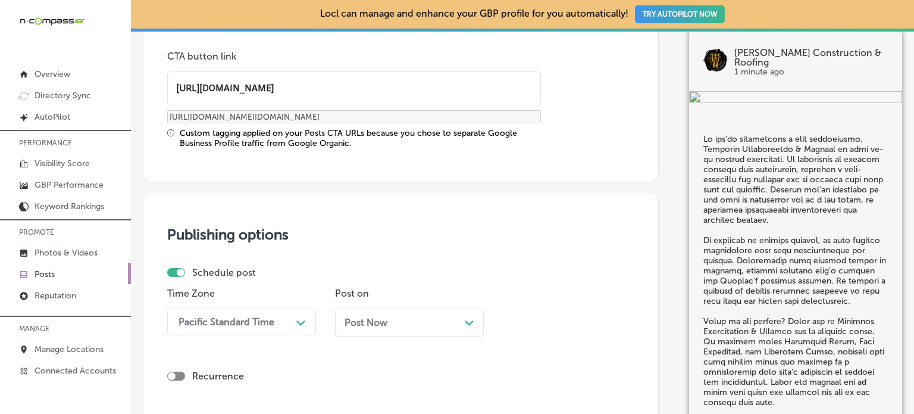
type input "https://wiedmannroofing.com/"
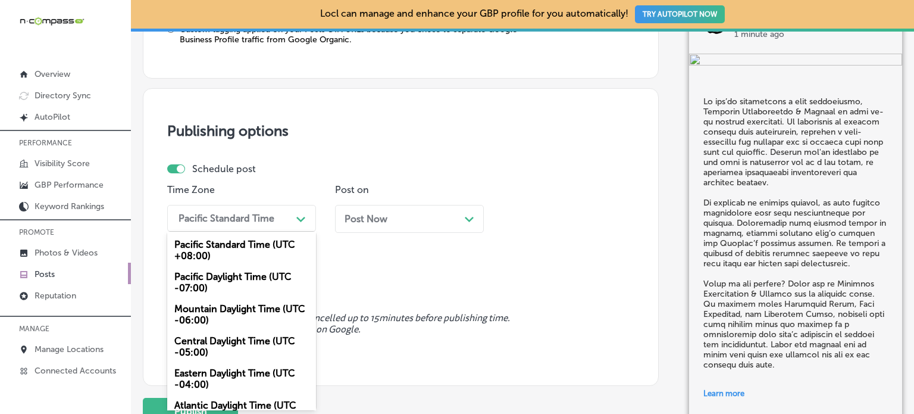
click at [279, 232] on div "option Mountain Daylight Time (UTC -06:00), selected. option Mountain Daylight …" at bounding box center [241, 218] width 149 height 27
click at [236, 311] on div "Mountain Daylight Time (UTC -06:00)" at bounding box center [241, 314] width 149 height 32
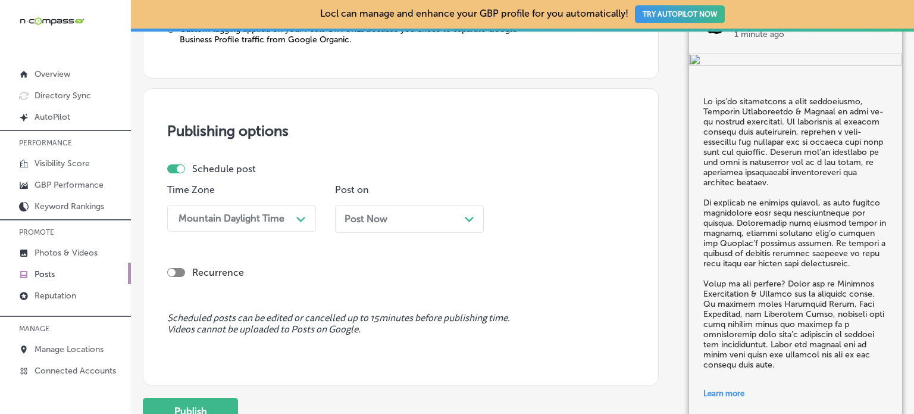
click at [412, 213] on div "Post Now Path Created with Sketch." at bounding box center [410, 218] width 130 height 11
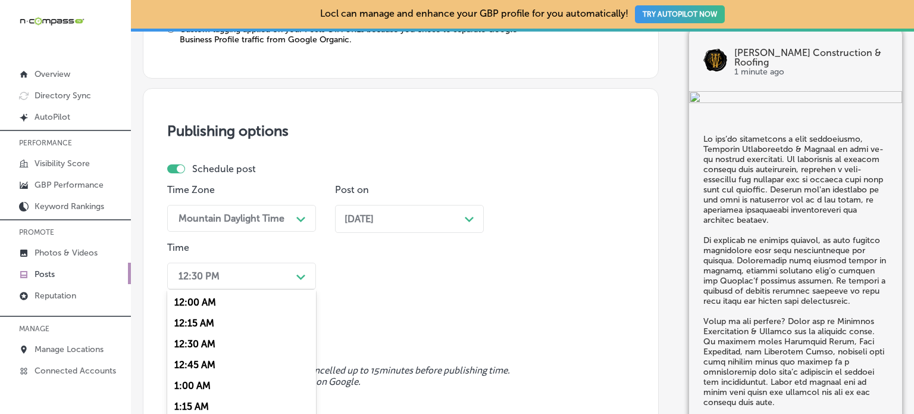
scroll to position [1128, 0]
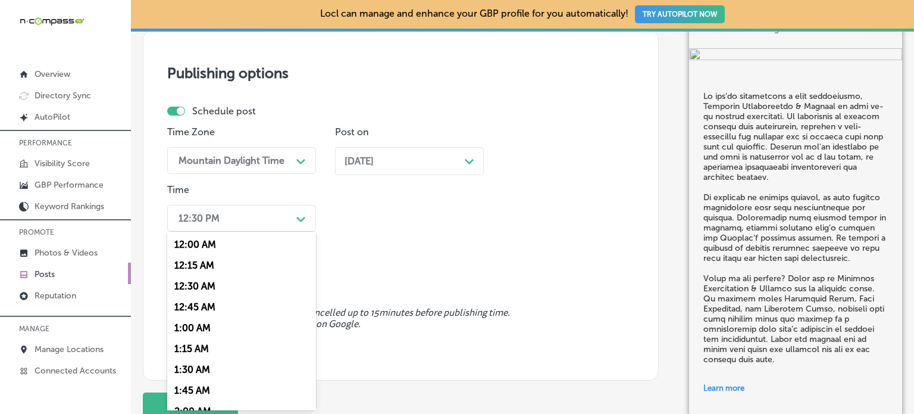
click at [276, 232] on div "option 7:00 AM, selected. option 12:30 AM focused, 3 of 96. 96 results availabl…" at bounding box center [241, 218] width 149 height 27
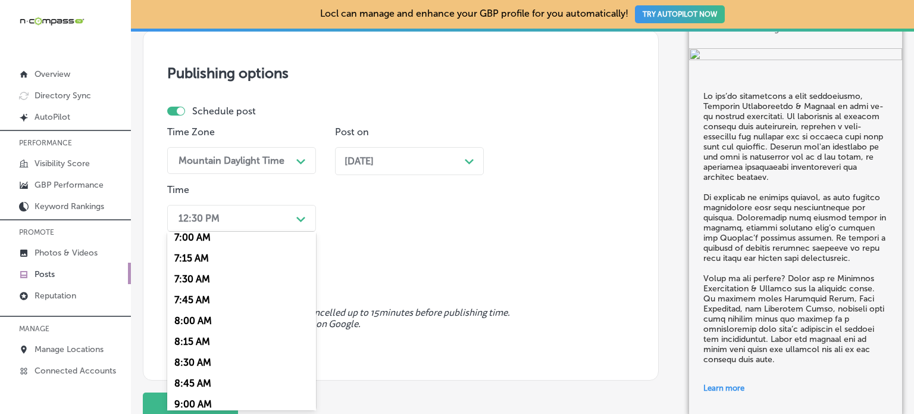
click at [200, 242] on div "7:00 AM" at bounding box center [241, 237] width 149 height 21
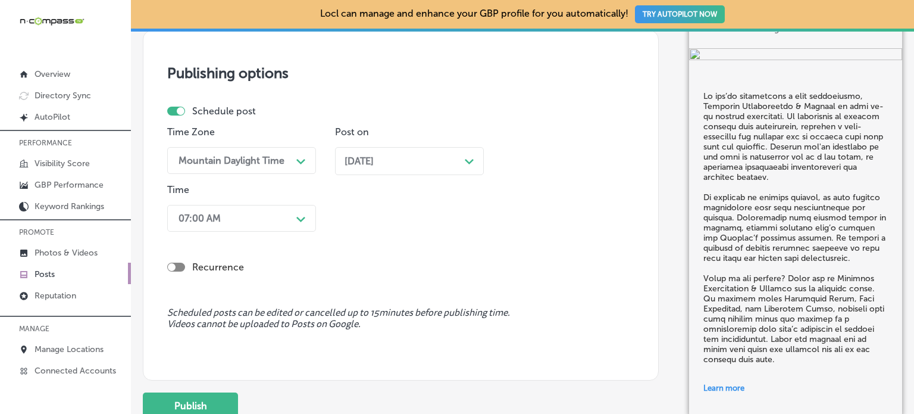
scroll to position [1222, 0]
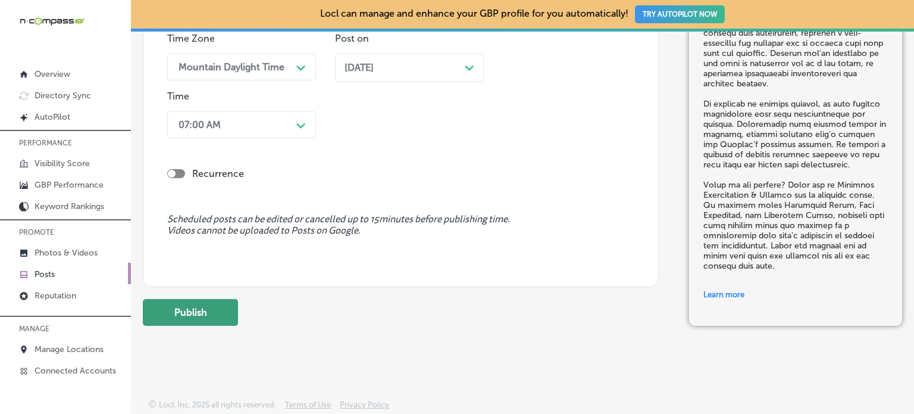
click at [212, 299] on button "Publish" at bounding box center [190, 312] width 95 height 27
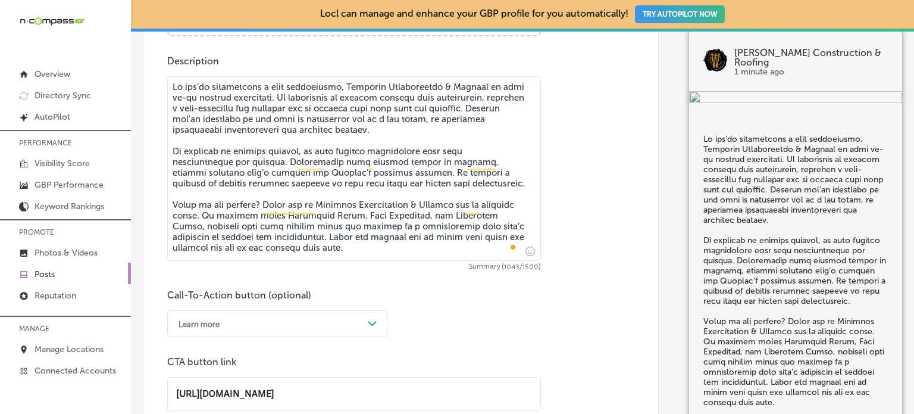
scroll to position [661, 0]
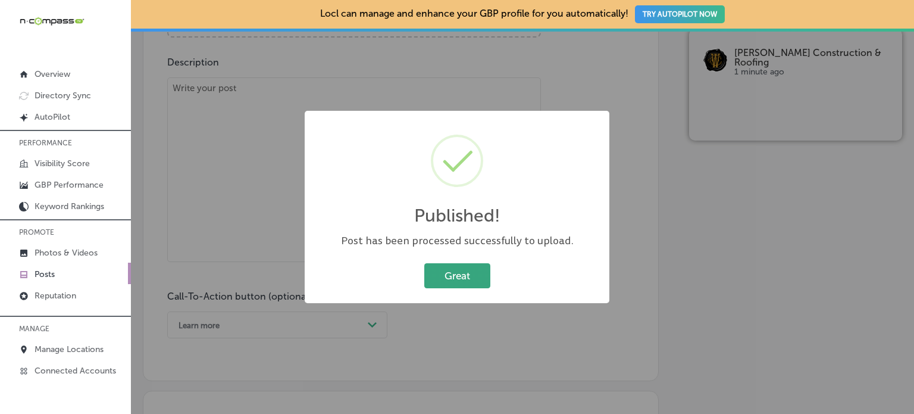
click at [431, 285] on button "Great" at bounding box center [457, 275] width 66 height 24
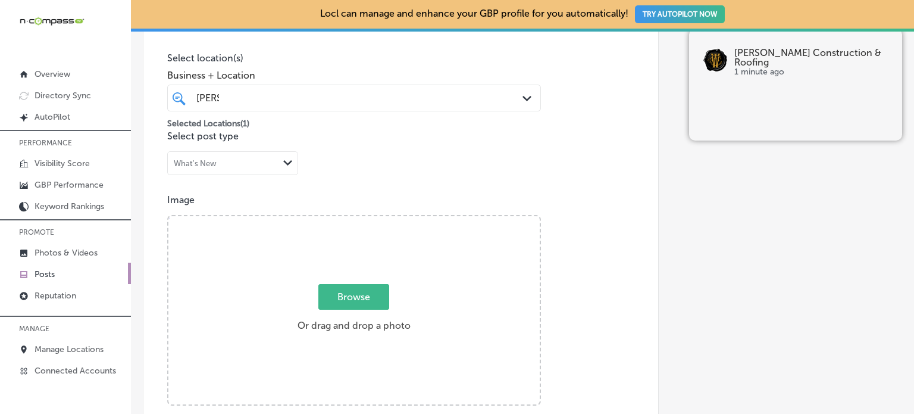
scroll to position [0, 0]
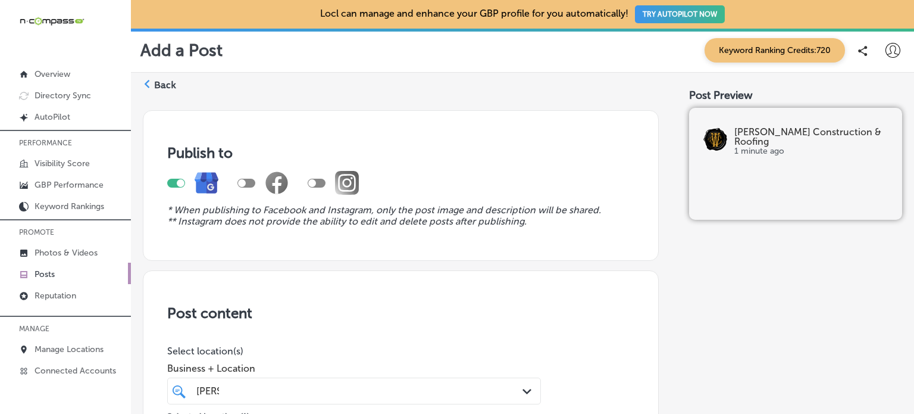
click at [160, 84] on label "Back" at bounding box center [165, 85] width 22 height 13
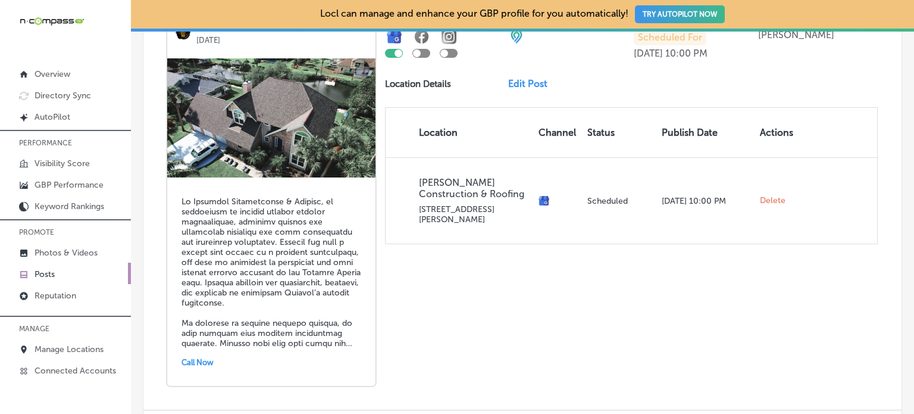
scroll to position [2723, 0]
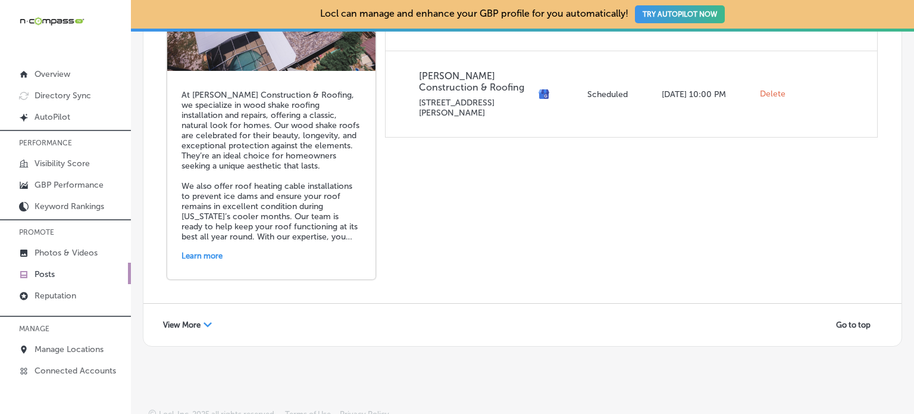
click at [194, 320] on span "View More" at bounding box center [181, 324] width 37 height 9
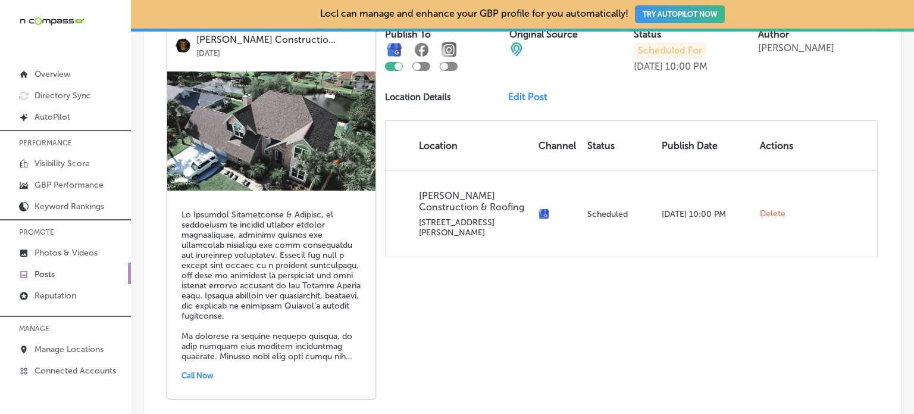
scroll to position [2170, 0]
